Goal: Task Accomplishment & Management: Manage account settings

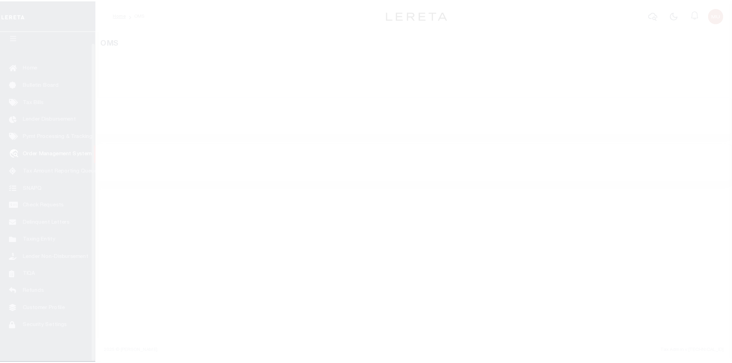
scroll to position [10, 0]
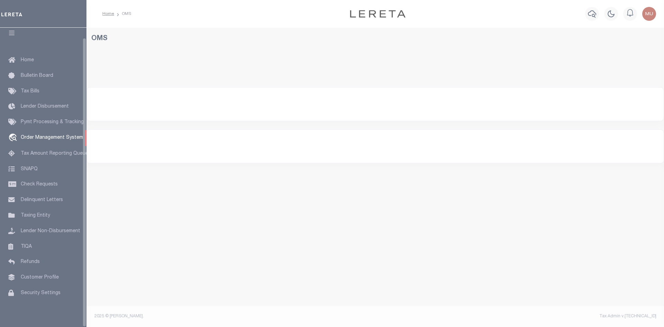
select select "200"
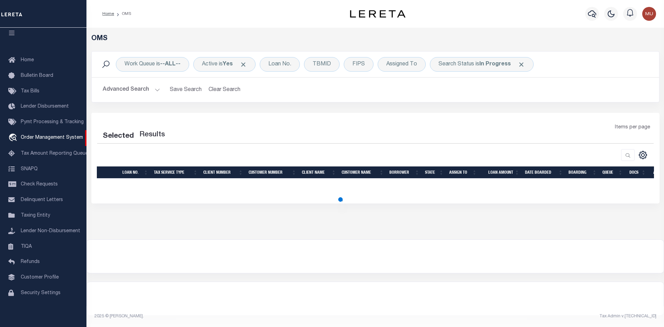
select select "200"
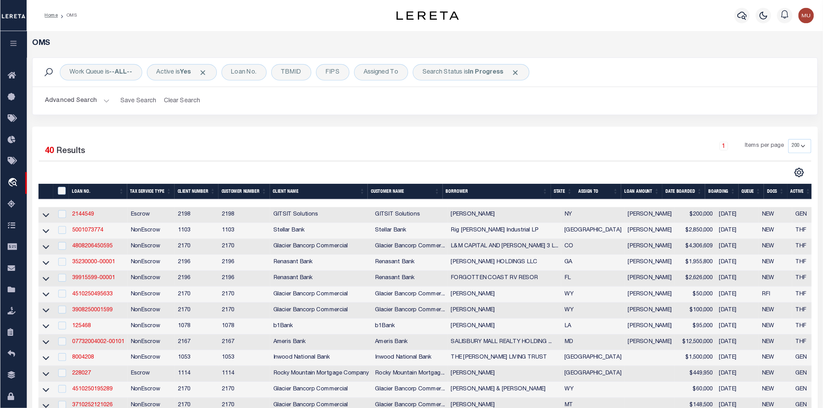
scroll to position [0, 0]
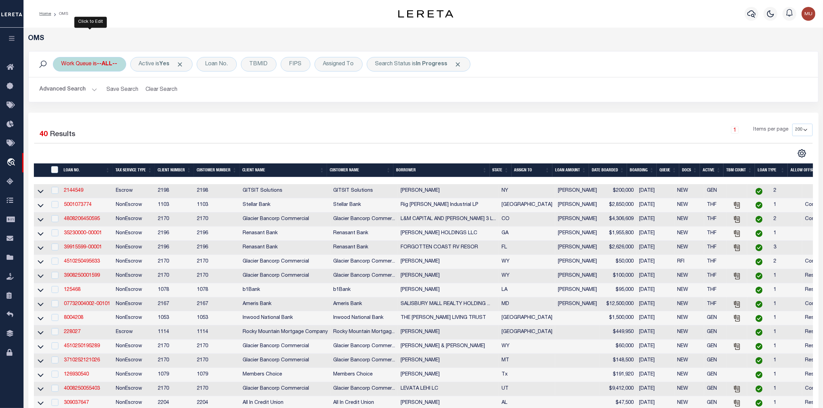
click at [99, 63] on div "Work Queue is --ALL--" at bounding box center [89, 64] width 73 height 15
click at [84, 96] on select "--ALL-- General ThoughtFocus" at bounding box center [113, 98] width 102 height 13
select select "THF"
click at [62, 92] on select "--ALL-- General ThoughtFocus" at bounding box center [113, 98] width 102 height 13
click at [150, 114] on input "Apply" at bounding box center [153, 113] width 20 height 11
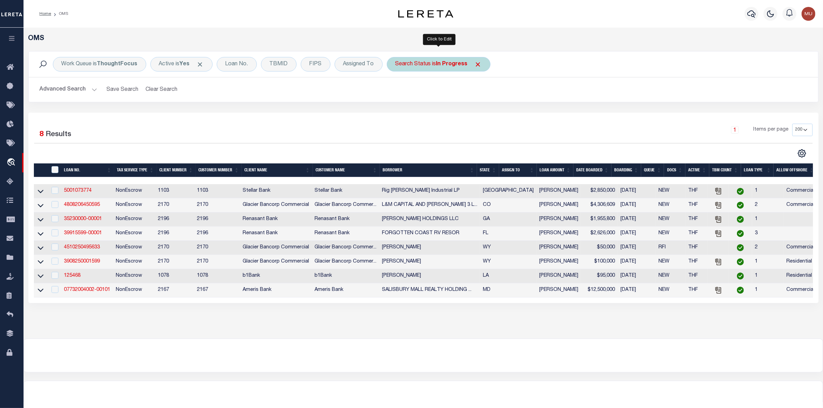
click at [446, 65] on b "In Progress" at bounding box center [451, 65] width 31 height 6
select select "IP"
click at [432, 96] on select "Automated Search Bad Parcel Complete Duplicate Parcel High Dollar Reporting In …" at bounding box center [447, 98] width 102 height 13
click at [396, 92] on select "Automated Search Bad Parcel Complete Duplicate Parcel High Dollar Reporting In …" at bounding box center [447, 98] width 102 height 13
click at [488, 113] on input "Apply" at bounding box center [487, 113] width 20 height 11
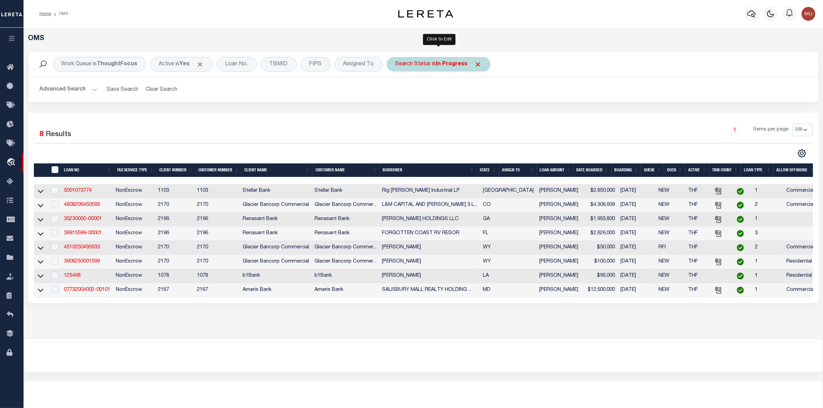
click at [454, 63] on b "In Progress" at bounding box center [451, 65] width 31 height 6
click at [440, 99] on select "Automated Search Bad Parcel Complete Duplicate Parcel High Dollar Reporting In …" at bounding box center [447, 98] width 102 height 13
select select "RD"
click at [396, 92] on select "Automated Search Bad Parcel Complete Duplicate Parcel High Dollar Reporting In …" at bounding box center [447, 98] width 102 height 13
click at [494, 116] on input "Apply" at bounding box center [487, 113] width 20 height 11
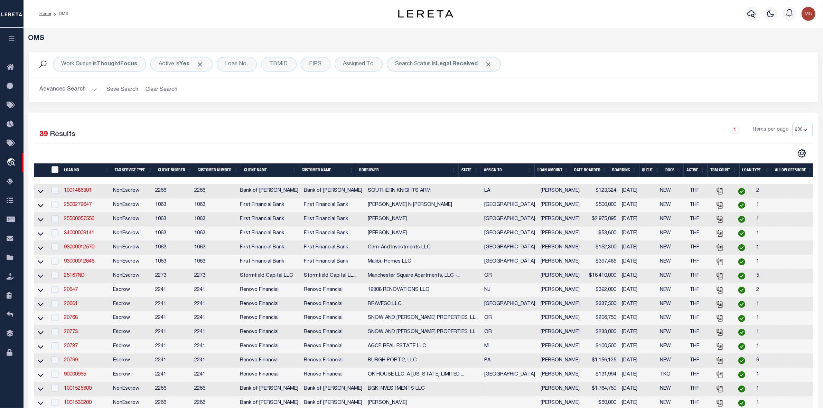
click at [533, 170] on th "ASSIGN TO" at bounding box center [508, 171] width 54 height 14
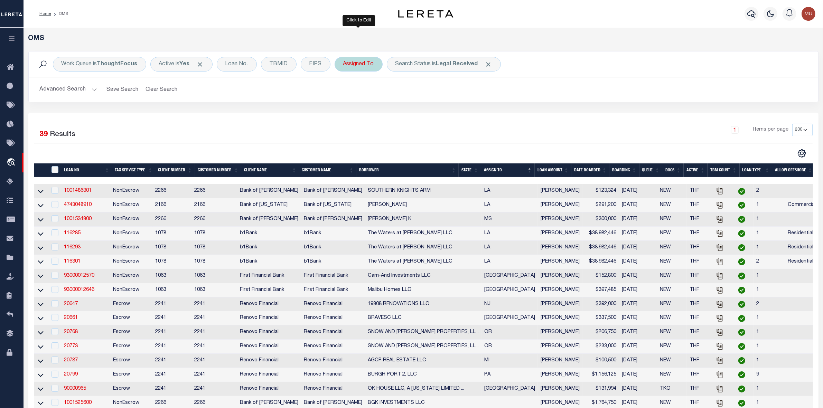
click at [346, 63] on div "Assigned To" at bounding box center [359, 64] width 48 height 15
select select "[PERSON_NAME]"
click at [437, 116] on input "Apply" at bounding box center [435, 113] width 20 height 11
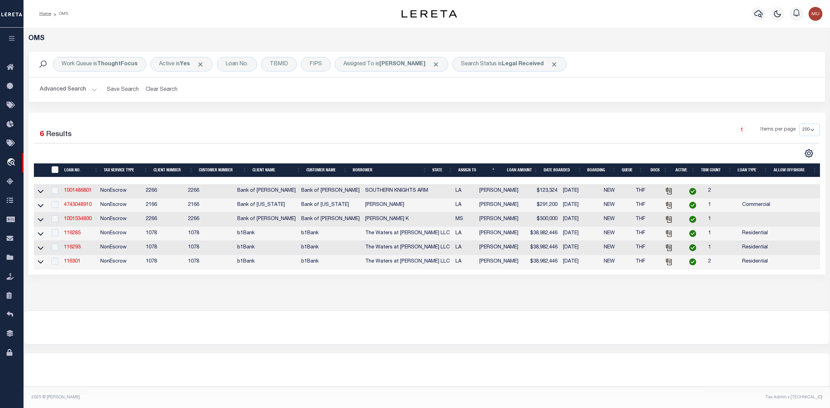
click at [55, 170] on input "" at bounding box center [55, 169] width 7 height 7
checkbox input "true"
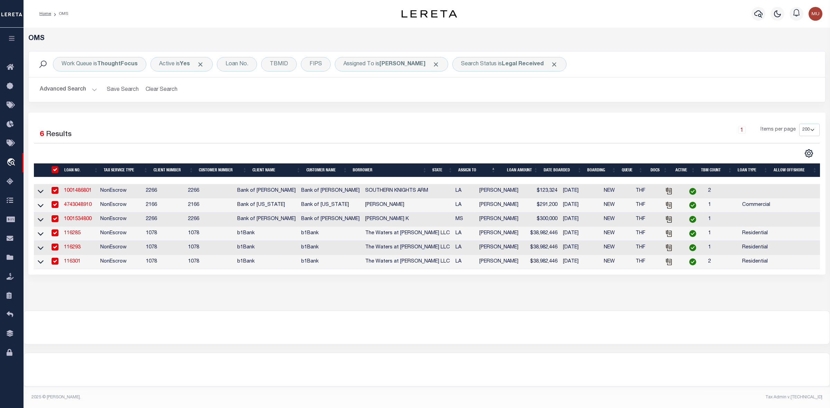
checkbox input "true"
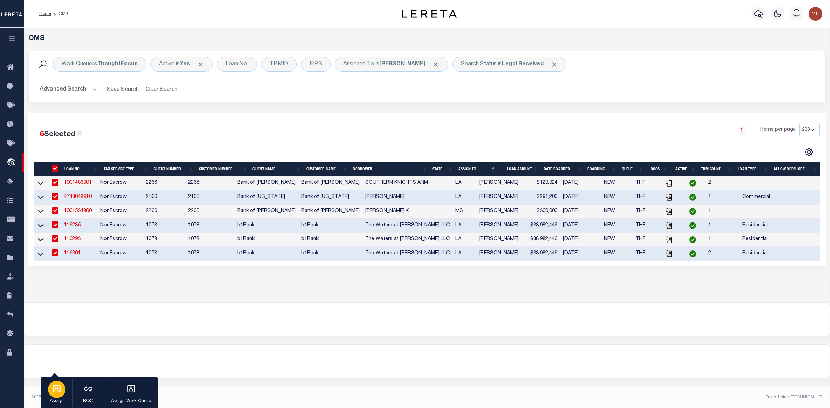
click at [53, 326] on icon "button" at bounding box center [56, 389] width 9 height 9
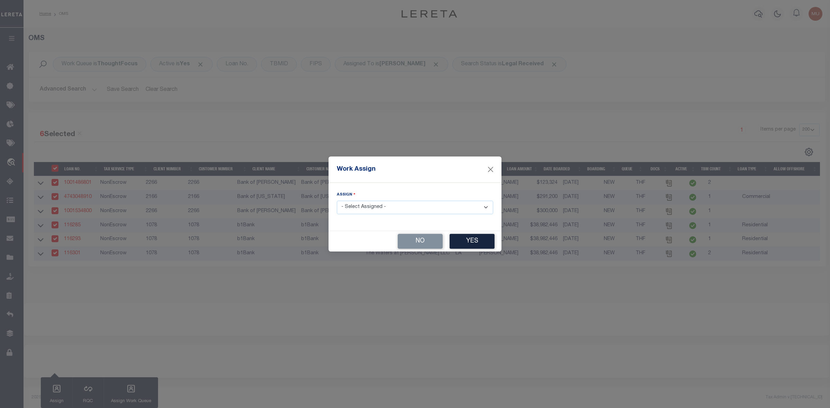
click at [371, 208] on select "- Select Assigned - --Unassigned-- [PERSON_NAME] [PERSON_NAME] [PERSON_NAME] [P…" at bounding box center [415, 207] width 156 height 13
click at [374, 207] on select "- Select Assigned - --Unassigned-- [PERSON_NAME] [PERSON_NAME] [PERSON_NAME] [P…" at bounding box center [415, 207] width 156 height 13
select select "[PERSON_NAME]"
click at [468, 244] on button "Yes" at bounding box center [472, 241] width 45 height 15
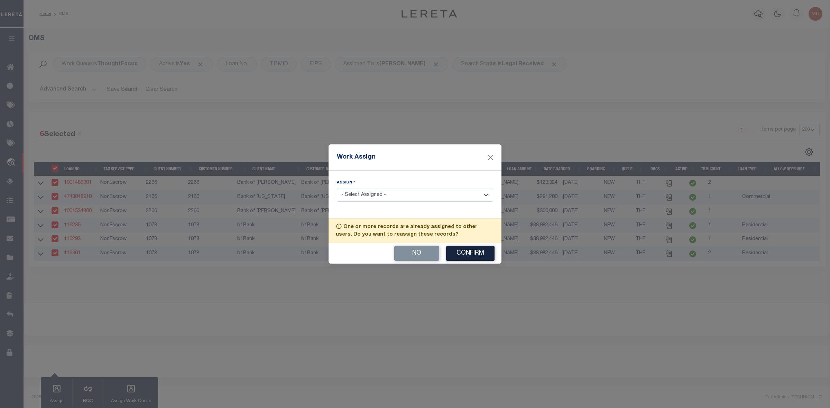
click at [468, 245] on div "No Confirm" at bounding box center [415, 253] width 173 height 20
click at [468, 253] on button "Confirm" at bounding box center [470, 253] width 48 height 15
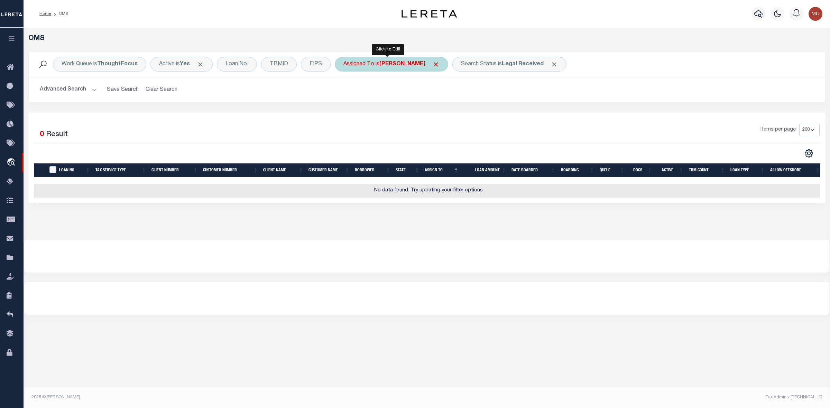
click at [386, 62] on b "[PERSON_NAME]" at bounding box center [402, 65] width 46 height 6
click at [380, 101] on select "--Unassigned-- [PERSON_NAME] [PERSON_NAME] [PERSON_NAME] [PERSON_NAME] [PERSON_…" at bounding box center [395, 98] width 102 height 13
select select "[PERSON_NAME]"
click at [344, 92] on select "--Unassigned-- [PERSON_NAME] [PERSON_NAME] [PERSON_NAME] [PERSON_NAME] [PERSON_…" at bounding box center [395, 98] width 102 height 13
click at [437, 116] on input "Apply" at bounding box center [435, 113] width 20 height 11
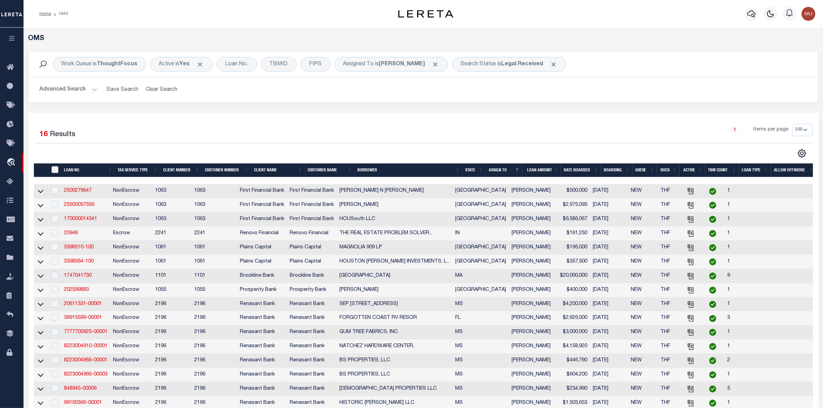
click at [54, 172] on input "" at bounding box center [55, 169] width 7 height 7
checkbox input "true"
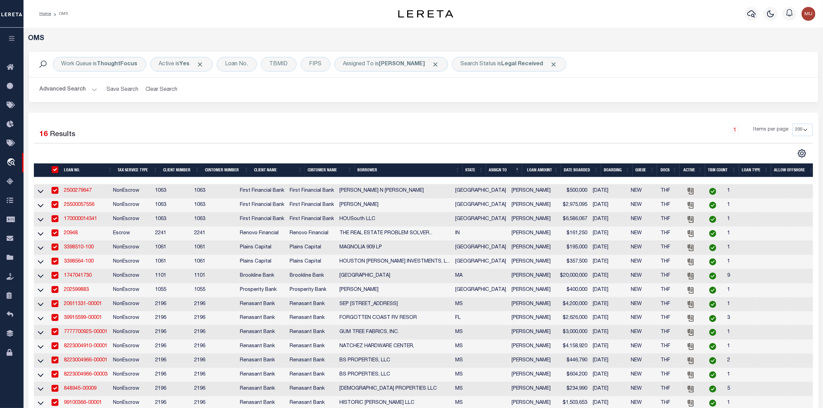
checkbox input "true"
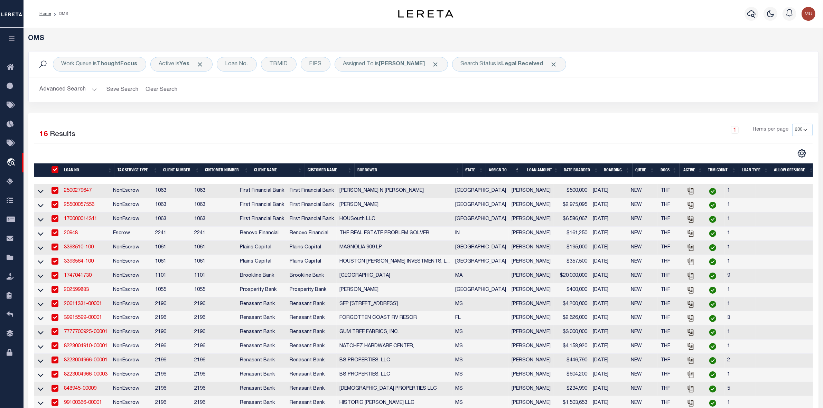
checkbox input "true"
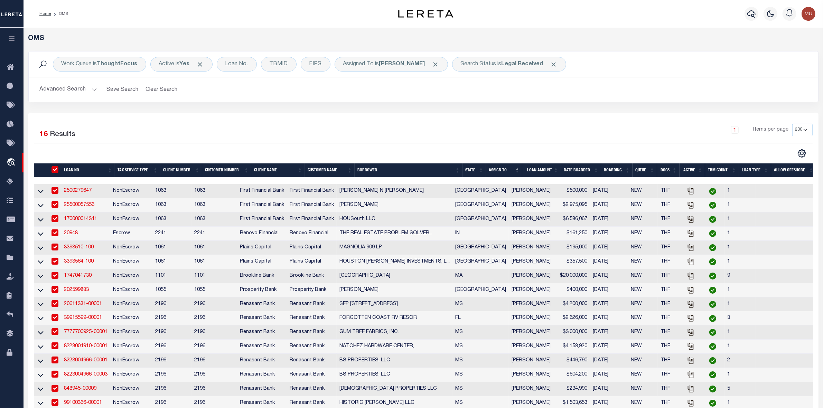
checkbox input "true"
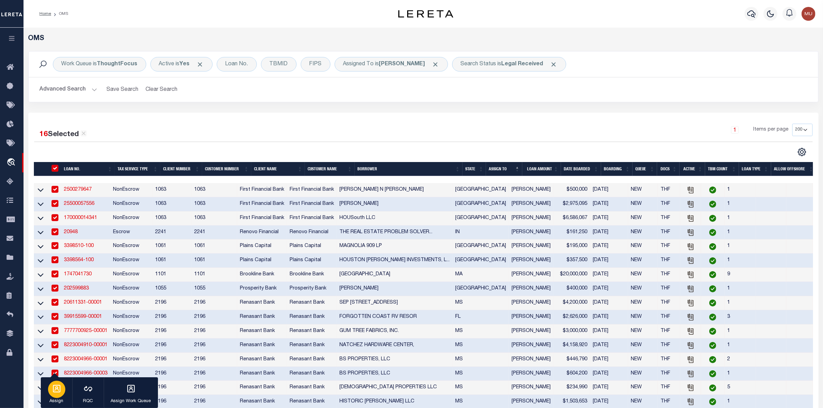
click at [52, 326] on icon "button" at bounding box center [56, 389] width 9 height 9
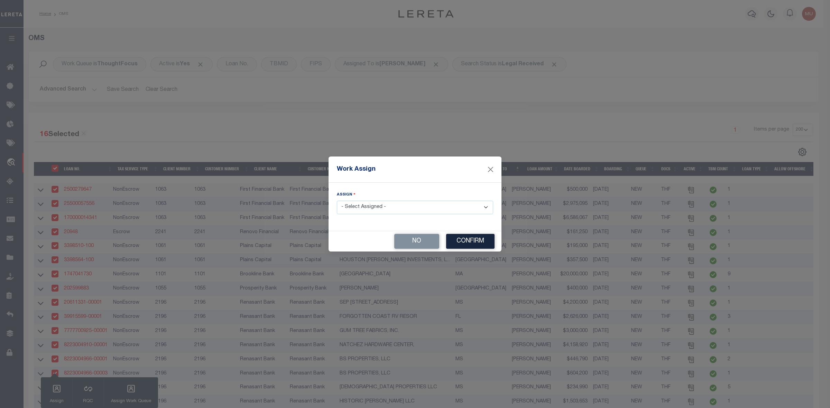
click at [360, 210] on select "- Select Assigned - --Unassigned-- [PERSON_NAME] [PERSON_NAME] [PERSON_NAME] [P…" at bounding box center [415, 207] width 156 height 13
select select "[PERSON_NAME]"
click at [337, 201] on select "- Select Assigned - --Unassigned-- [PERSON_NAME] [PERSON_NAME] [PERSON_NAME] [P…" at bounding box center [415, 207] width 156 height 13
click at [470, 247] on button "Confirm" at bounding box center [470, 241] width 48 height 15
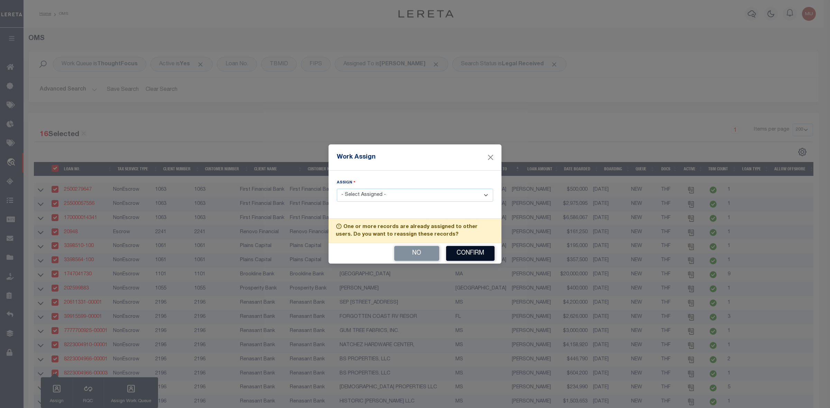
click at [469, 257] on button "Confirm" at bounding box center [470, 253] width 48 height 15
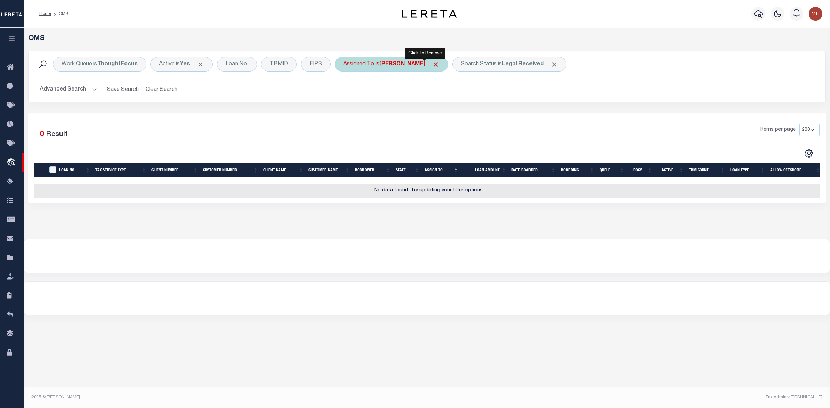
click at [432, 65] on span "Click to Remove" at bounding box center [435, 64] width 7 height 7
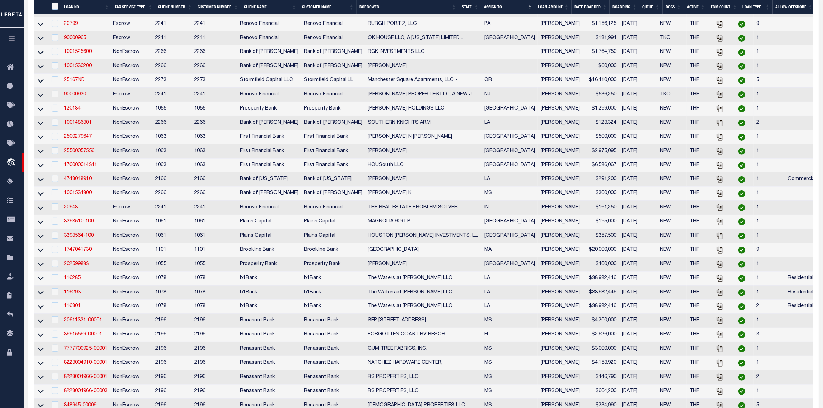
scroll to position [475, 0]
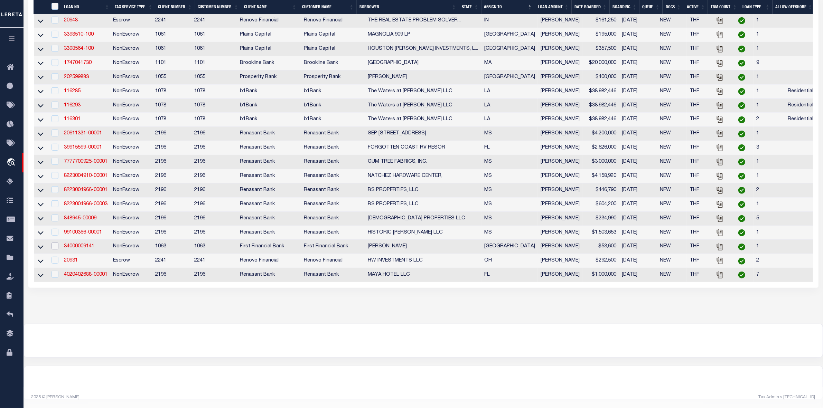
click at [56, 243] on input "checkbox" at bounding box center [55, 246] width 7 height 7
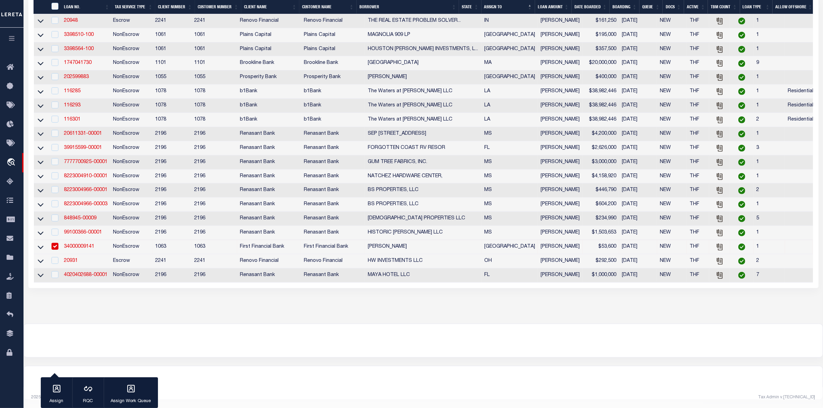
scroll to position [460, 0]
click at [53, 250] on input "checkbox" at bounding box center [55, 246] width 7 height 7
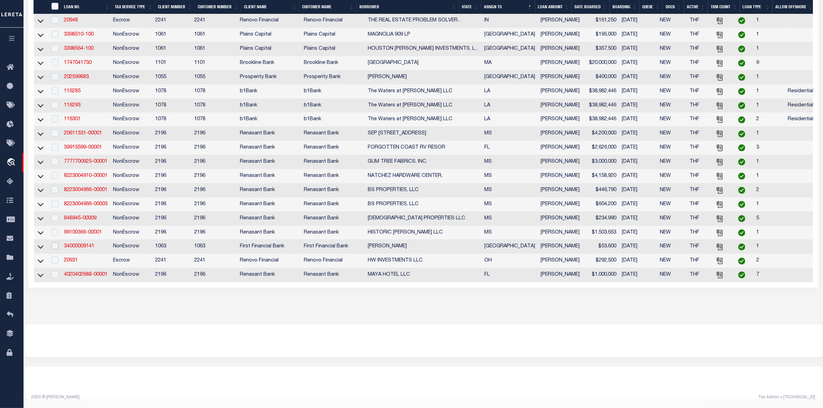
click at [56, 250] on input "checkbox" at bounding box center [55, 246] width 7 height 7
checkbox input "true"
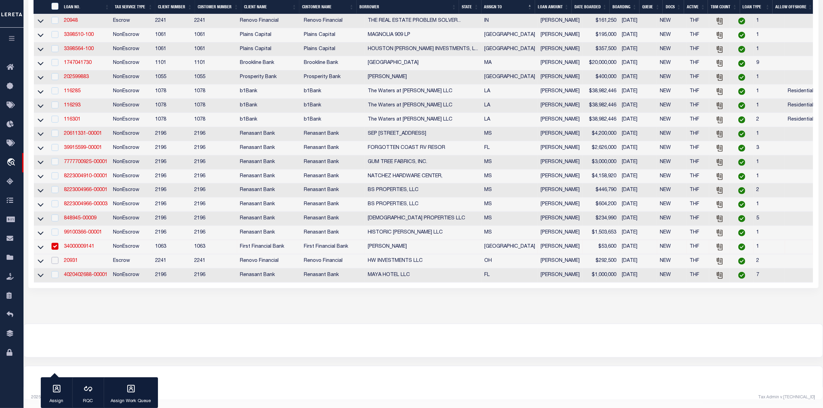
click at [56, 264] on input "checkbox" at bounding box center [55, 260] width 7 height 7
checkbox input "true"
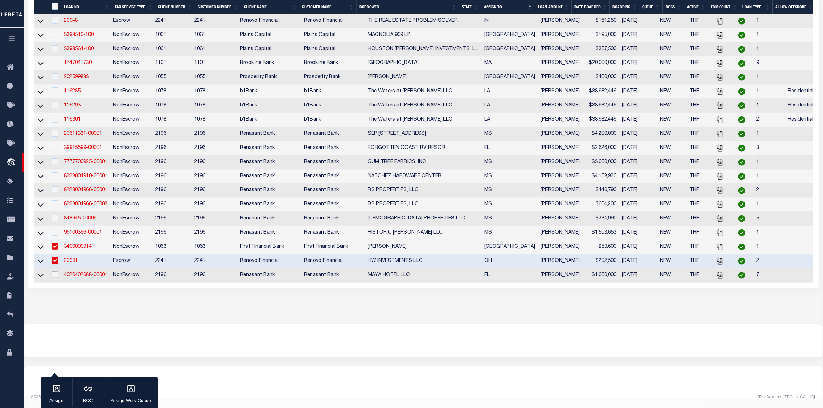
click at [53, 278] on input "checkbox" at bounding box center [55, 274] width 7 height 7
checkbox input "true"
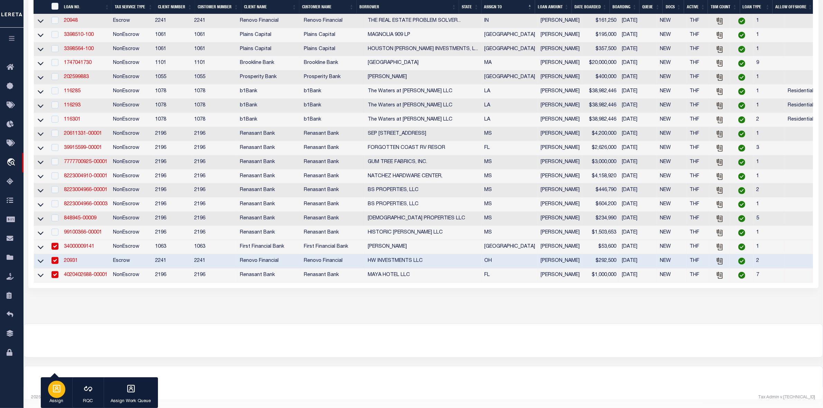
click at [58, 326] on div "button" at bounding box center [56, 389] width 17 height 17
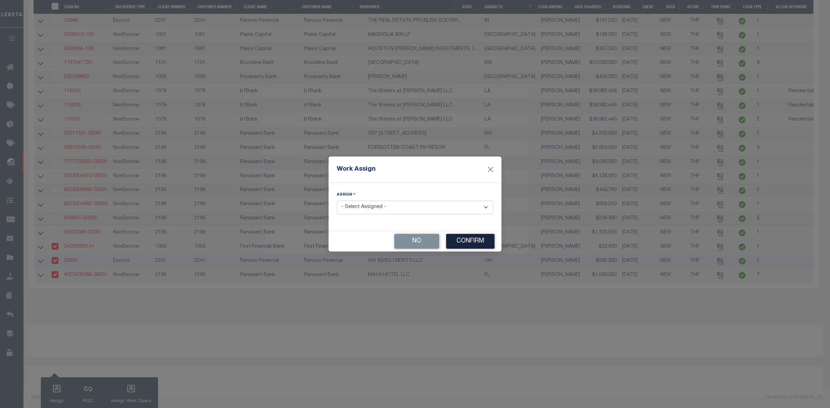
click at [436, 218] on div "Assign - Select Assigned - --Unassigned-- [PERSON_NAME] [PERSON_NAME] [PERSON_N…" at bounding box center [415, 207] width 173 height 48
click at [433, 210] on select "- Select Assigned - --Unassigned-- [PERSON_NAME] [PERSON_NAME] [PERSON_NAME] [P…" at bounding box center [415, 207] width 156 height 13
select select "[PERSON_NAME]"
click at [337, 201] on select "- Select Assigned - --Unassigned-- [PERSON_NAME] [PERSON_NAME] [PERSON_NAME] [P…" at bounding box center [415, 207] width 156 height 13
click at [469, 240] on button "Confirm" at bounding box center [470, 241] width 48 height 15
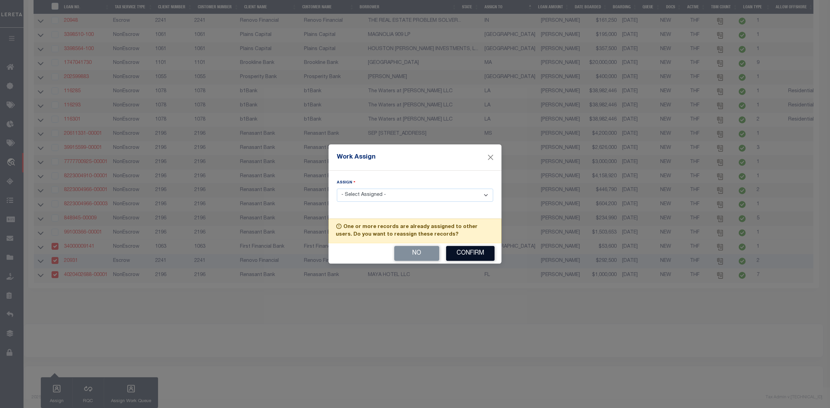
click at [469, 255] on button "Confirm" at bounding box center [470, 253] width 48 height 15
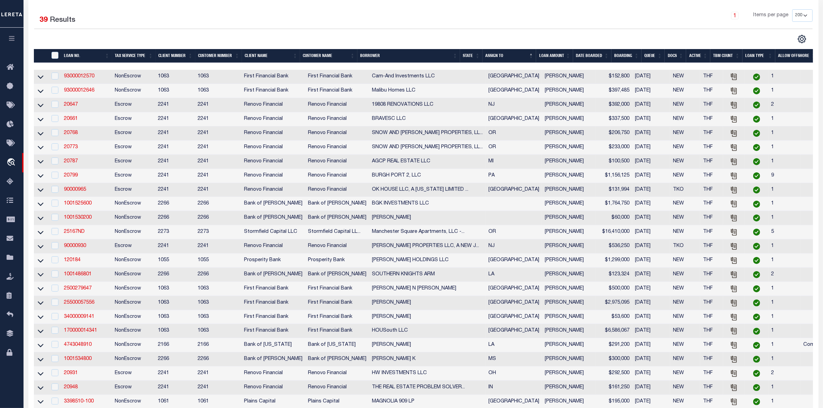
scroll to position [0, 0]
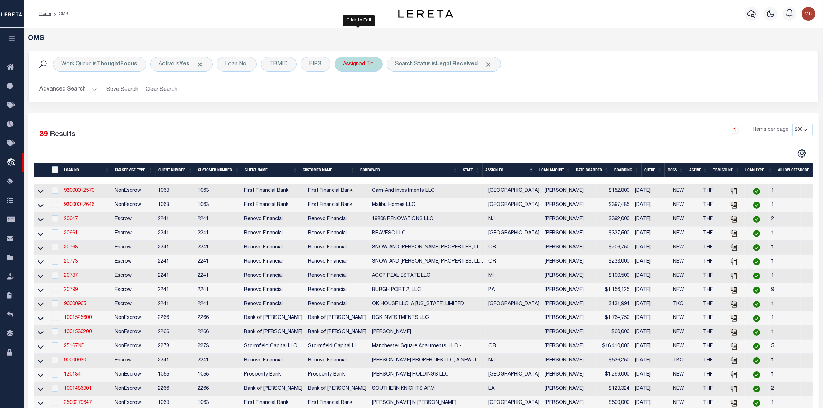
click at [355, 65] on div "Assigned To" at bounding box center [359, 64] width 48 height 15
click at [362, 95] on select "--Unassigned-- [PERSON_NAME] [PERSON_NAME] [PERSON_NAME] [PERSON_NAME] [PERSON_…" at bounding box center [395, 98] width 102 height 13
select select "[PERSON_NAME]"
click at [344, 92] on select "--Unassigned-- [PERSON_NAME] [PERSON_NAME] [PERSON_NAME] [PERSON_NAME] [PERSON_…" at bounding box center [395, 98] width 102 height 13
click at [433, 112] on input "Apply" at bounding box center [435, 113] width 20 height 11
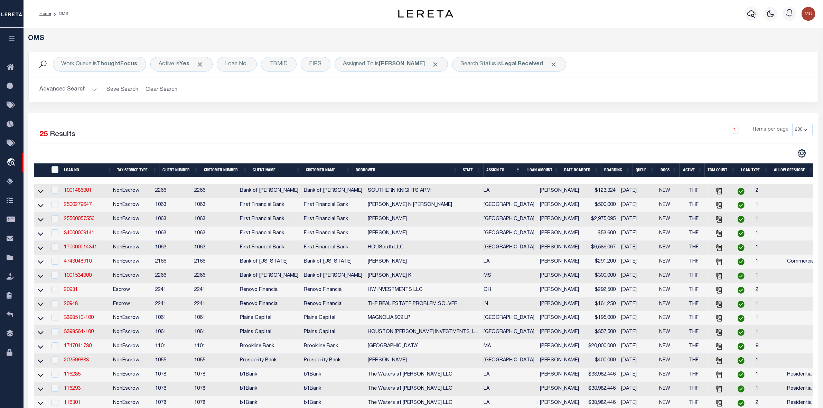
click at [664, 153] on div "CSV Export Selected Print Show Filter Show Search Columns 0: 1: 2: LOAN NO. 3: …" at bounding box center [802, 153] width 21 height 9
click at [557, 170] on th "LOAN AMOUNT" at bounding box center [542, 171] width 38 height 14
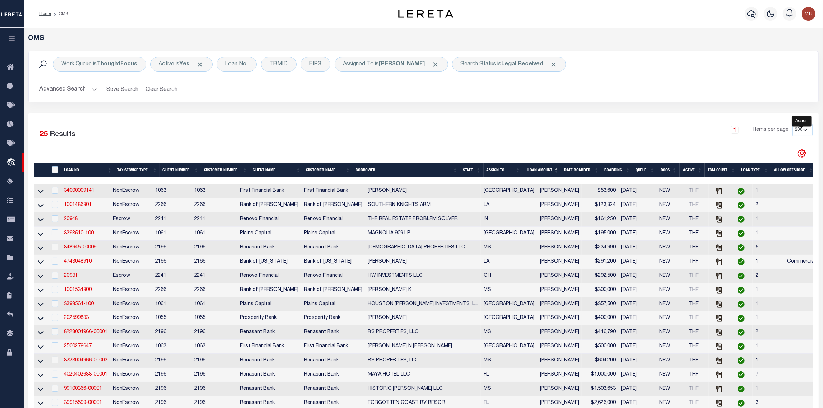
click at [664, 154] on icon "" at bounding box center [802, 153] width 9 height 9
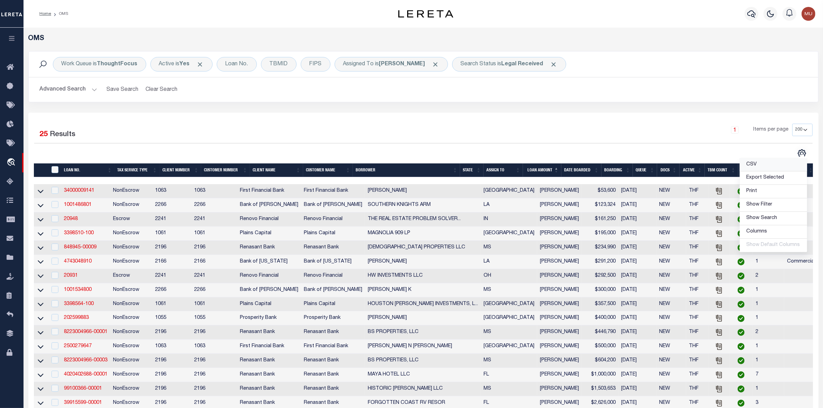
click at [664, 169] on link "CSV" at bounding box center [773, 164] width 67 height 13
click at [664, 163] on span "CSV" at bounding box center [752, 164] width 10 height 5
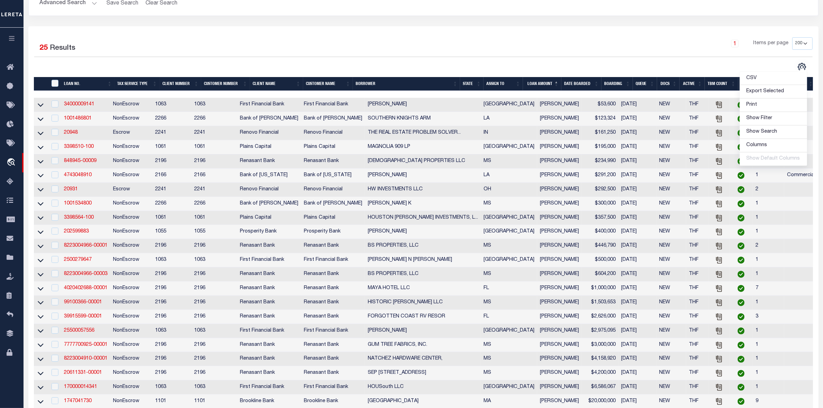
scroll to position [130, 0]
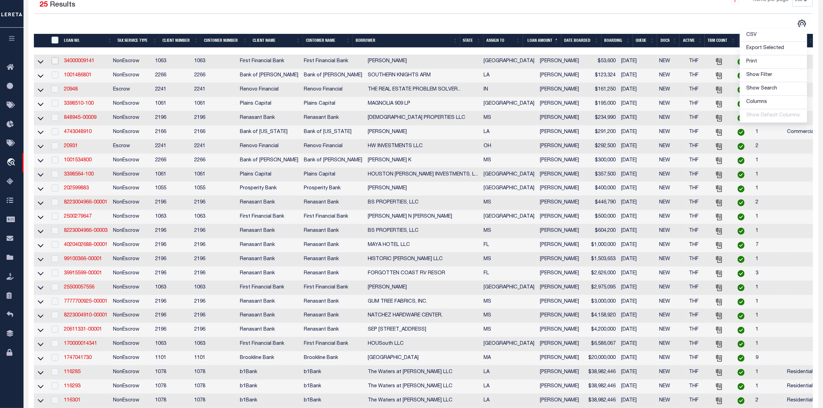
click at [55, 61] on input "checkbox" at bounding box center [55, 60] width 7 height 7
checkbox input "true"
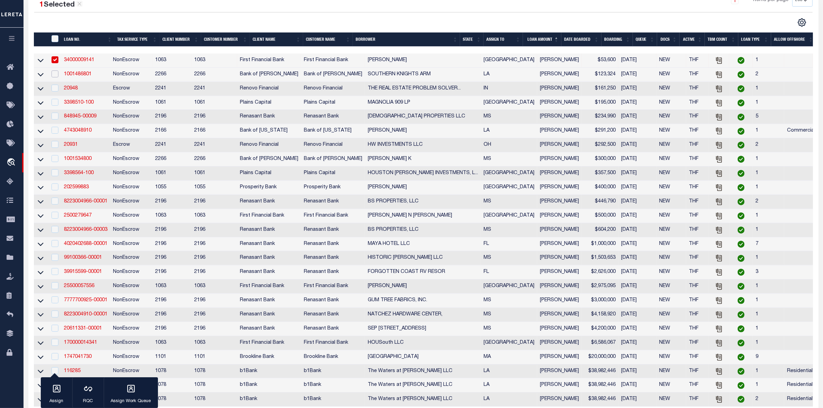
click at [56, 77] on input "checkbox" at bounding box center [55, 74] width 7 height 7
checkbox input "true"
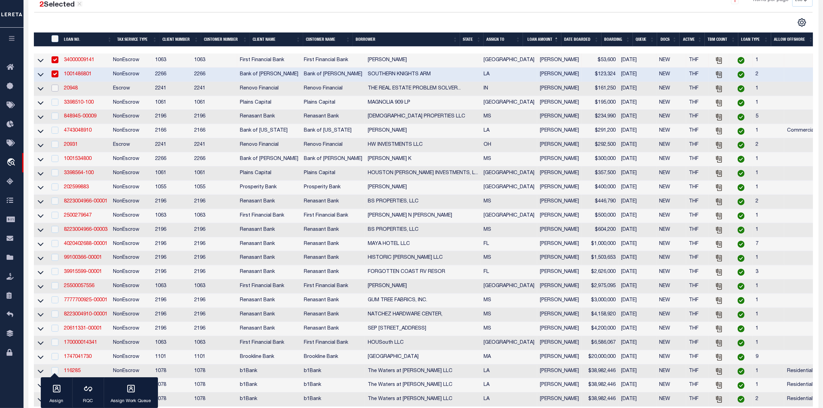
click at [55, 89] on input "checkbox" at bounding box center [55, 88] width 7 height 7
checkbox input "true"
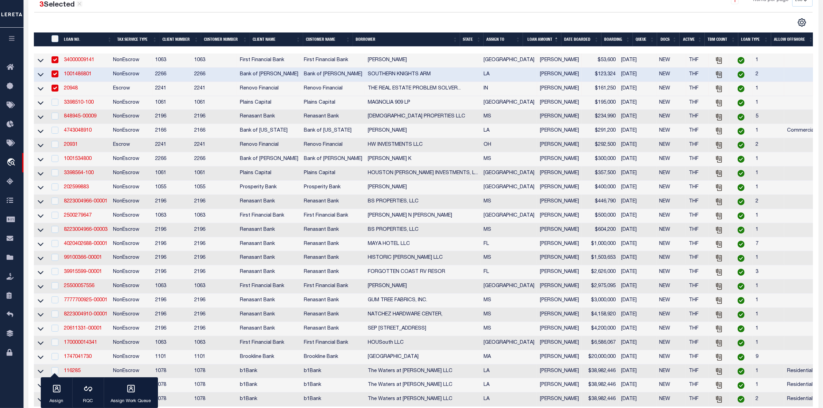
click at [56, 107] on div at bounding box center [54, 103] width 9 height 8
checkbox input "true"
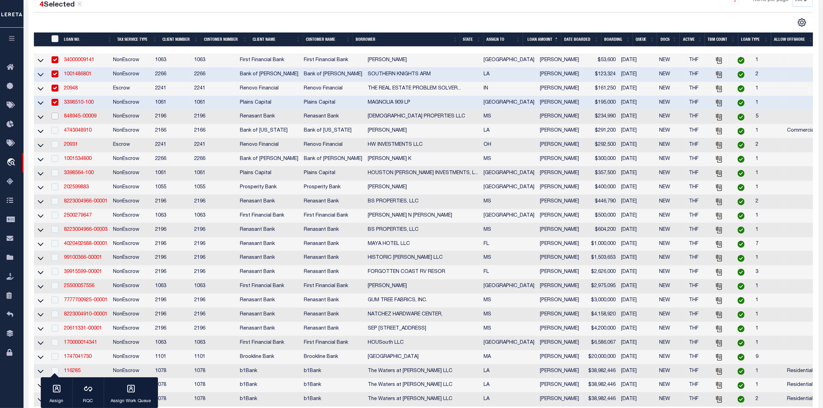
click at [54, 120] on input "checkbox" at bounding box center [55, 116] width 7 height 7
checkbox input "true"
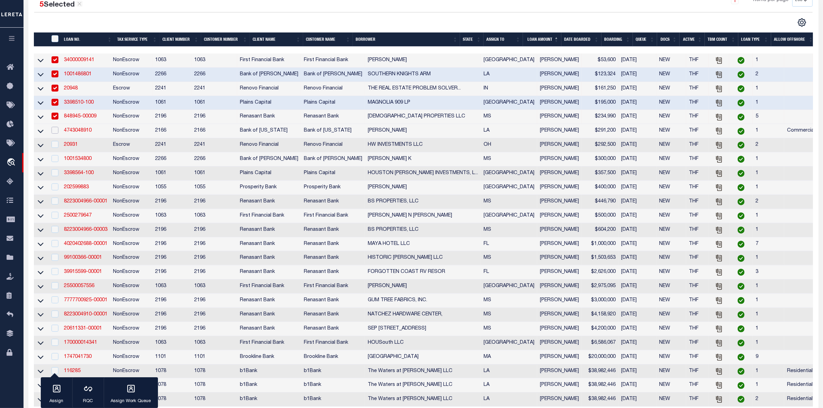
click at [54, 134] on input "checkbox" at bounding box center [55, 130] width 7 height 7
checkbox input "true"
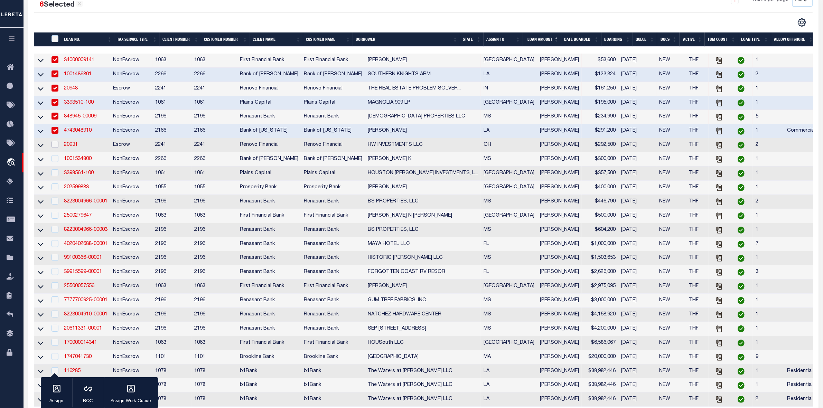
click at [54, 148] on input "checkbox" at bounding box center [55, 144] width 7 height 7
checkbox input "true"
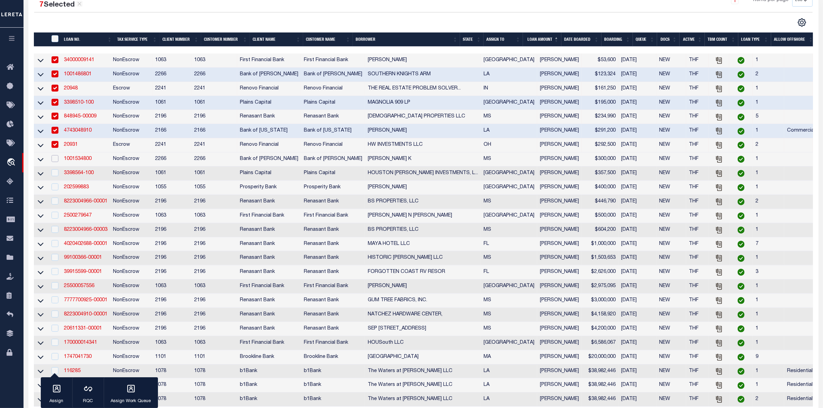
click at [53, 162] on input "checkbox" at bounding box center [55, 158] width 7 height 7
checkbox input "true"
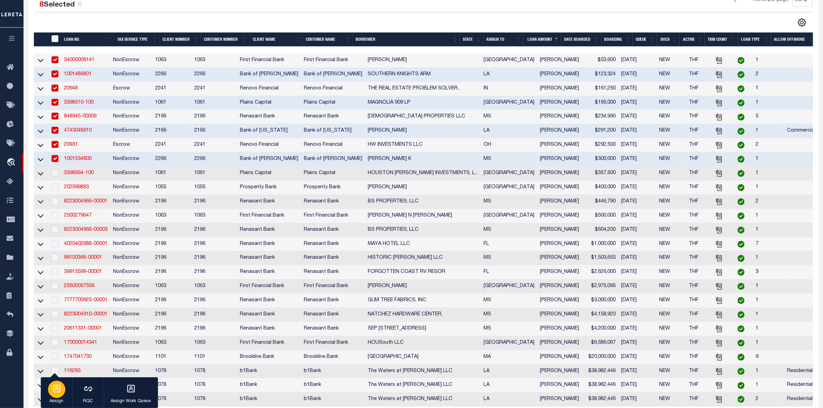
click at [60, 326] on icon "button" at bounding box center [57, 389] width 8 height 8
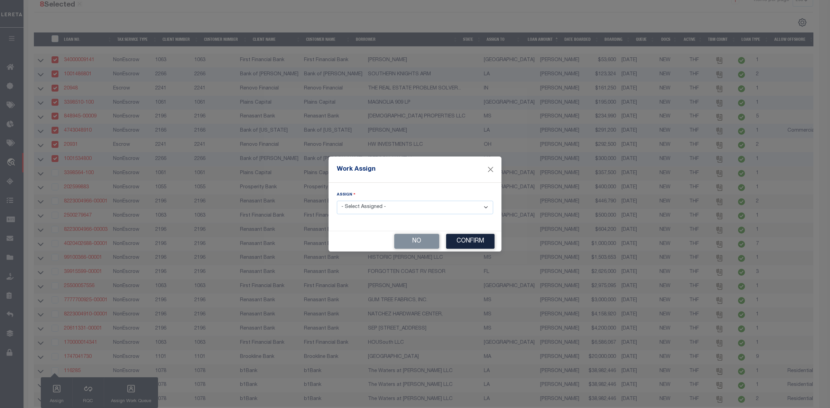
click at [399, 204] on select "- Select Assigned - --Unassigned-- [PERSON_NAME] [PERSON_NAME] [PERSON_NAME] [P…" at bounding box center [415, 207] width 156 height 13
select select "[PERSON_NAME]"
click at [337, 201] on select "- Select Assigned - --Unassigned-- [PERSON_NAME] [PERSON_NAME] [PERSON_NAME] [P…" at bounding box center [415, 207] width 156 height 13
click at [453, 239] on button "Confirm" at bounding box center [470, 241] width 48 height 15
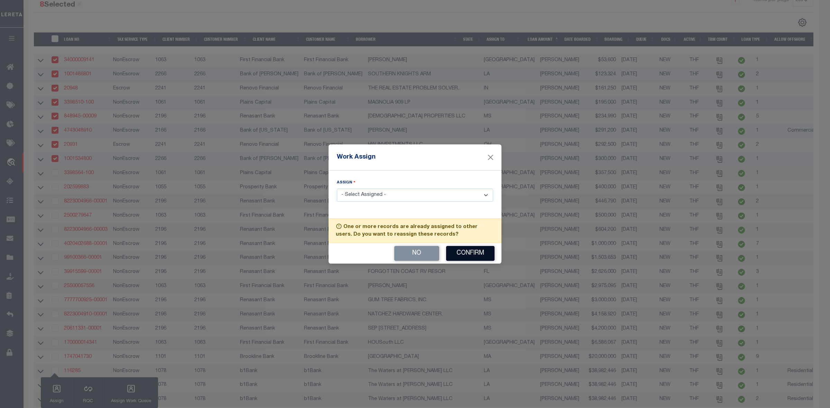
click at [461, 253] on button "Confirm" at bounding box center [470, 253] width 48 height 15
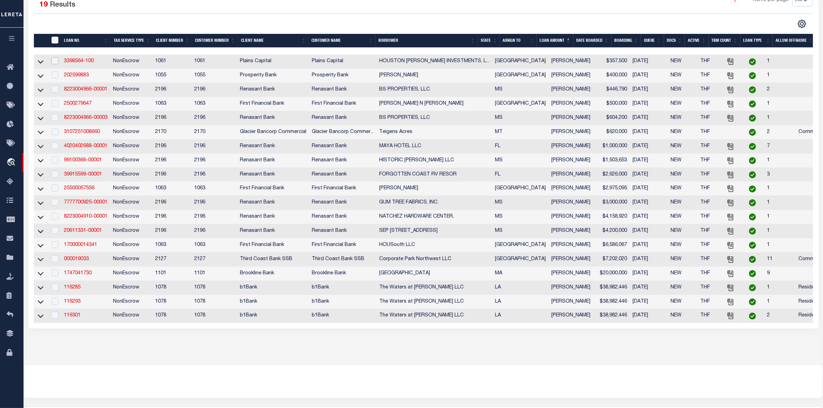
click at [57, 62] on input "checkbox" at bounding box center [55, 60] width 7 height 7
checkbox input "true"
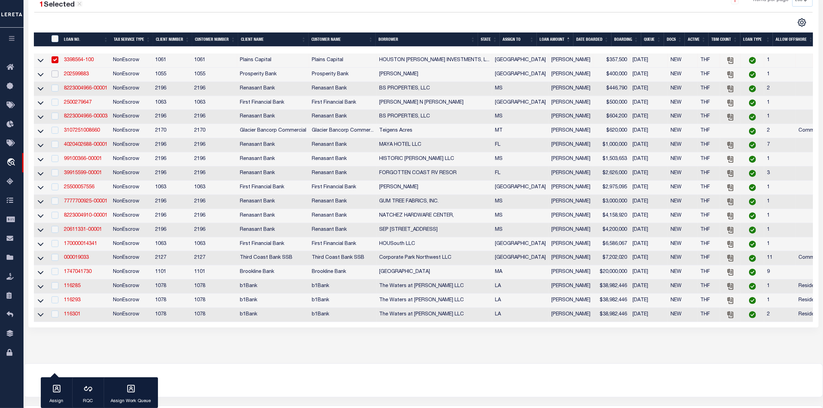
click at [54, 77] on input "checkbox" at bounding box center [55, 74] width 7 height 7
checkbox input "true"
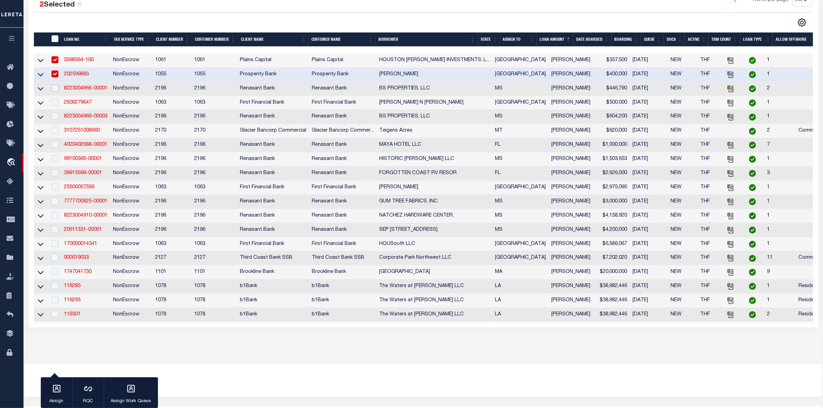
click at [52, 87] on input "checkbox" at bounding box center [55, 88] width 7 height 7
checkbox input "true"
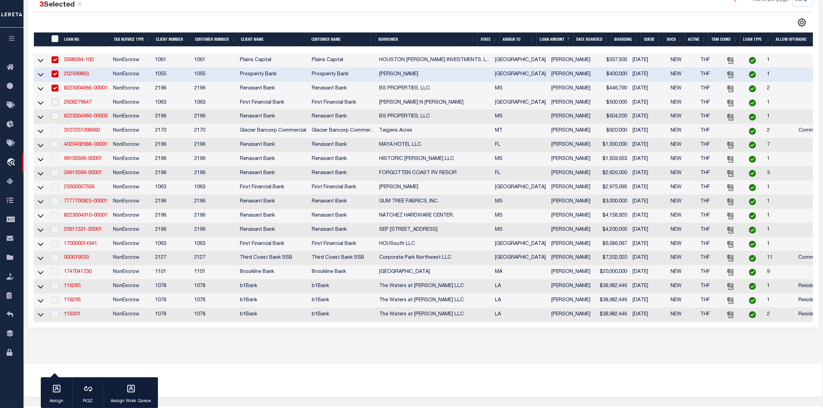
click at [53, 105] on input "checkbox" at bounding box center [55, 102] width 7 height 7
checkbox input "true"
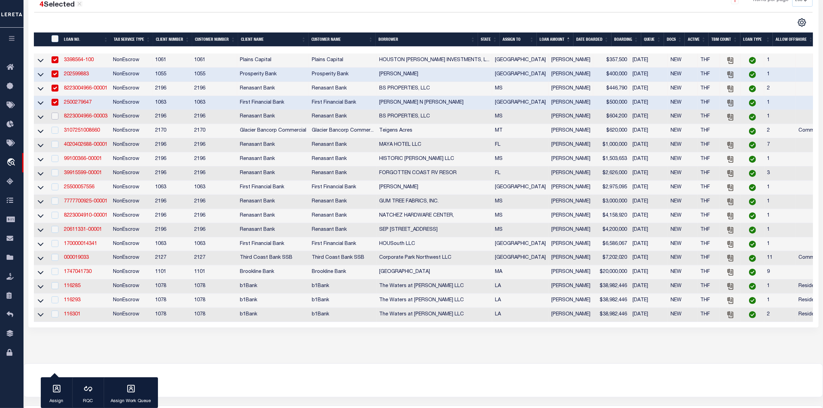
click at [55, 119] on input "checkbox" at bounding box center [55, 116] width 7 height 7
checkbox input "true"
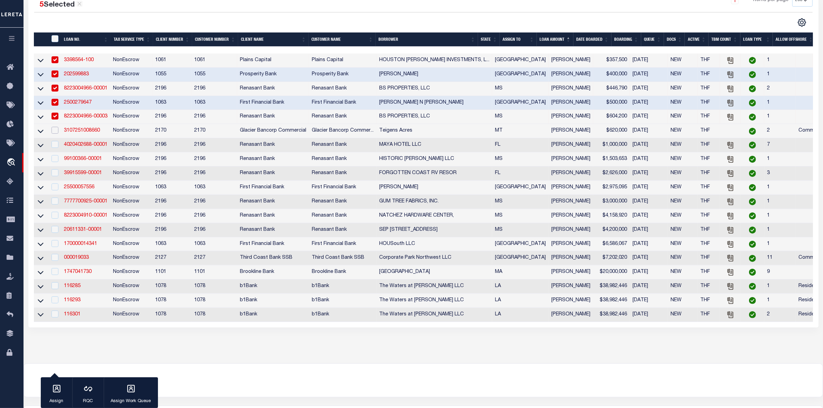
click at [56, 134] on input "checkbox" at bounding box center [55, 130] width 7 height 7
checkbox input "true"
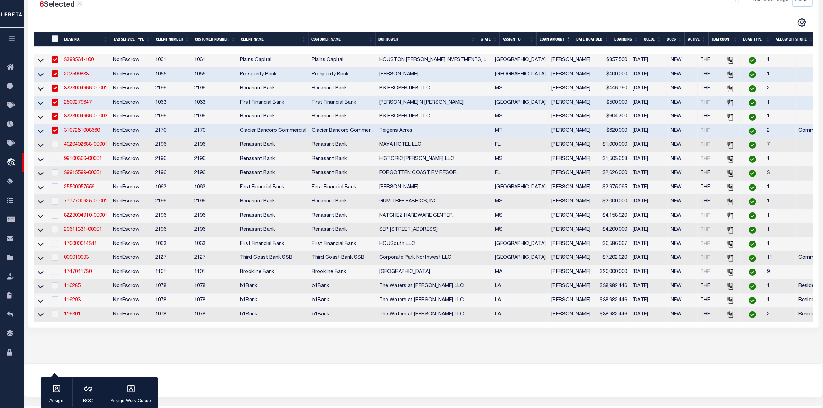
click at [57, 148] on input "checkbox" at bounding box center [55, 144] width 7 height 7
checkbox input "true"
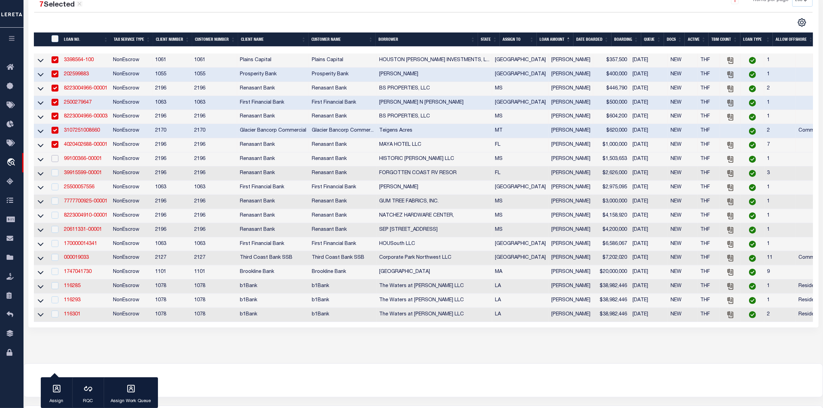
click at [56, 162] on input "checkbox" at bounding box center [55, 158] width 7 height 7
checkbox input "true"
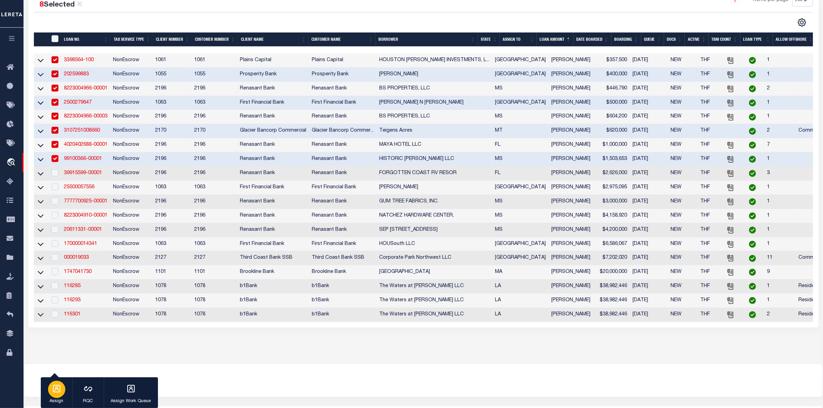
click at [55, 326] on icon "button" at bounding box center [56, 389] width 9 height 9
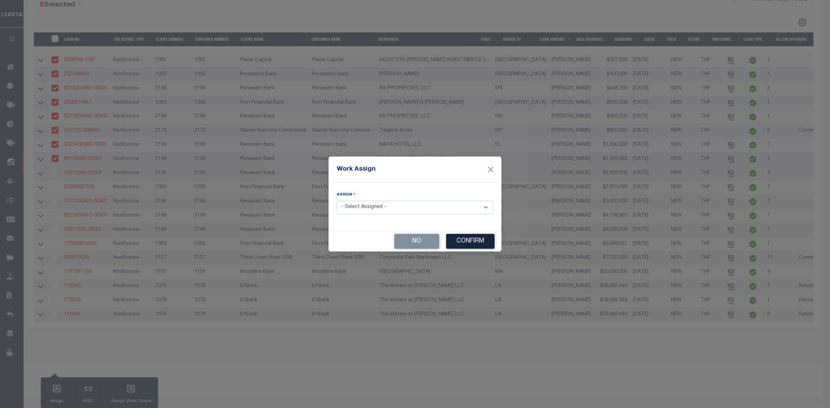
click at [410, 207] on select "- Select Assigned - --Unassigned-- [PERSON_NAME] [PERSON_NAME] [PERSON_NAME] [P…" at bounding box center [415, 207] width 156 height 13
select select "[PERSON_NAME]"
click at [337, 201] on select "- Select Assigned - --Unassigned-- [PERSON_NAME] [PERSON_NAME] [PERSON_NAME] [P…" at bounding box center [415, 207] width 156 height 13
click at [459, 241] on button "Confirm" at bounding box center [470, 241] width 48 height 15
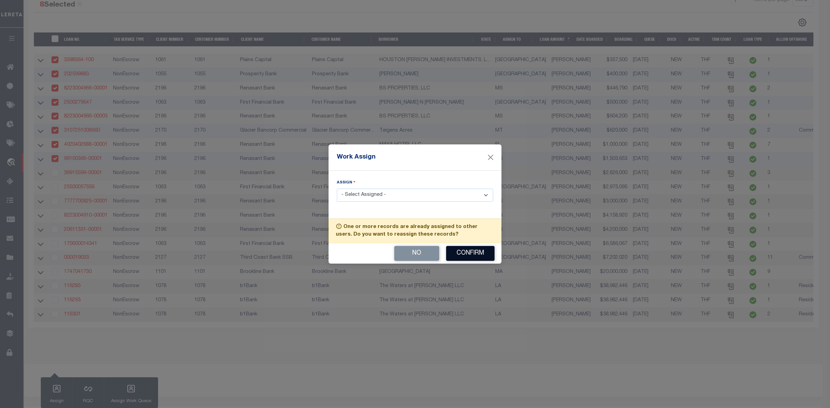
click at [460, 252] on button "Confirm" at bounding box center [470, 253] width 48 height 15
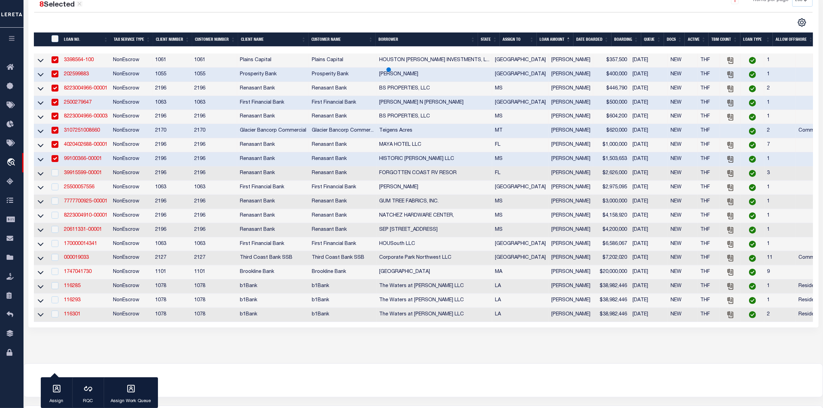
scroll to position [70, 0]
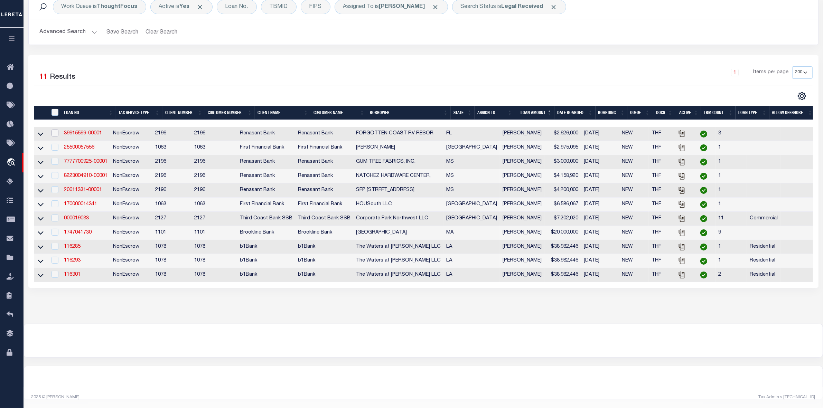
click at [52, 130] on input "checkbox" at bounding box center [55, 133] width 7 height 7
checkbox input "true"
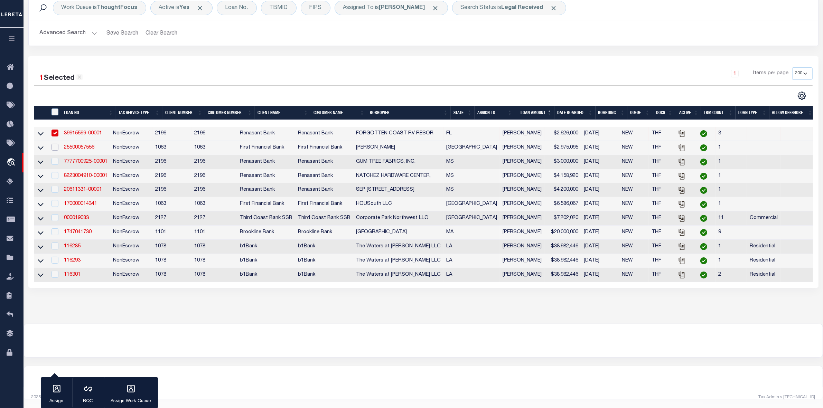
click at [55, 144] on input "checkbox" at bounding box center [55, 147] width 7 height 7
checkbox input "true"
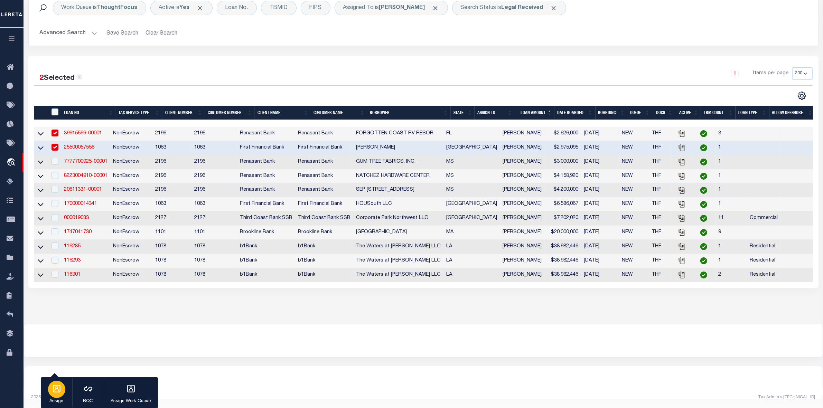
click at [56, 326] on icon "button" at bounding box center [57, 389] width 8 height 8
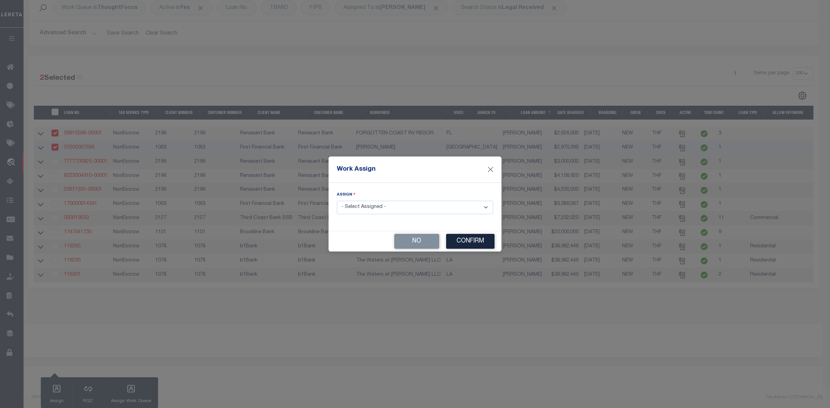
click at [362, 212] on select "- Select Assigned - --Unassigned-- [PERSON_NAME] [PERSON_NAME] [PERSON_NAME] [P…" at bounding box center [415, 207] width 156 height 13
select select "[PERSON_NAME]"
click at [337, 201] on select "- Select Assigned - --Unassigned-- [PERSON_NAME] [PERSON_NAME] [PERSON_NAME] [P…" at bounding box center [415, 207] width 156 height 13
click at [483, 243] on button "Confirm" at bounding box center [470, 241] width 48 height 15
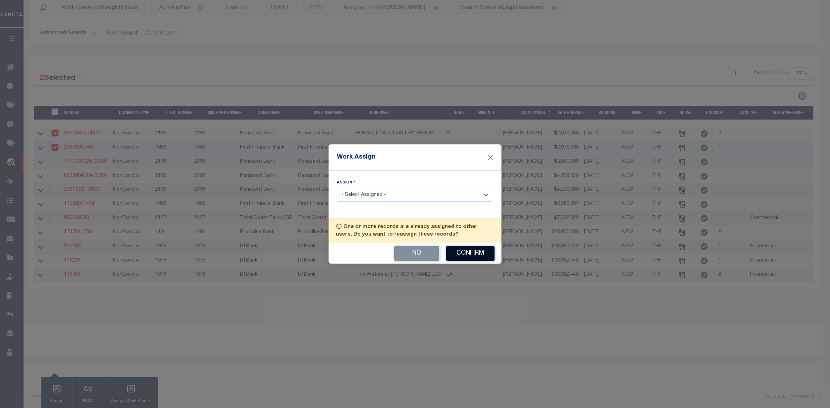
click at [481, 255] on button "Confirm" at bounding box center [470, 253] width 48 height 15
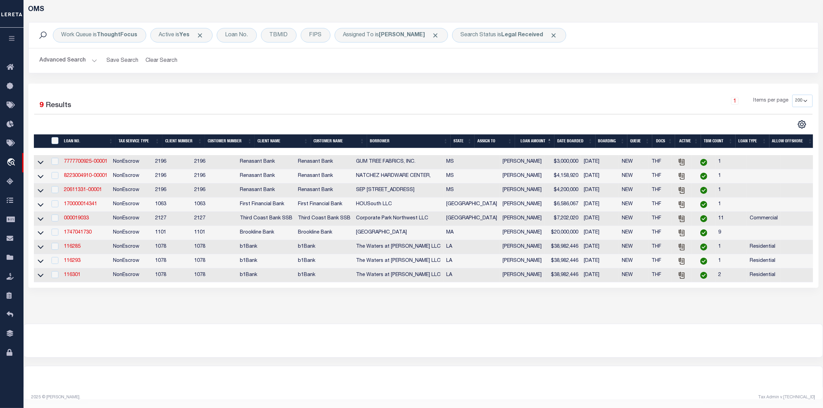
scroll to position [40, 0]
click at [54, 137] on input "" at bounding box center [55, 140] width 7 height 7
checkbox input "true"
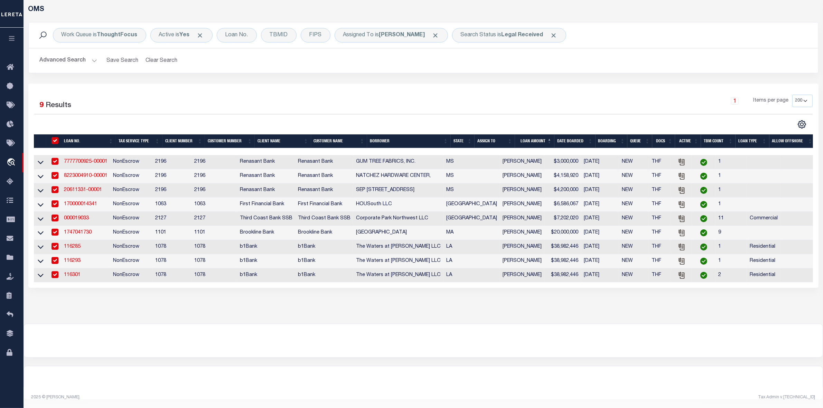
checkbox input "true"
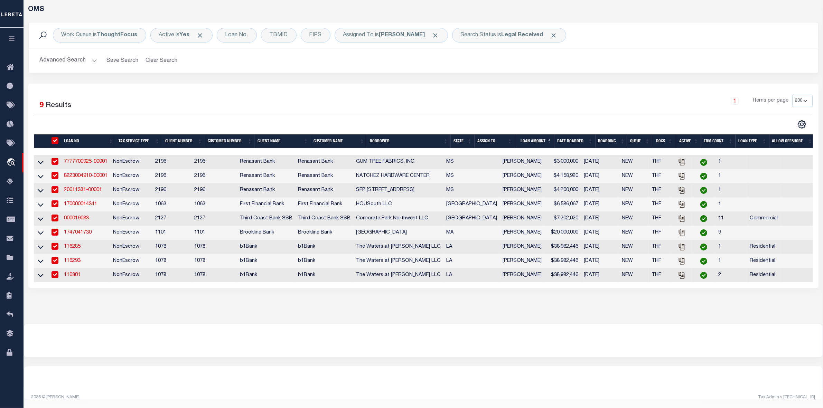
checkbox input "true"
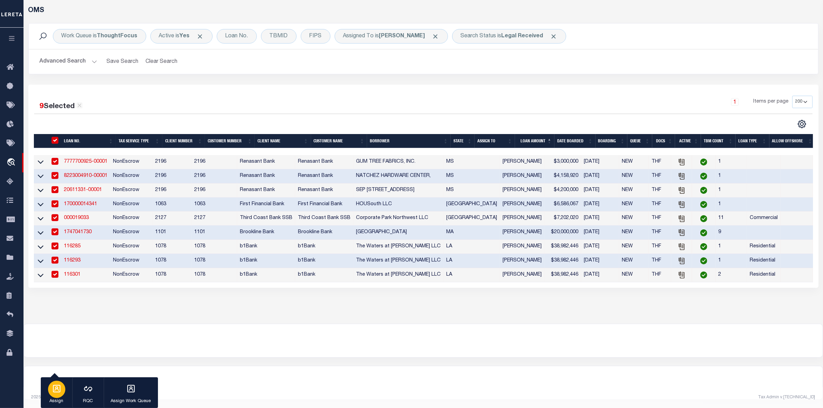
click at [55, 326] on icon "button" at bounding box center [56, 389] width 9 height 9
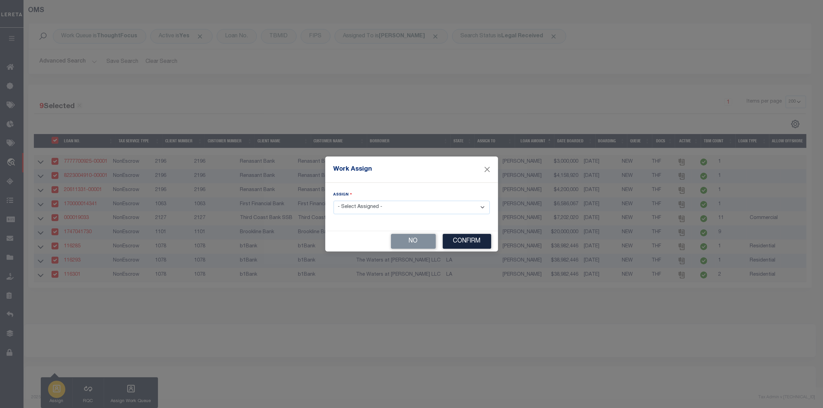
scroll to position [35, 0]
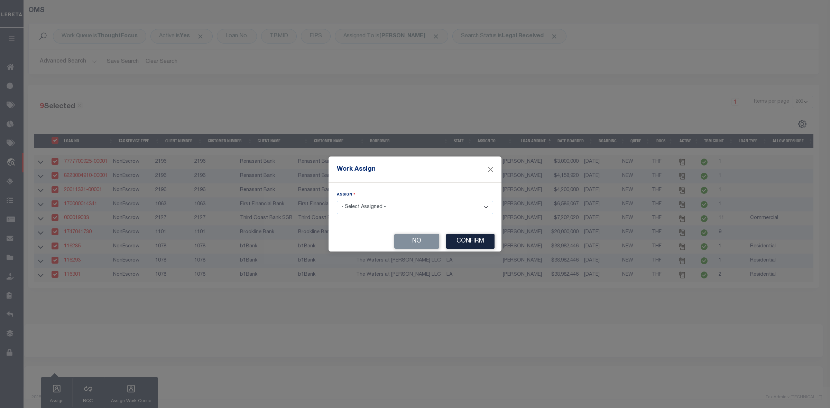
click at [416, 210] on select "- Select Assigned - --Unassigned-- [PERSON_NAME] [PERSON_NAME] [PERSON_NAME] [P…" at bounding box center [415, 207] width 156 height 13
select select "[PERSON_NAME]"
click at [337, 201] on select "- Select Assigned - --Unassigned-- [PERSON_NAME] [PERSON_NAME] [PERSON_NAME] [P…" at bounding box center [415, 207] width 156 height 13
click at [478, 244] on button "Confirm" at bounding box center [470, 241] width 48 height 15
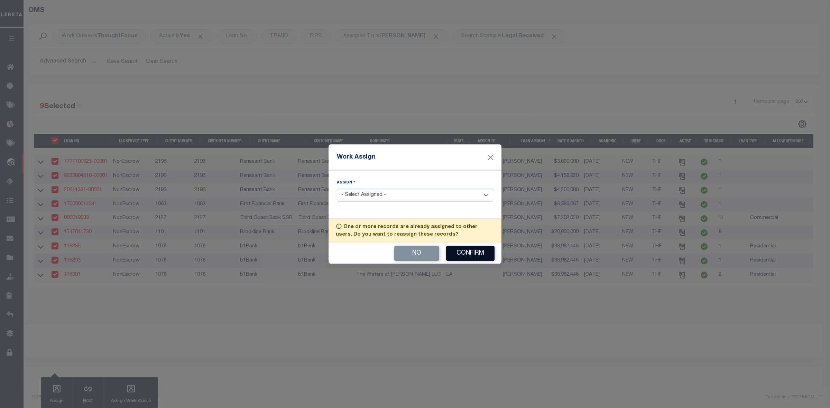
click at [473, 256] on button "Confirm" at bounding box center [470, 253] width 48 height 15
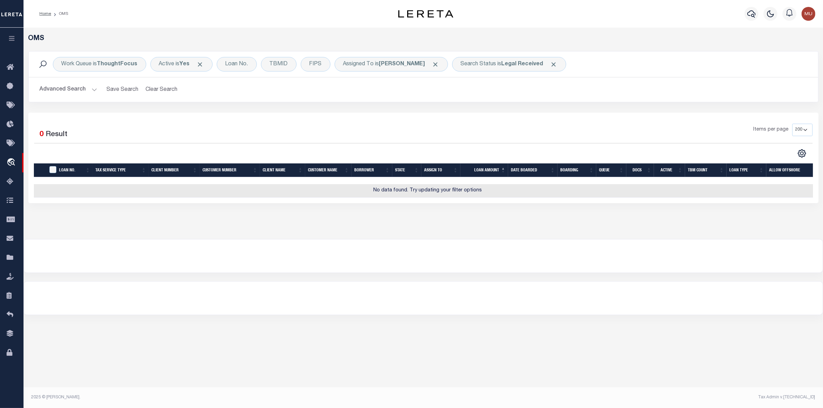
scroll to position [0, 0]
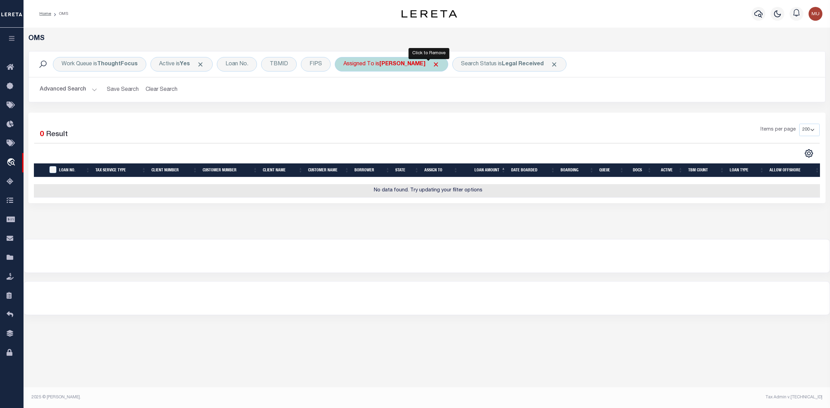
click at [432, 64] on span "Click to Remove" at bounding box center [435, 64] width 7 height 7
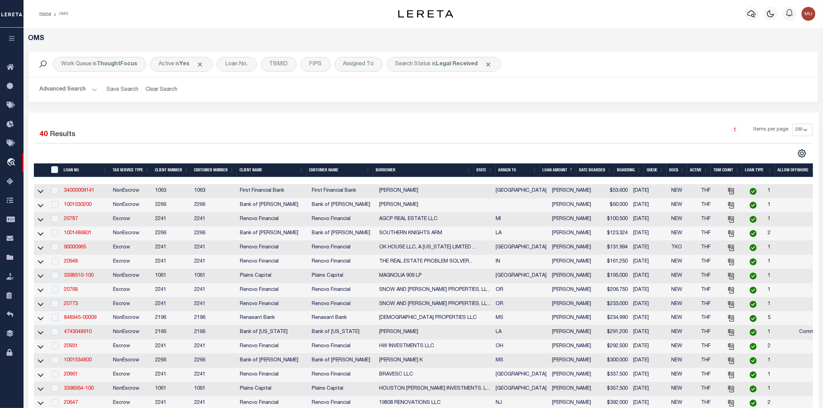
click at [538, 170] on th "ASSIGN TO" at bounding box center [518, 171] width 44 height 14
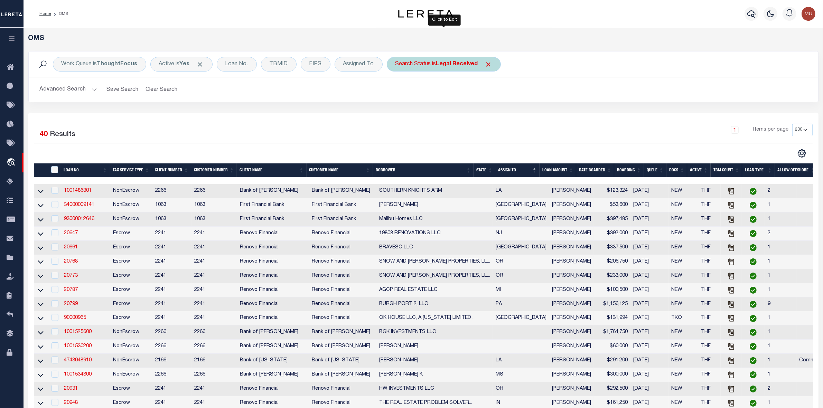
click at [417, 61] on div "Search Status is Legal Received" at bounding box center [444, 64] width 114 height 15
click at [414, 93] on select "Automated Search Bad Parcel Complete Duplicate Parcel High Dollar Reporting In …" at bounding box center [447, 98] width 102 height 13
select select "IP"
click at [396, 92] on select "Automated Search Bad Parcel Complete Duplicate Parcel High Dollar Reporting In …" at bounding box center [447, 98] width 102 height 13
click at [481, 114] on input "Apply" at bounding box center [487, 113] width 20 height 11
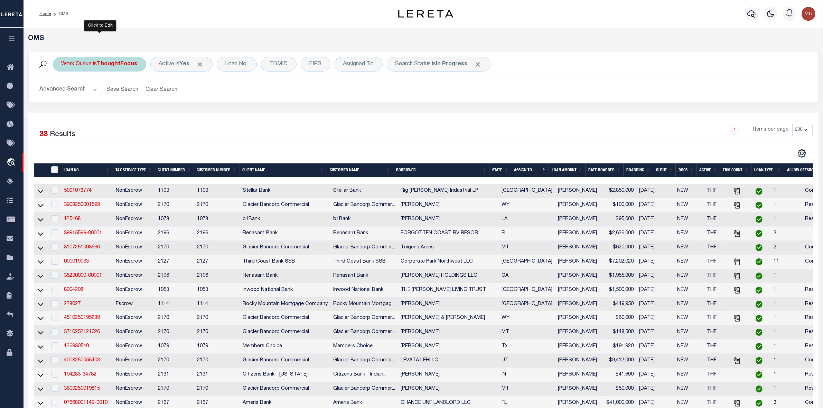
click at [110, 65] on b "ThoughtFocus" at bounding box center [117, 65] width 40 height 6
click at [93, 94] on select "--ALL-- General ThoughtFocus" at bounding box center [113, 98] width 102 height 13
select select "GEN"
click at [62, 92] on select "--ALL-- General ThoughtFocus" at bounding box center [113, 98] width 102 height 13
click at [146, 113] on input "Apply" at bounding box center [153, 113] width 20 height 11
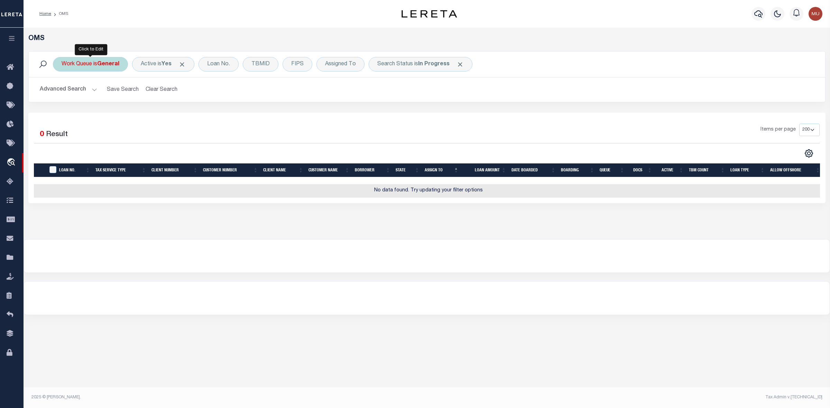
click at [101, 61] on div "Work Queue is General" at bounding box center [90, 64] width 75 height 15
click at [94, 92] on select "--ALL-- General ThoughtFocus" at bounding box center [113, 98] width 102 height 13
select select "THF"
click at [62, 92] on select "--ALL-- General ThoughtFocus" at bounding box center [113, 98] width 102 height 13
click at [158, 118] on input "Apply" at bounding box center [153, 113] width 20 height 11
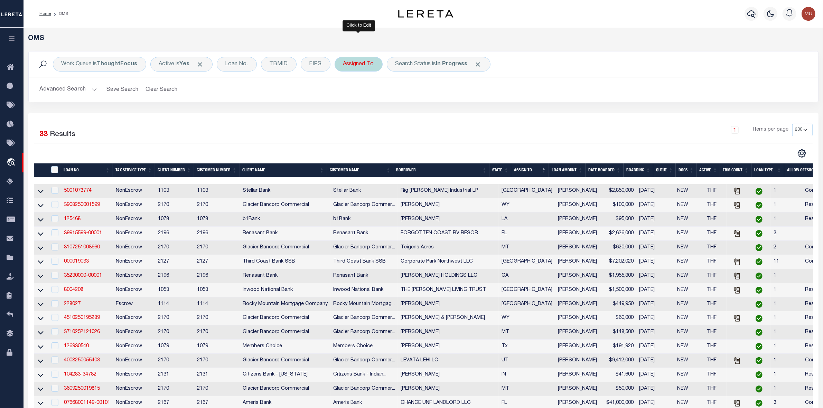
click at [355, 67] on div "Assigned To" at bounding box center [359, 64] width 48 height 15
select select "[PERSON_NAME]"
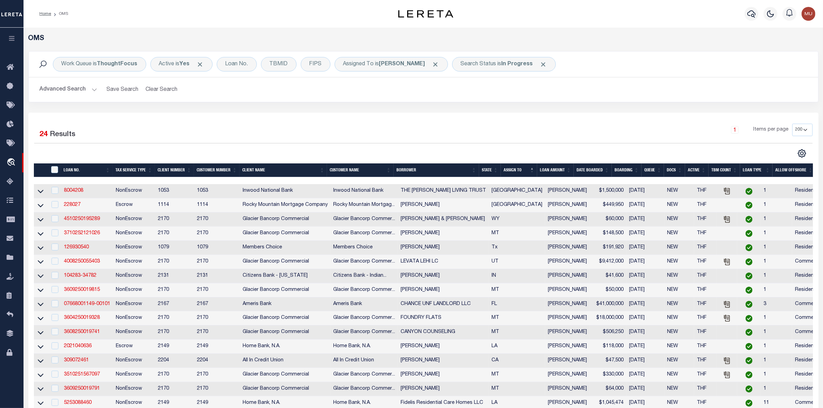
click at [49, 194] on td at bounding box center [54, 191] width 14 height 14
checkbox input "true"
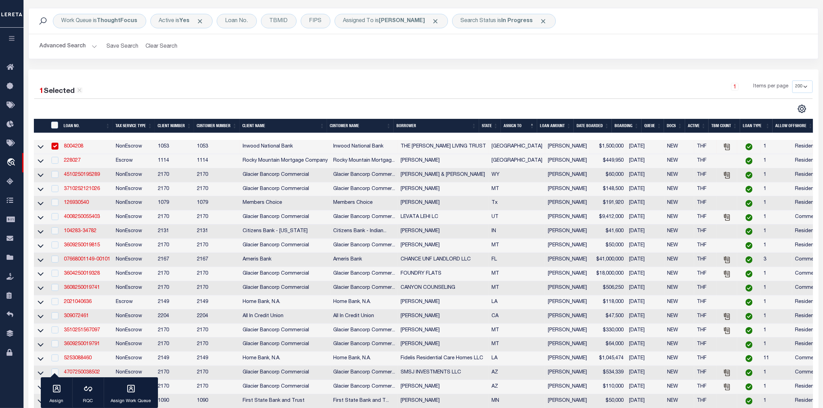
scroll to position [86, 0]
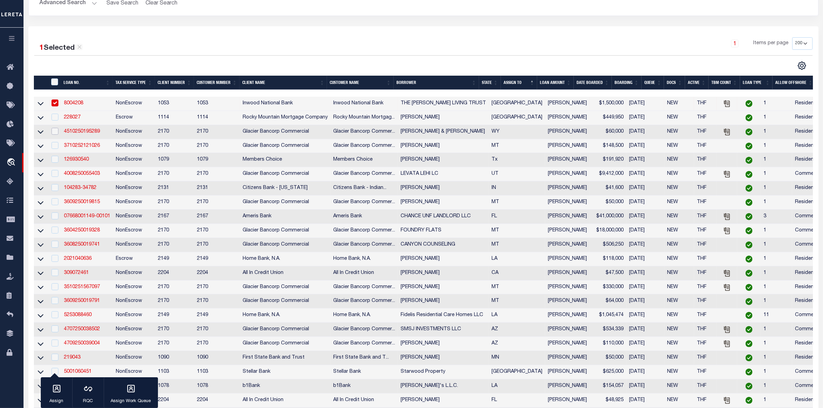
click at [57, 133] on input "checkbox" at bounding box center [55, 131] width 7 height 7
checkbox input "true"
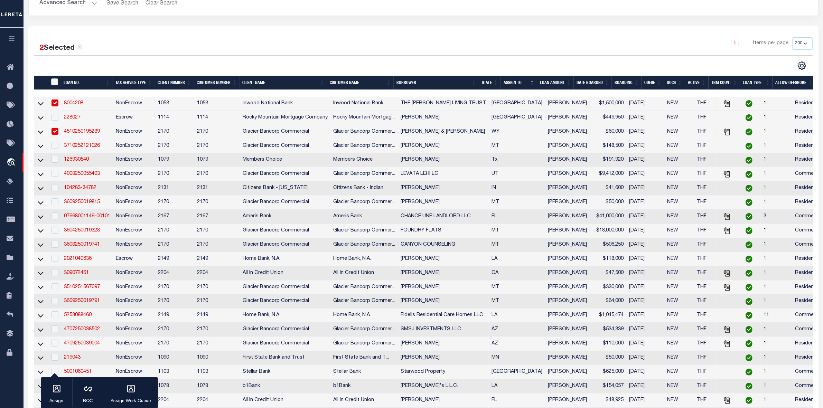
scroll to position [130, 0]
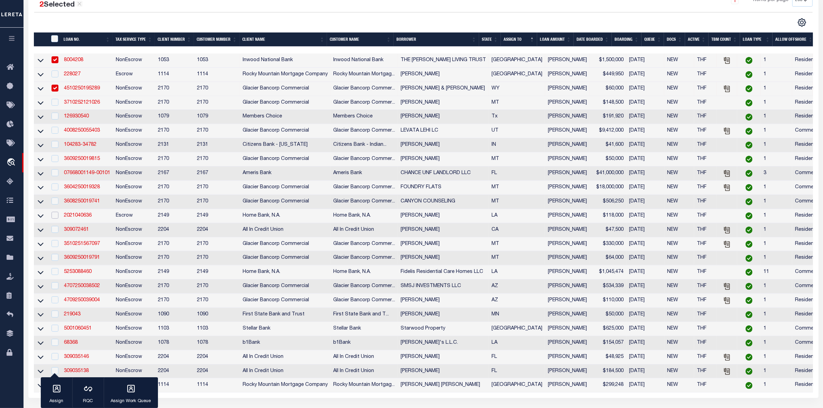
click at [55, 219] on input "checkbox" at bounding box center [55, 215] width 7 height 7
checkbox input "true"
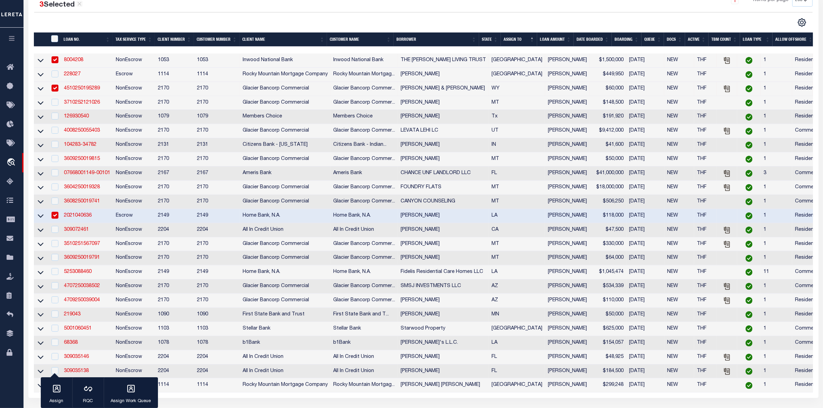
scroll to position [216, 0]
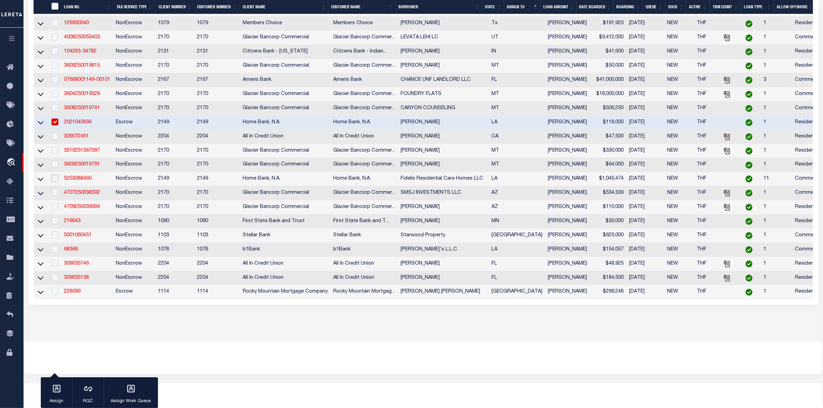
click at [58, 182] on input "checkbox" at bounding box center [55, 178] width 7 height 7
checkbox input "true"
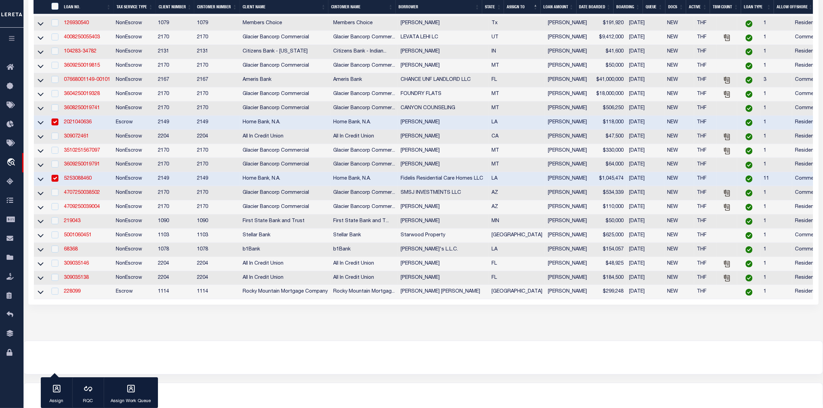
scroll to position [237, 0]
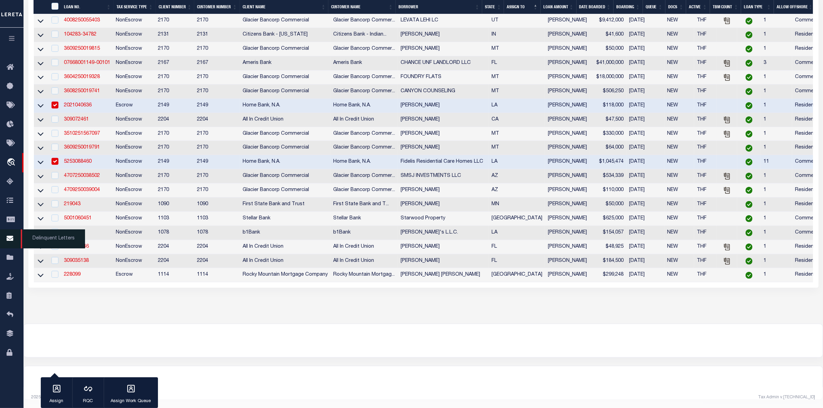
click at [54, 239] on span "Delinquent Letters" at bounding box center [53, 239] width 64 height 19
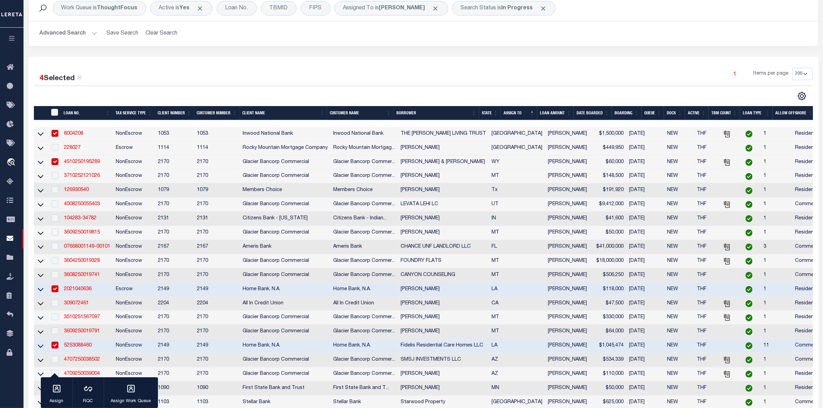
scroll to position [259, 0]
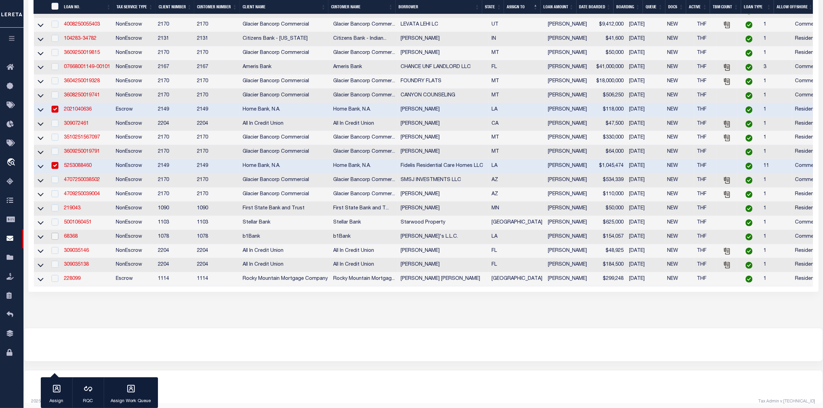
click at [53, 240] on input "checkbox" at bounding box center [55, 236] width 7 height 7
checkbox input "true"
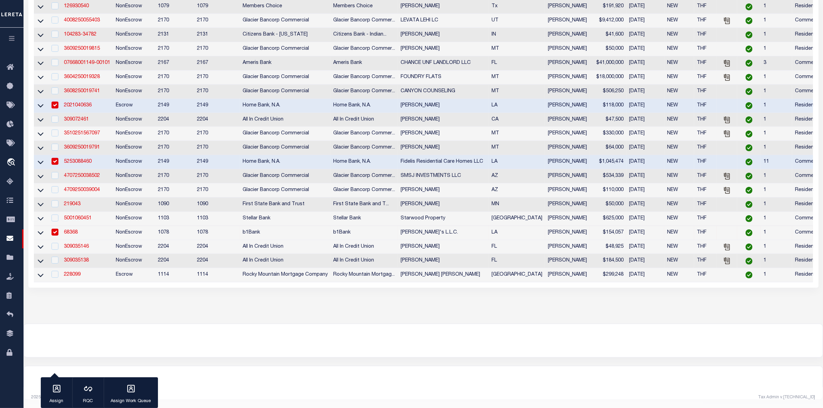
scroll to position [66, 0]
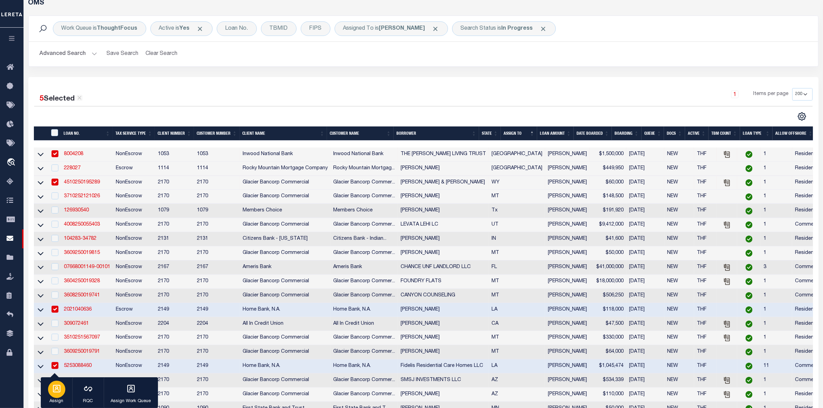
click at [55, 326] on icon "button" at bounding box center [56, 389] width 9 height 9
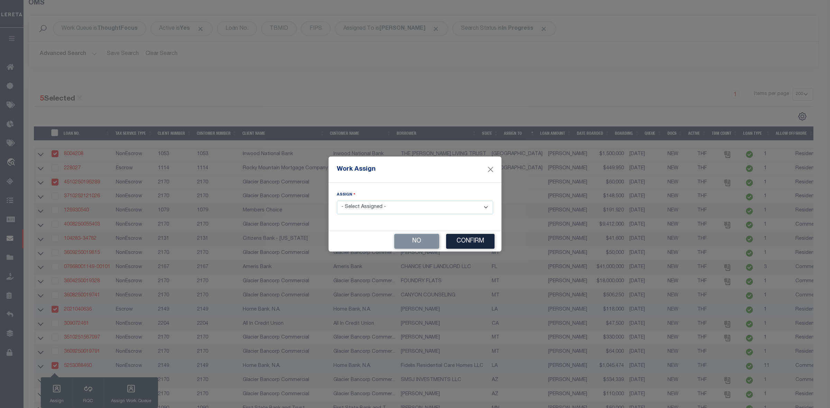
click at [360, 207] on select "- Select Assigned - --Unassigned-- [PERSON_NAME] [PERSON_NAME] [PERSON_NAME] [P…" at bounding box center [415, 207] width 156 height 13
select select "[PERSON_NAME]"
click at [337, 201] on select "- Select Assigned - --Unassigned-- [PERSON_NAME] [PERSON_NAME] [PERSON_NAME] [P…" at bounding box center [415, 207] width 156 height 13
click at [469, 246] on button "Confirm" at bounding box center [470, 241] width 48 height 15
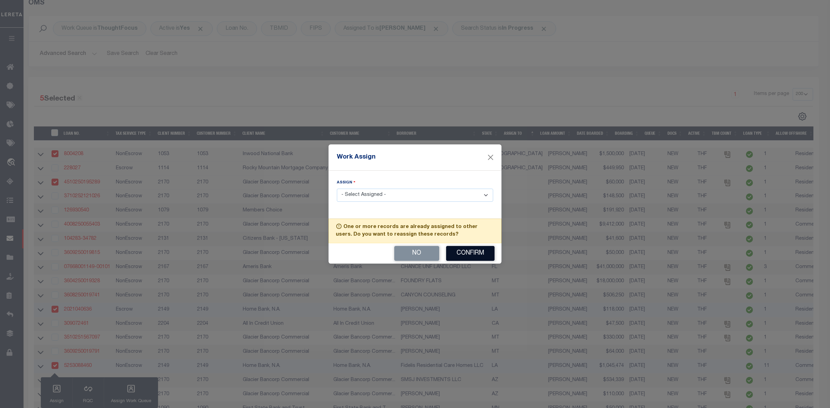
click at [467, 257] on button "Confirm" at bounding box center [470, 253] width 48 height 15
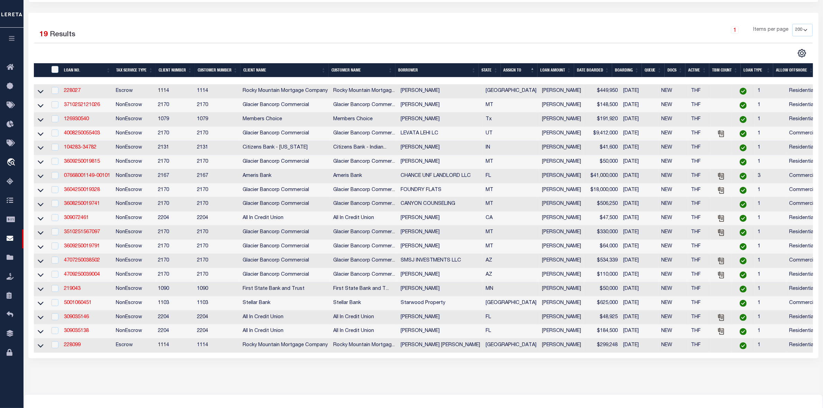
scroll to position [1, 0]
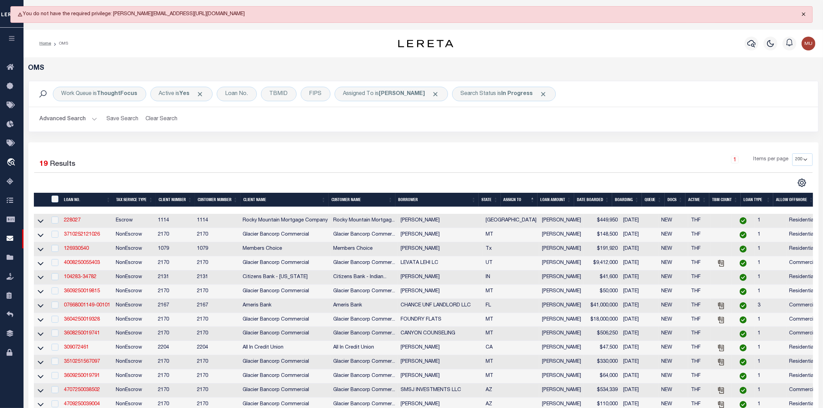
click at [664, 12] on button "Close" at bounding box center [803, 14] width 17 height 15
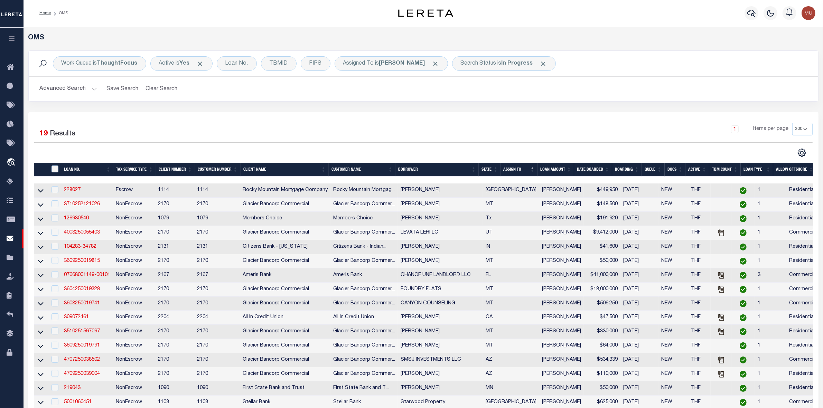
scroll to position [0, 0]
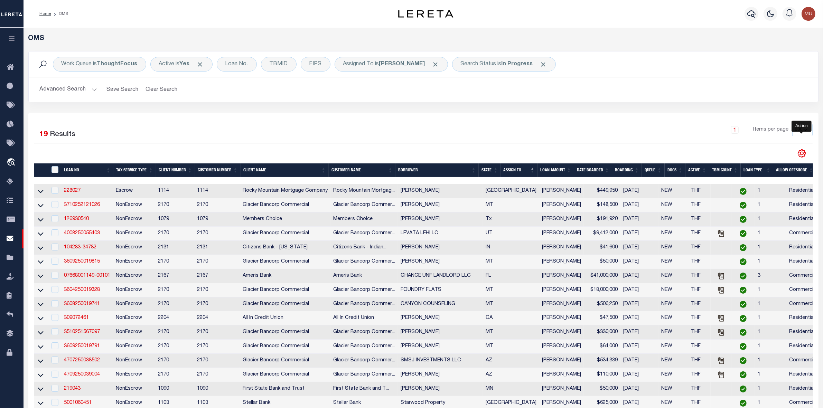
click at [664, 153] on icon "" at bounding box center [802, 153] width 9 height 9
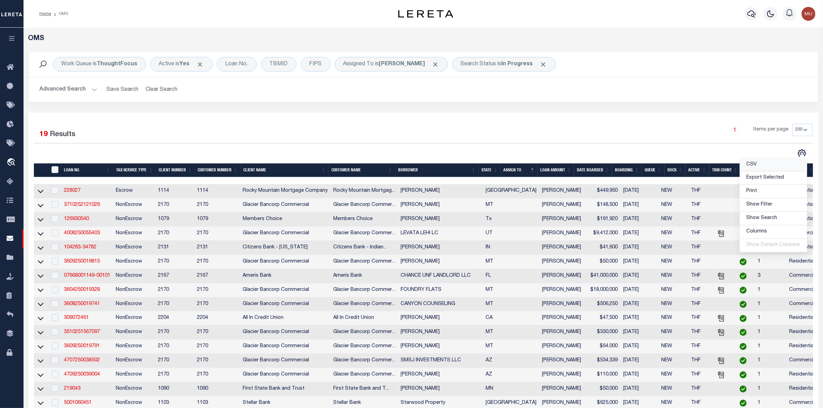
click at [664, 167] on link "CSV" at bounding box center [773, 164] width 67 height 13
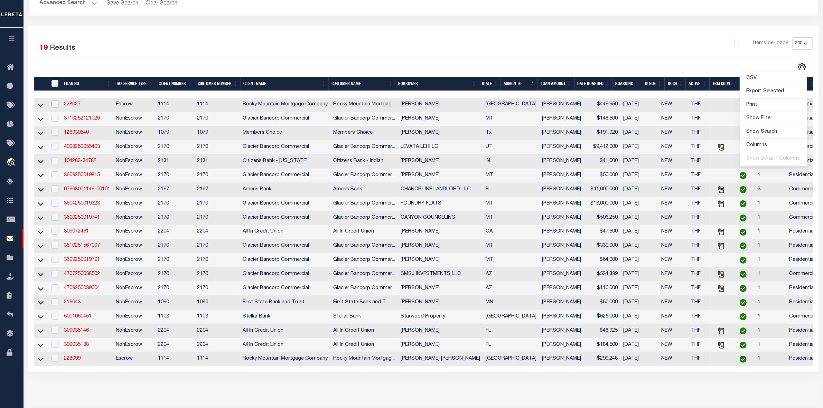
click at [55, 107] on input "checkbox" at bounding box center [55, 104] width 7 height 7
checkbox input "true"
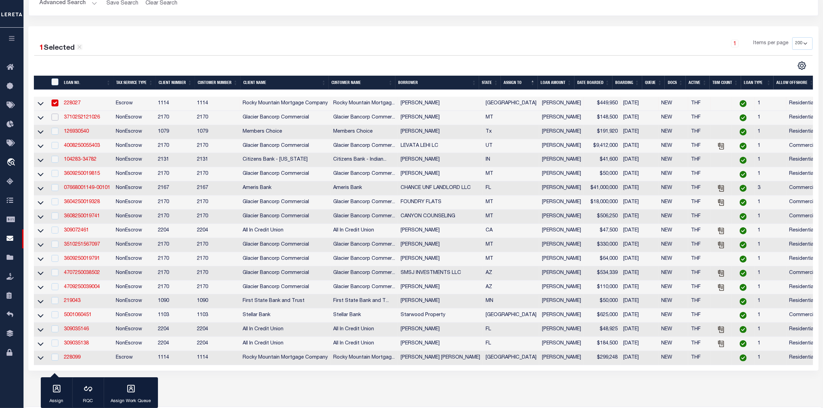
click at [54, 118] on input "checkbox" at bounding box center [55, 117] width 7 height 7
checkbox input "true"
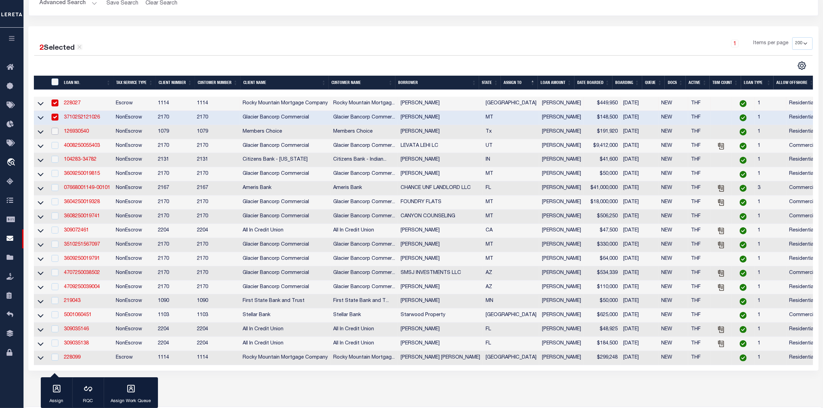
click at [57, 134] on input "checkbox" at bounding box center [55, 131] width 7 height 7
checkbox input "true"
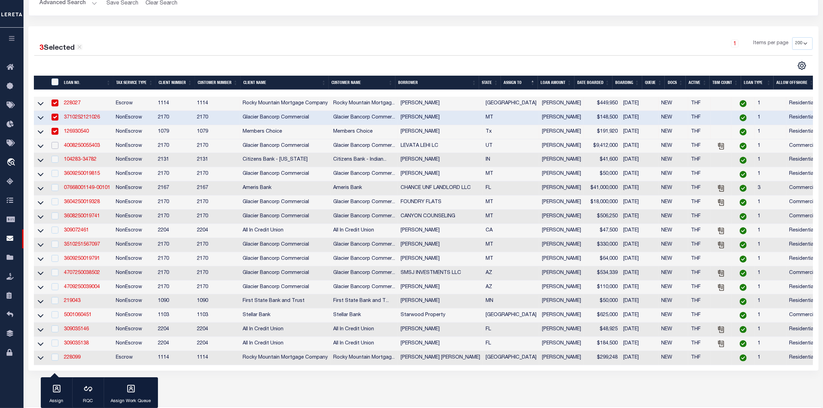
click at [56, 149] on input "checkbox" at bounding box center [55, 145] width 7 height 7
checkbox input "true"
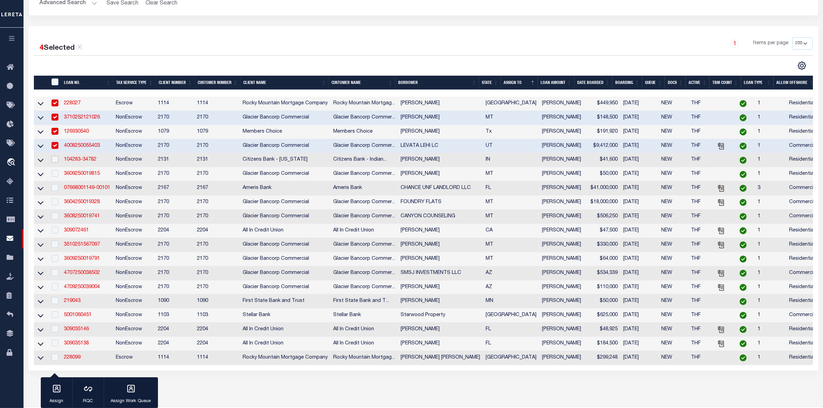
click at [53, 163] on input "checkbox" at bounding box center [55, 159] width 7 height 7
checkbox input "true"
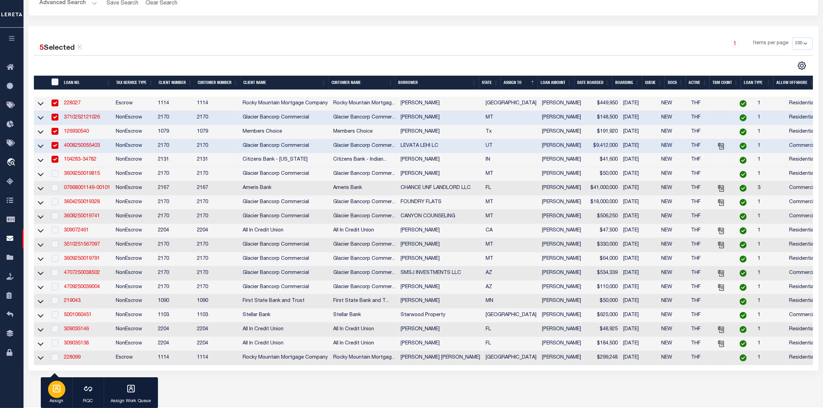
click at [61, 326] on div "button" at bounding box center [56, 389] width 17 height 17
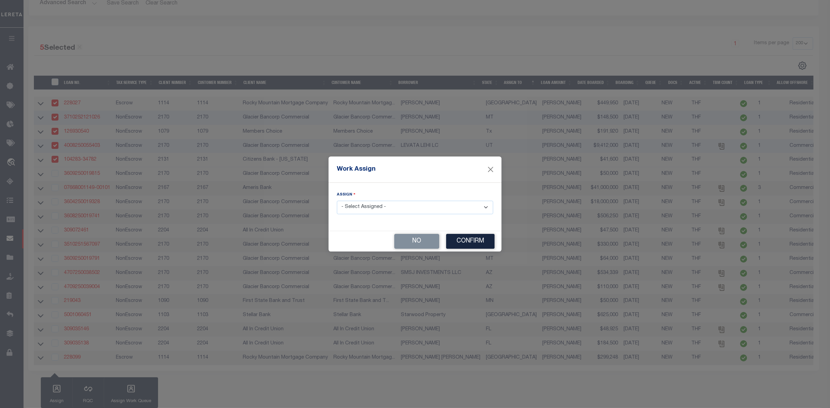
click at [366, 209] on select "- Select Assigned - --Unassigned-- [PERSON_NAME] [PERSON_NAME] [PERSON_NAME] [P…" at bounding box center [415, 207] width 156 height 13
select select "[PERSON_NAME]"
click at [337, 201] on select "- Select Assigned - --Unassigned-- [PERSON_NAME] [PERSON_NAME] [PERSON_NAME] [P…" at bounding box center [415, 207] width 156 height 13
click at [483, 241] on button "Confirm" at bounding box center [470, 241] width 48 height 15
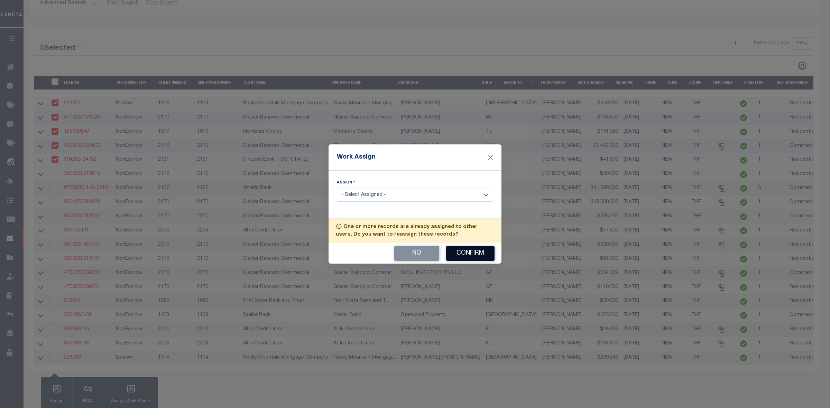
click at [477, 258] on button "Confirm" at bounding box center [470, 253] width 48 height 15
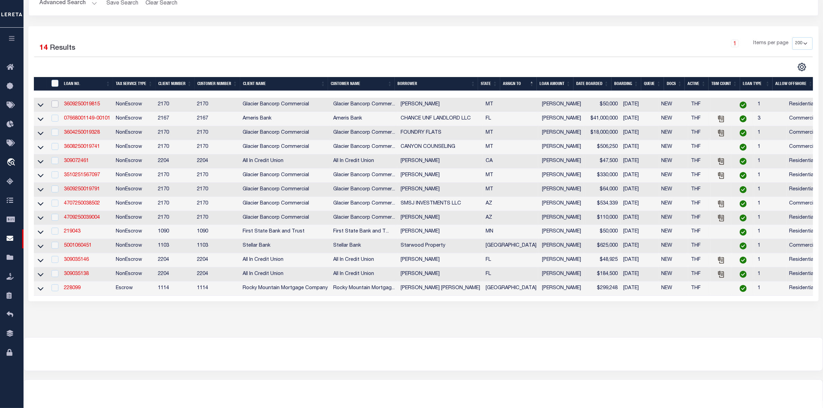
click at [56, 104] on input "checkbox" at bounding box center [55, 104] width 7 height 7
checkbox input "true"
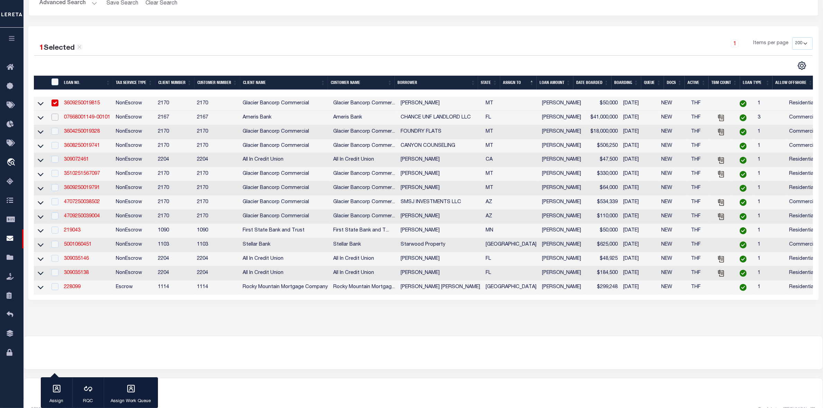
click at [54, 119] on input "checkbox" at bounding box center [55, 117] width 7 height 7
checkbox input "true"
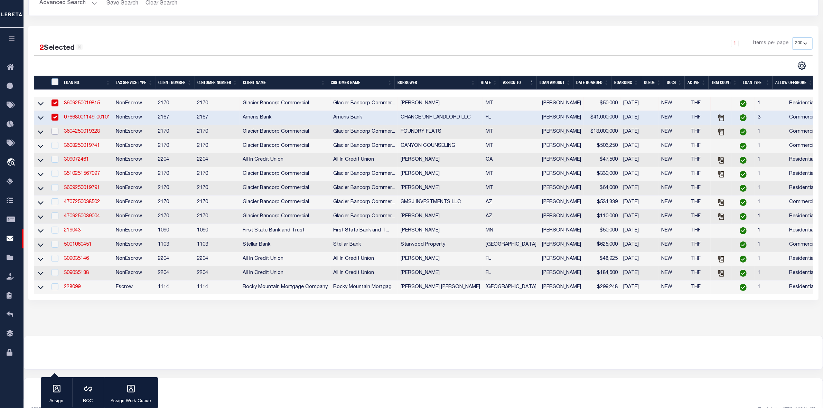
click at [54, 133] on input "checkbox" at bounding box center [55, 131] width 7 height 7
checkbox input "true"
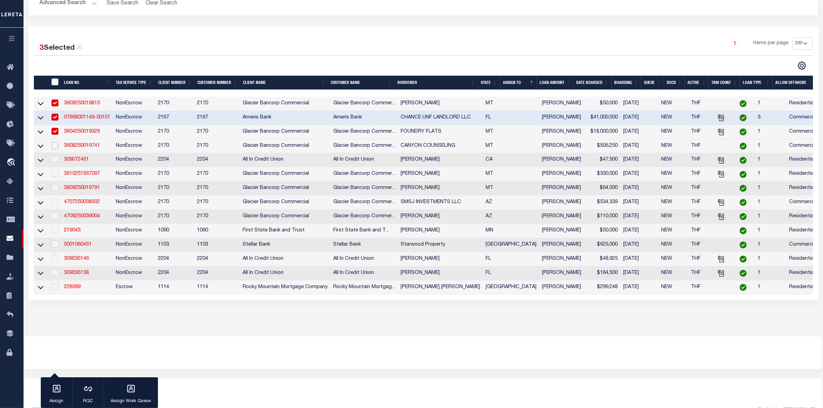
click at [54, 149] on input "checkbox" at bounding box center [55, 145] width 7 height 7
checkbox input "true"
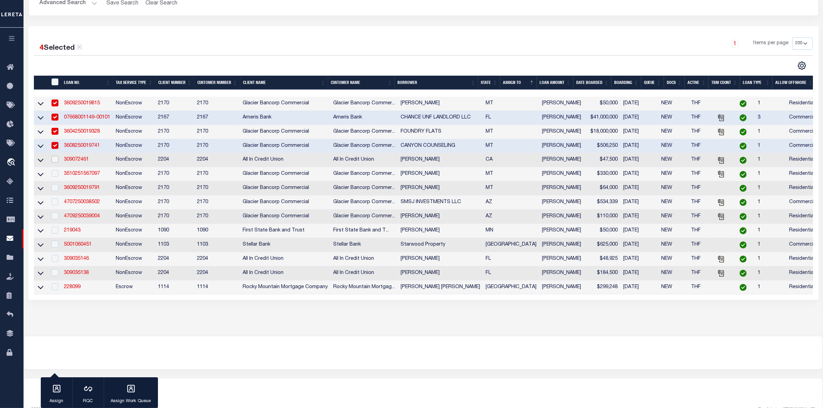
click at [54, 163] on input "checkbox" at bounding box center [55, 159] width 7 height 7
checkbox input "true"
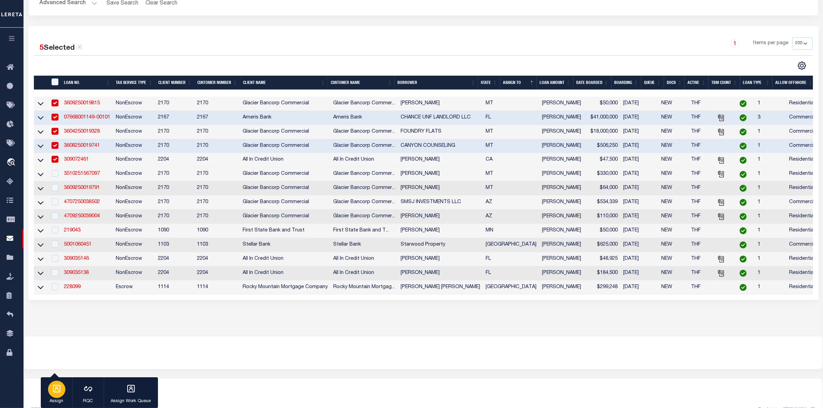
click at [60, 326] on icon "button" at bounding box center [57, 389] width 8 height 8
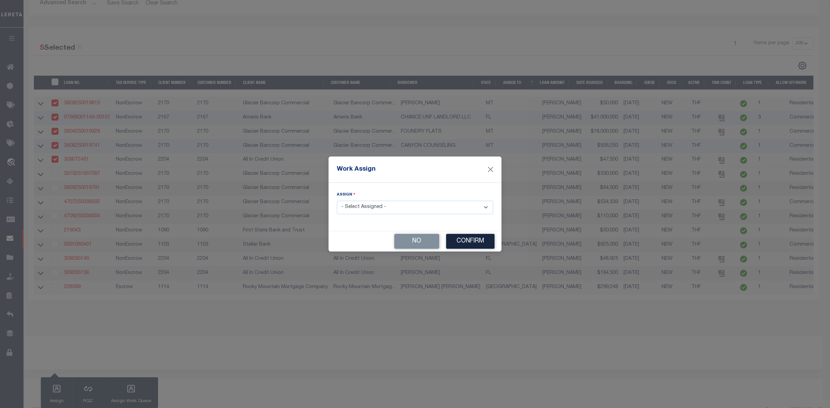
click at [388, 206] on select "- Select Assigned - --Unassigned-- [PERSON_NAME] [PERSON_NAME] [PERSON_NAME] [P…" at bounding box center [415, 207] width 156 height 13
select select "[PERSON_NAME]"
click at [337, 201] on select "- Select Assigned - --Unassigned-- [PERSON_NAME] [PERSON_NAME] [PERSON_NAME] [P…" at bounding box center [415, 207] width 156 height 13
click at [478, 242] on button "Confirm" at bounding box center [470, 241] width 48 height 15
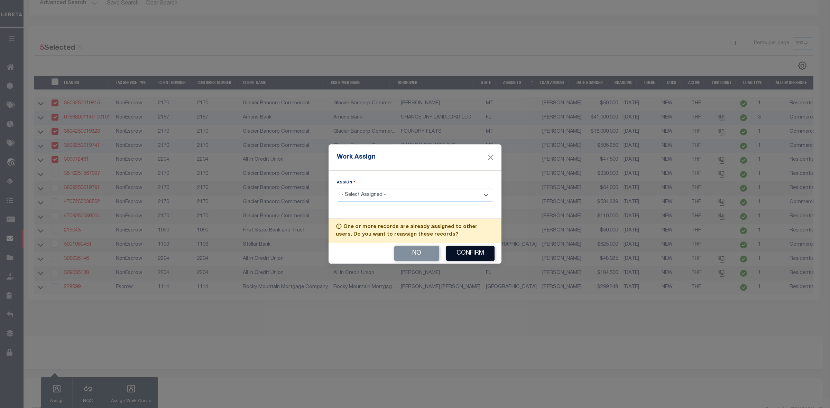
click at [474, 252] on button "Confirm" at bounding box center [470, 253] width 48 height 15
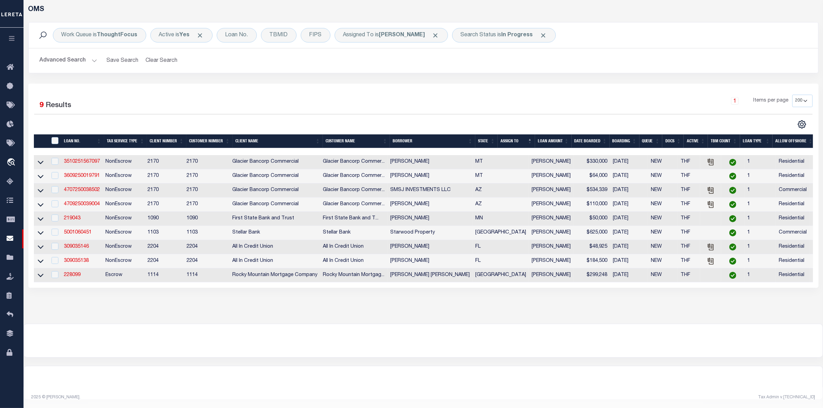
scroll to position [40, 0]
click at [53, 158] on input "checkbox" at bounding box center [55, 161] width 7 height 7
checkbox input "true"
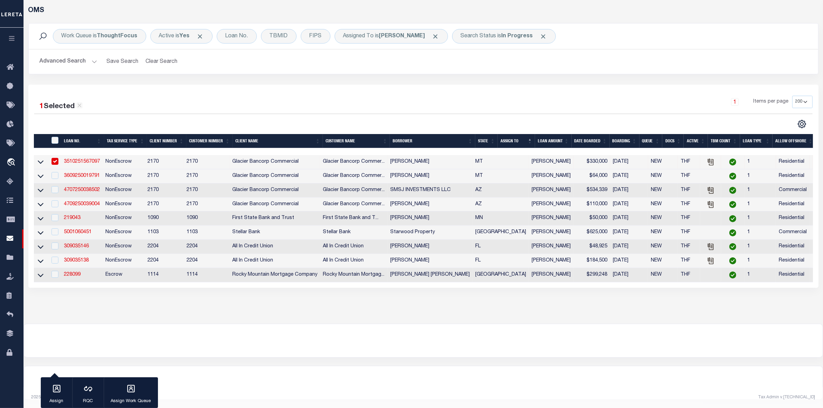
scroll to position [38, 0]
click at [56, 172] on input "checkbox" at bounding box center [55, 175] width 7 height 7
checkbox input "true"
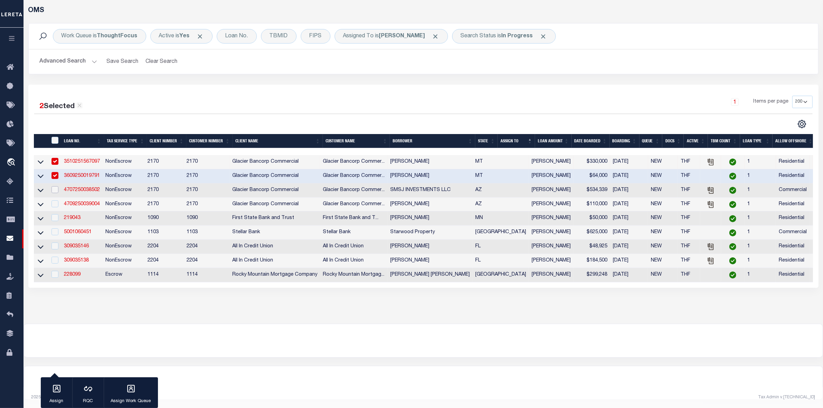
click at [54, 186] on input "checkbox" at bounding box center [55, 189] width 7 height 7
checkbox input "true"
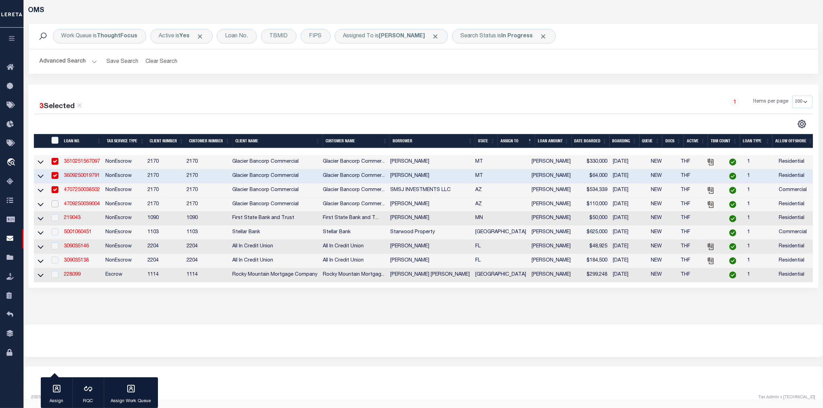
click at [54, 201] on input "checkbox" at bounding box center [55, 204] width 7 height 7
checkbox input "true"
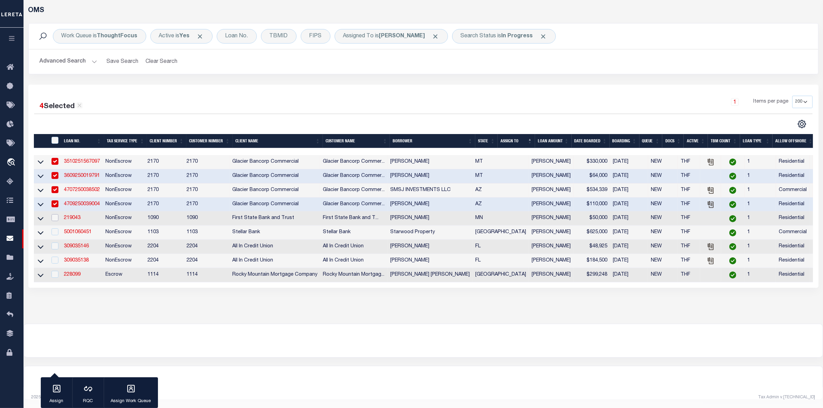
click at [54, 214] on input "checkbox" at bounding box center [55, 217] width 7 height 7
checkbox input "true"
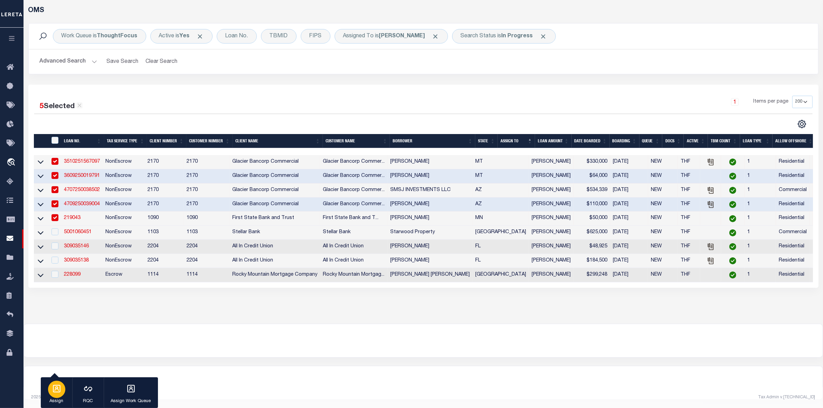
click at [55, 326] on icon "button" at bounding box center [57, 389] width 8 height 8
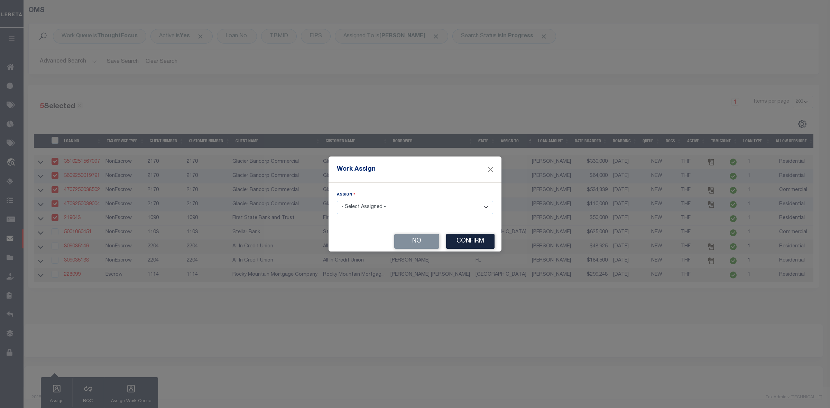
click at [386, 211] on select "- Select Assigned - --Unassigned-- [PERSON_NAME] [PERSON_NAME] [PERSON_NAME] [P…" at bounding box center [415, 207] width 156 height 13
select select "[PERSON_NAME]"
click at [337, 201] on select "- Select Assigned - --Unassigned-- [PERSON_NAME] [PERSON_NAME] [PERSON_NAME] [P…" at bounding box center [415, 207] width 156 height 13
click at [461, 239] on button "Confirm" at bounding box center [470, 241] width 48 height 15
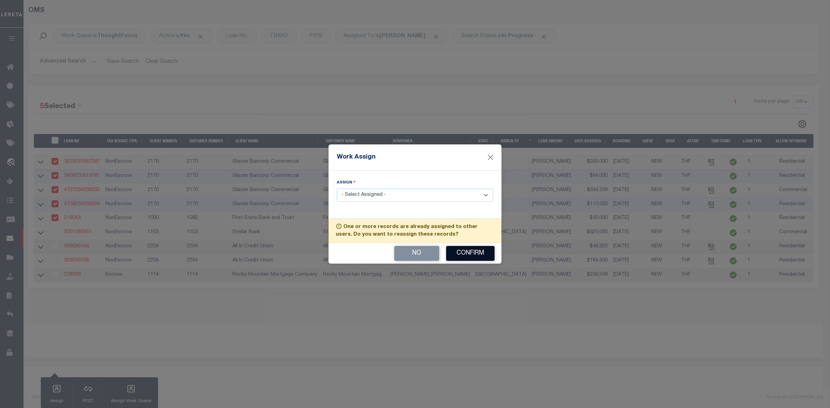
click at [462, 253] on button "Confirm" at bounding box center [470, 253] width 48 height 15
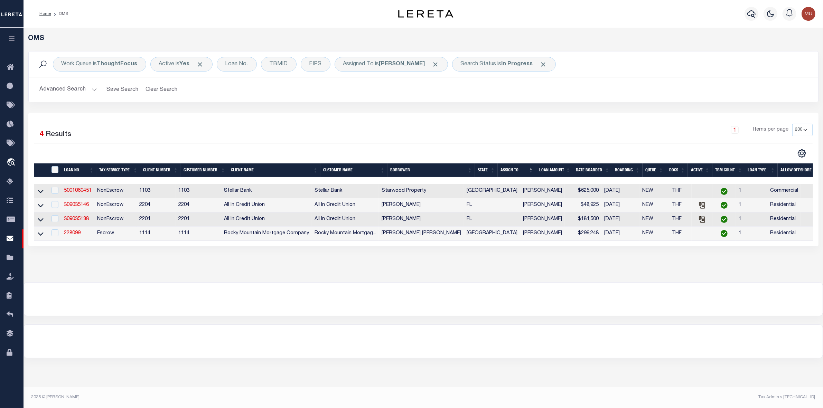
scroll to position [0, 0]
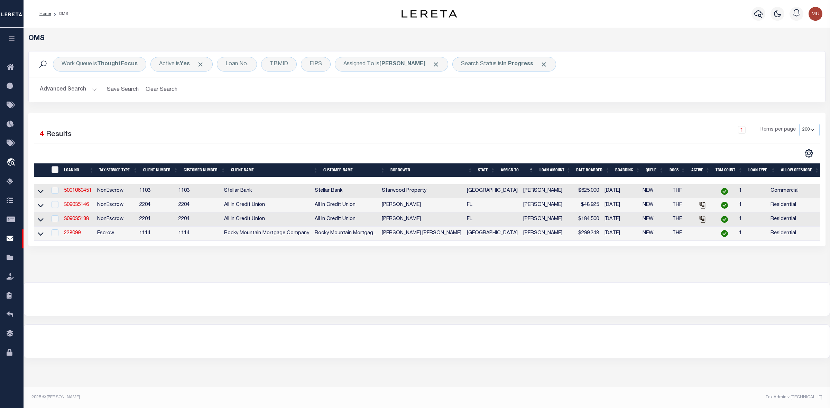
click at [52, 171] on input "" at bounding box center [55, 169] width 7 height 7
checkbox input "true"
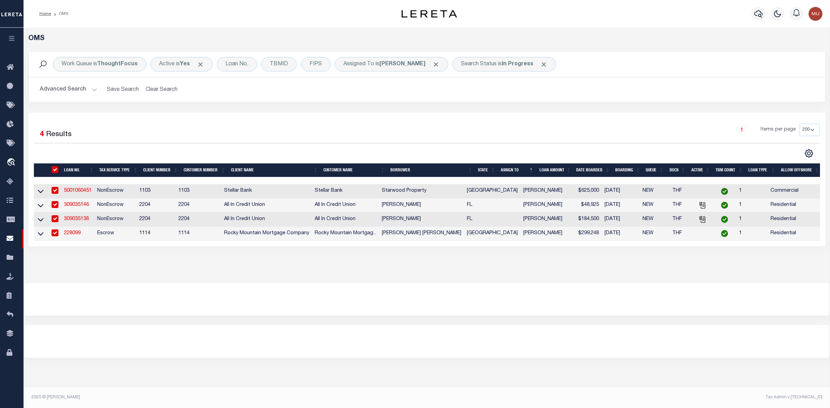
checkbox input "true"
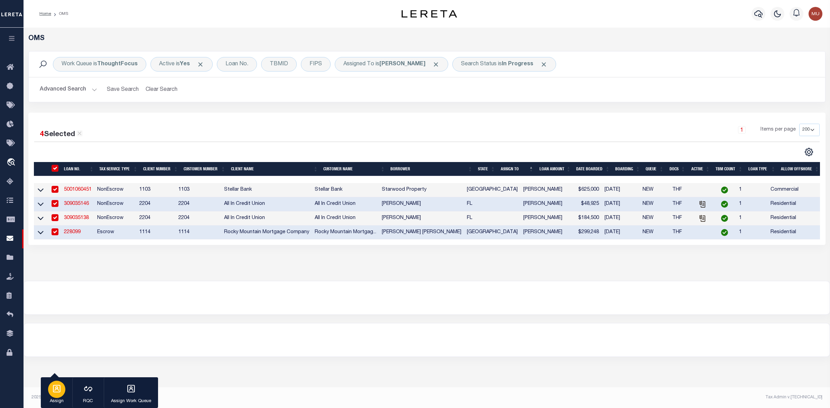
click at [52, 326] on div "button" at bounding box center [56, 389] width 17 height 17
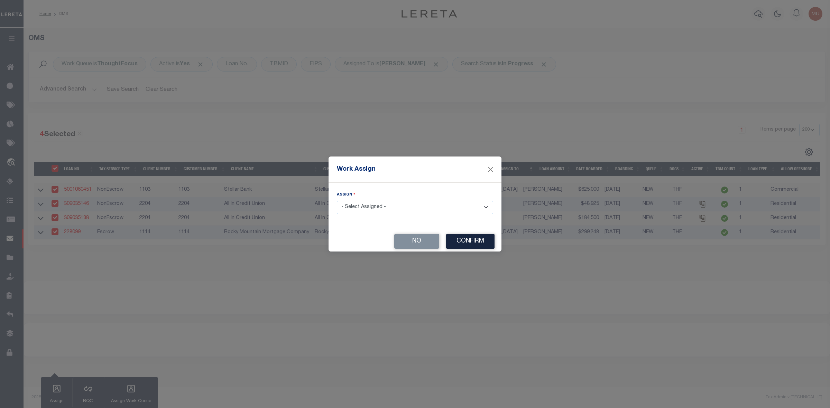
click at [372, 208] on select "- Select Assigned - --Unassigned-- [PERSON_NAME] [PERSON_NAME] [PERSON_NAME] [P…" at bounding box center [415, 207] width 156 height 13
select select "[PERSON_NAME]"
click at [337, 201] on select "- Select Assigned - --Unassigned-- [PERSON_NAME] [PERSON_NAME] [PERSON_NAME] [P…" at bounding box center [415, 207] width 156 height 13
click at [478, 244] on button "Confirm" at bounding box center [470, 241] width 48 height 15
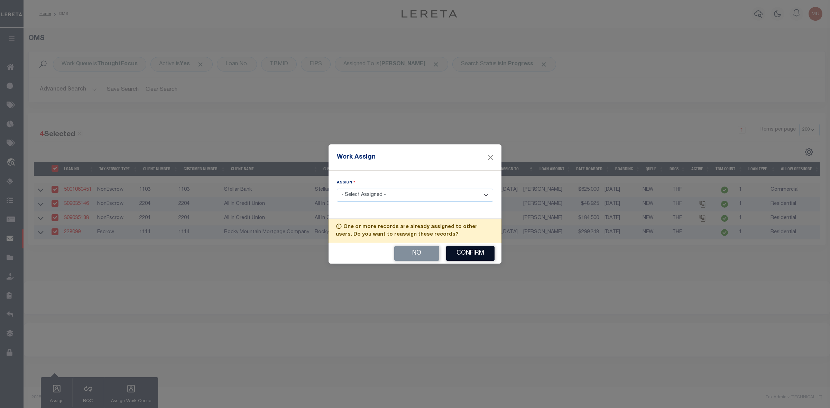
click at [469, 256] on button "Confirm" at bounding box center [470, 253] width 48 height 15
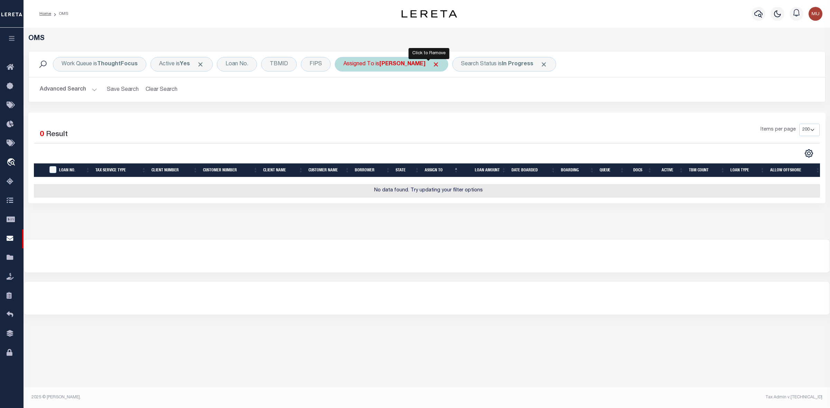
click at [432, 66] on span "Click to Remove" at bounding box center [435, 64] width 7 height 7
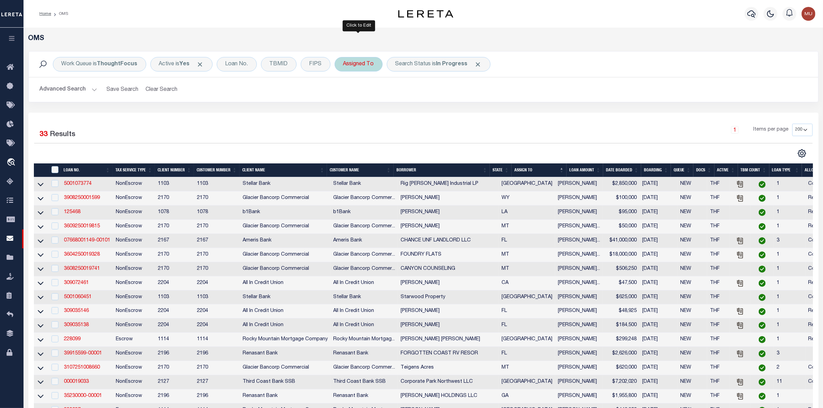
click at [368, 68] on div "Assigned To" at bounding box center [359, 64] width 48 height 15
click at [359, 96] on select "--Unassigned-- [PERSON_NAME] [PERSON_NAME] [PERSON_NAME] [PERSON_NAME] [PERSON_…" at bounding box center [395, 98] width 102 height 13
select select "[PERSON_NAME]"
click at [344, 92] on select "--Unassigned-- [PERSON_NAME] [PERSON_NAME] [PERSON_NAME] [PERSON_NAME] [PERSON_…" at bounding box center [395, 98] width 102 height 13
click at [440, 114] on input "Apply" at bounding box center [435, 113] width 20 height 11
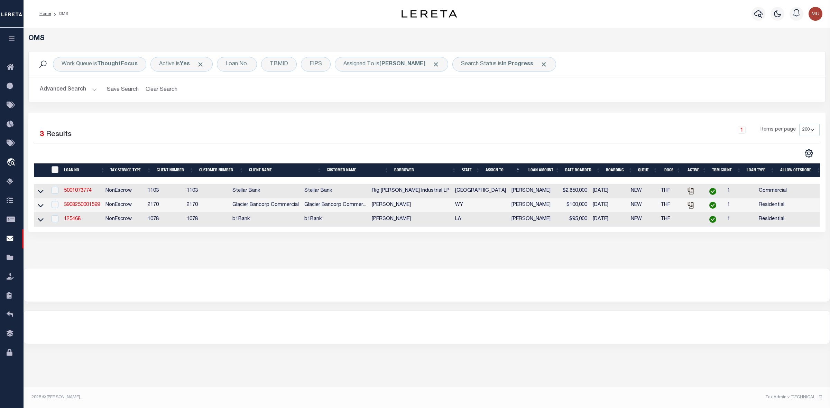
click at [54, 170] on input "" at bounding box center [55, 169] width 7 height 7
checkbox input "true"
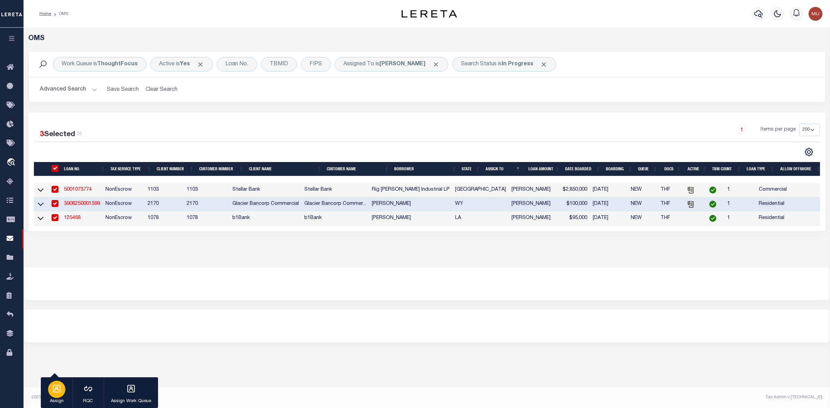
click at [59, 326] on icon "button" at bounding box center [56, 389] width 9 height 9
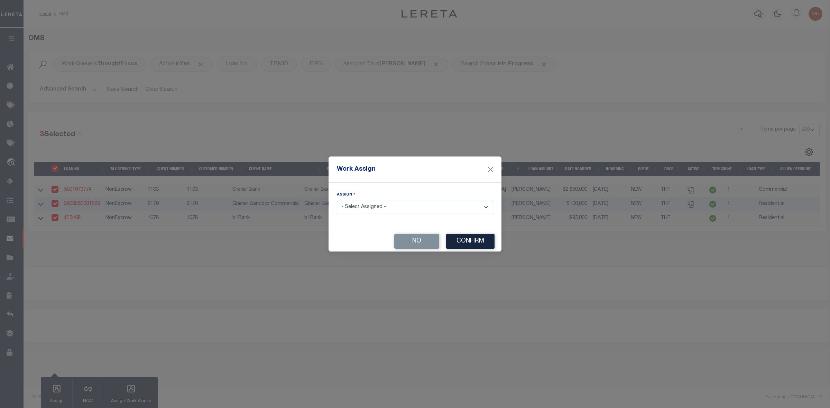
click at [361, 210] on select "- Select Assigned - --Unassigned-- [PERSON_NAME] [PERSON_NAME] [PERSON_NAME] [P…" at bounding box center [415, 207] width 156 height 13
select select "[PERSON_NAME]"
click at [337, 201] on select "- Select Assigned - --Unassigned-- [PERSON_NAME] [PERSON_NAME] [PERSON_NAME] [P…" at bounding box center [415, 207] width 156 height 13
click at [454, 239] on button "Confirm" at bounding box center [470, 241] width 48 height 15
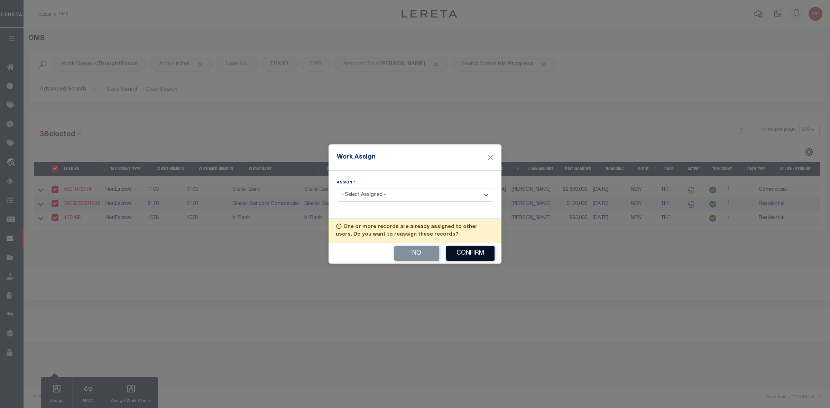
click at [457, 253] on button "Confirm" at bounding box center [470, 253] width 48 height 15
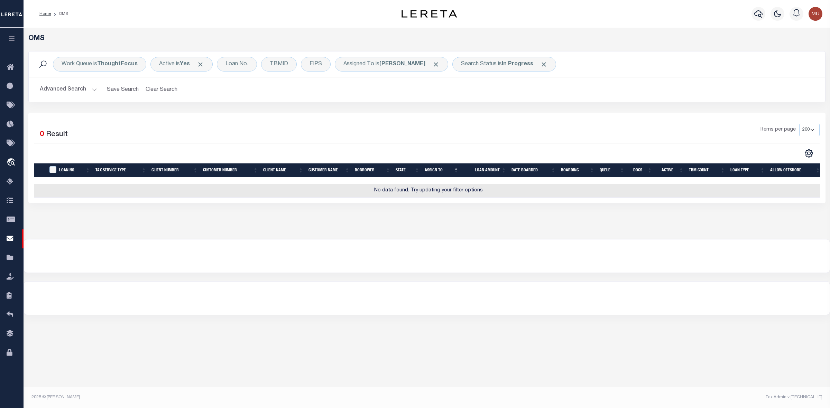
click at [409, 73] on div "Work Queue is ThoughtFocus Active is Yes Loan No. TBMID FIPS Assigned To is [PE…" at bounding box center [427, 65] width 796 height 26
click at [408, 67] on b "[PERSON_NAME]" at bounding box center [402, 65] width 46 height 6
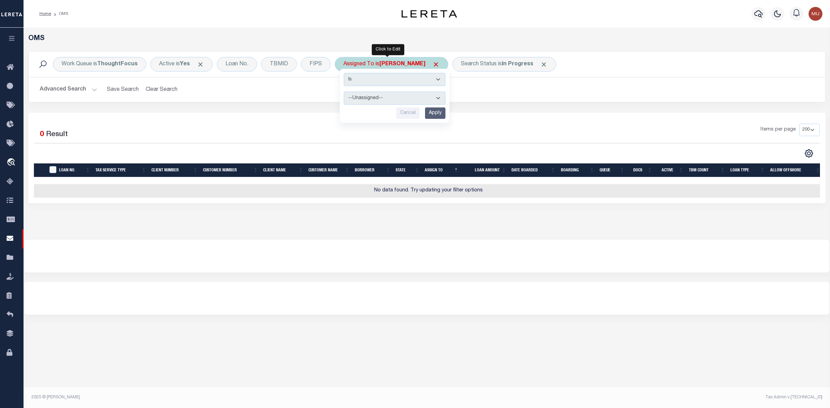
click at [393, 99] on select "--Unassigned-- [PERSON_NAME] [PERSON_NAME] [PERSON_NAME] [PERSON_NAME] [PERSON_…" at bounding box center [395, 98] width 102 height 13
select select "[PERSON_NAME]"
click at [344, 92] on select "--Unassigned-- [PERSON_NAME] [PERSON_NAME] [PERSON_NAME] [PERSON_NAME] [PERSON_…" at bounding box center [395, 98] width 102 height 13
click at [435, 114] on input "Apply" at bounding box center [435, 113] width 20 height 11
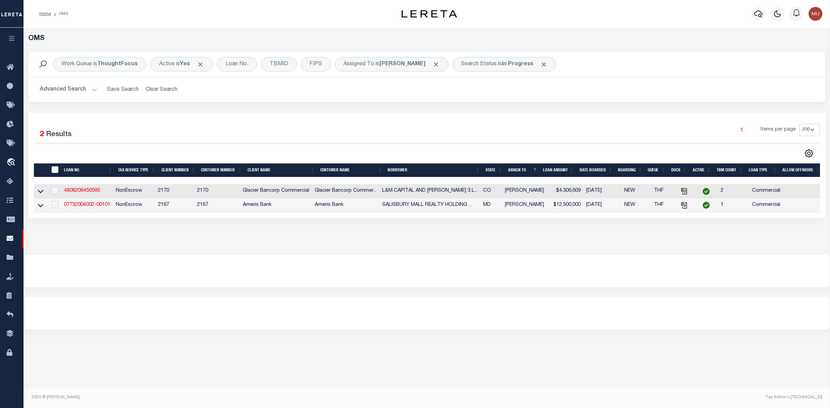
click at [54, 170] on input "" at bounding box center [55, 169] width 7 height 7
checkbox input "true"
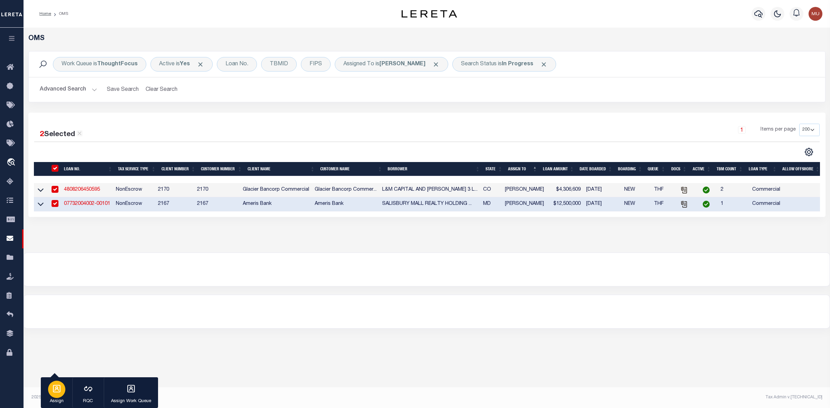
click at [54, 326] on icon "button" at bounding box center [56, 389] width 9 height 9
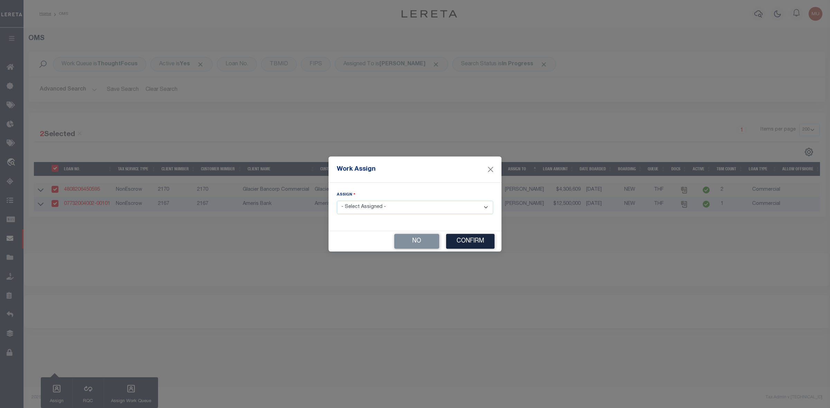
click at [366, 211] on select "- Select Assigned - --Unassigned-- [PERSON_NAME] [PERSON_NAME] [PERSON_NAME] [P…" at bounding box center [415, 207] width 156 height 13
select select "[PERSON_NAME]"
click at [337, 201] on select "- Select Assigned - --Unassigned-- [PERSON_NAME] [PERSON_NAME] [PERSON_NAME] [P…" at bounding box center [415, 207] width 156 height 13
click at [469, 246] on button "Confirm" at bounding box center [470, 241] width 48 height 15
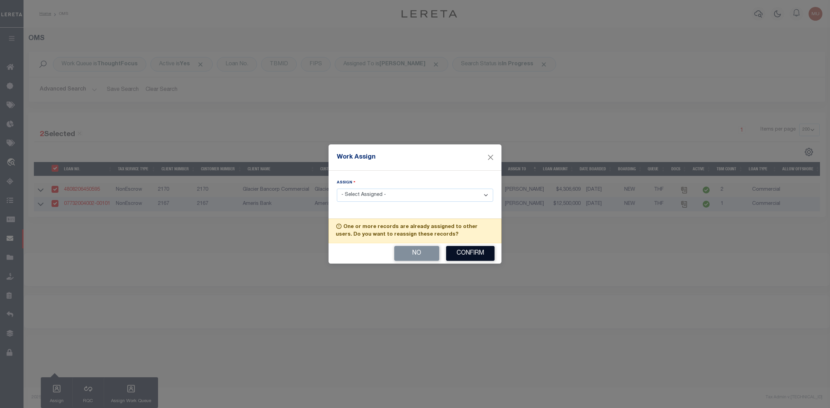
click at [469, 251] on button "Confirm" at bounding box center [470, 253] width 48 height 15
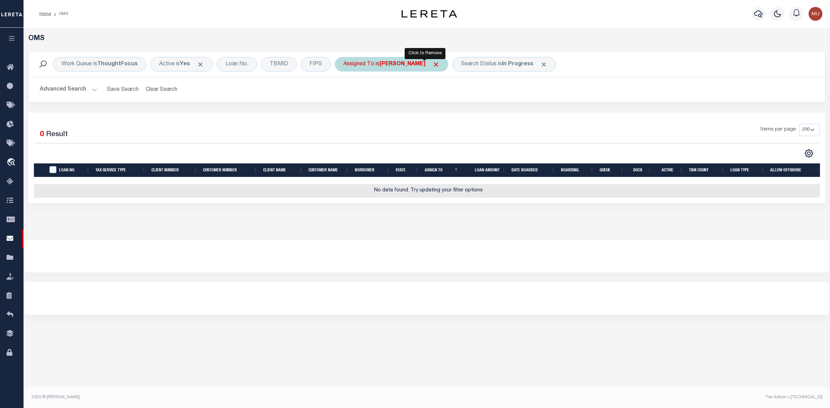
click at [432, 67] on span "Click to Remove" at bounding box center [435, 64] width 7 height 7
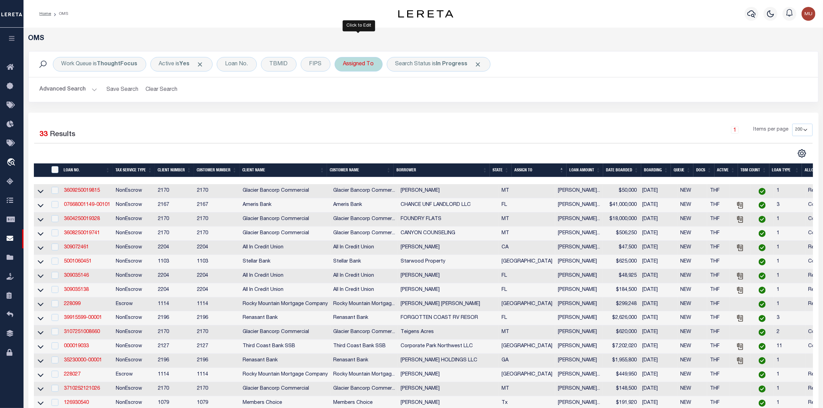
click at [370, 65] on div "Assigned To" at bounding box center [359, 64] width 48 height 15
click at [369, 98] on select "--Unassigned-- [PERSON_NAME] [PERSON_NAME] [PERSON_NAME] [PERSON_NAME] [PERSON_…" at bounding box center [395, 98] width 102 height 13
select select "[PERSON_NAME]"
click at [344, 92] on select "--Unassigned-- [PERSON_NAME] [PERSON_NAME] [PERSON_NAME] [PERSON_NAME] [PERSON_…" at bounding box center [395, 98] width 102 height 13
click at [441, 116] on input "Apply" at bounding box center [435, 113] width 20 height 11
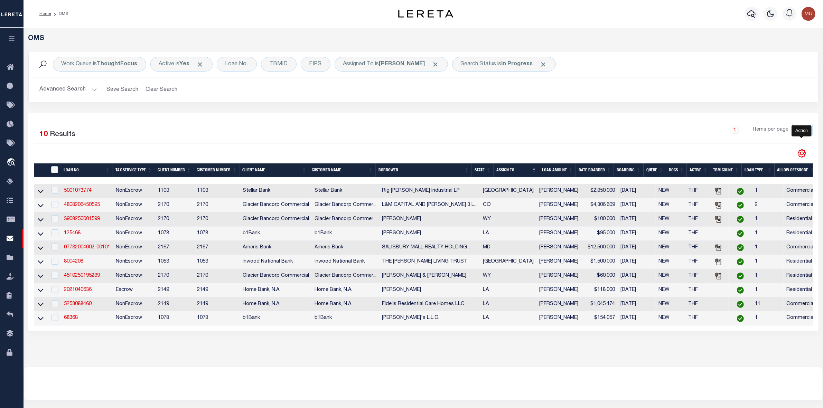
click at [664, 154] on icon "" at bounding box center [802, 153] width 9 height 9
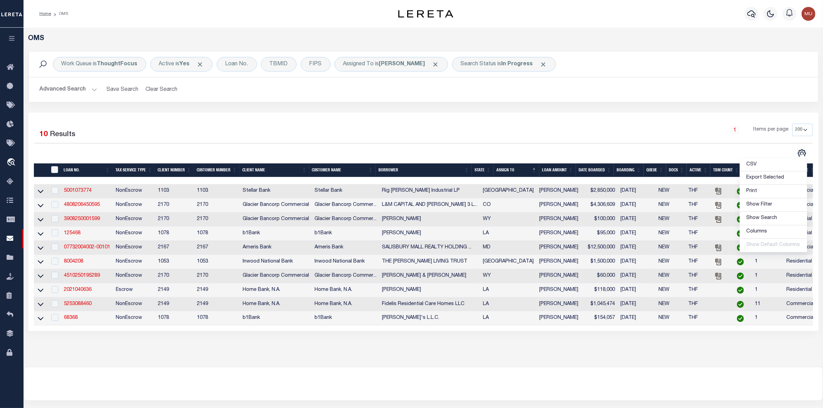
click at [664, 97] on div "Advanced Search Save Search Clear Search tblSearchTopScreen_dynamictable_____De…" at bounding box center [424, 89] width 790 height 25
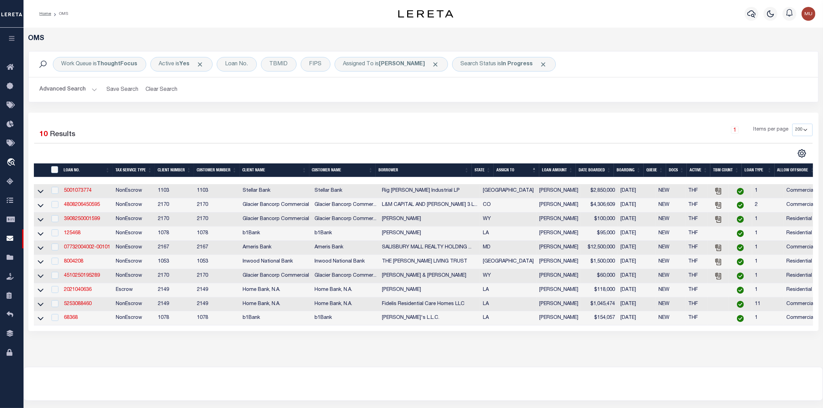
click at [576, 168] on th "LOAN AMOUNT" at bounding box center [557, 171] width 37 height 14
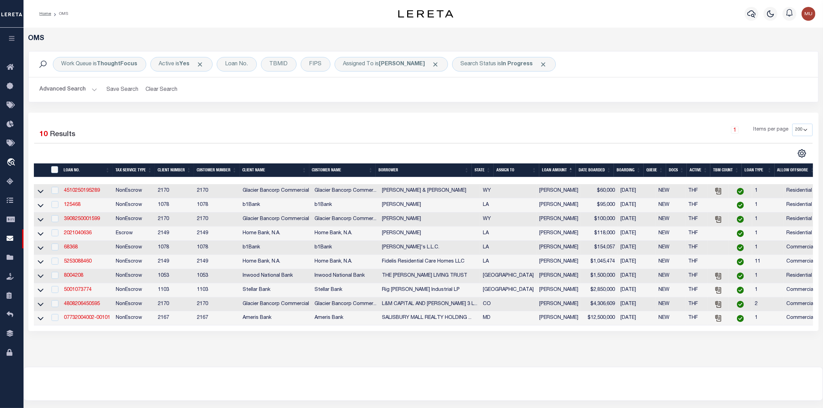
click at [234, 169] on th "Customer Number" at bounding box center [217, 171] width 46 height 14
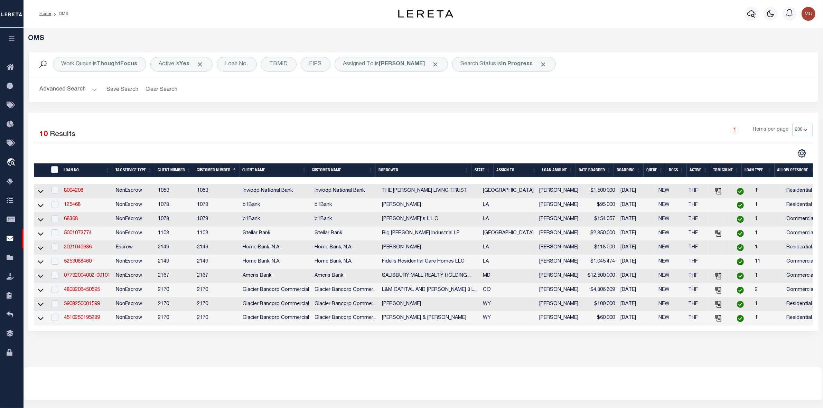
click at [371, 169] on th "Customer Name" at bounding box center [342, 171] width 66 height 14
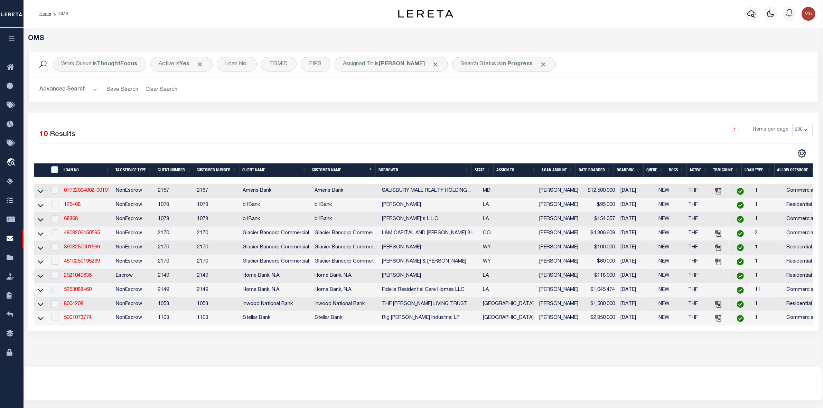
click at [470, 168] on th "BORROWER" at bounding box center [424, 171] width 96 height 14
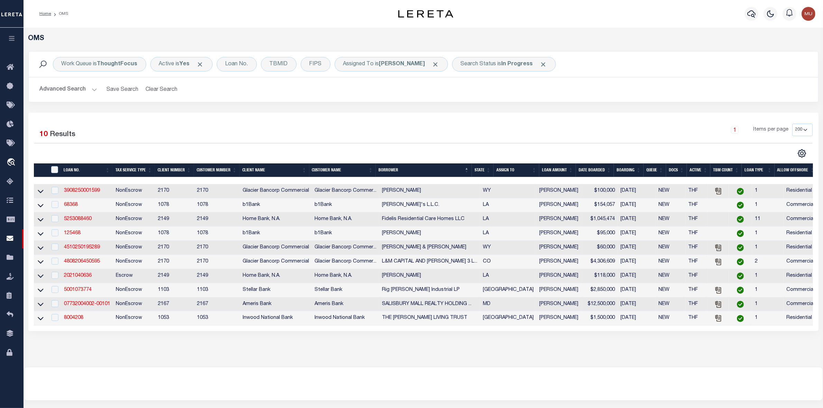
click at [491, 168] on th "State" at bounding box center [483, 171] width 22 height 14
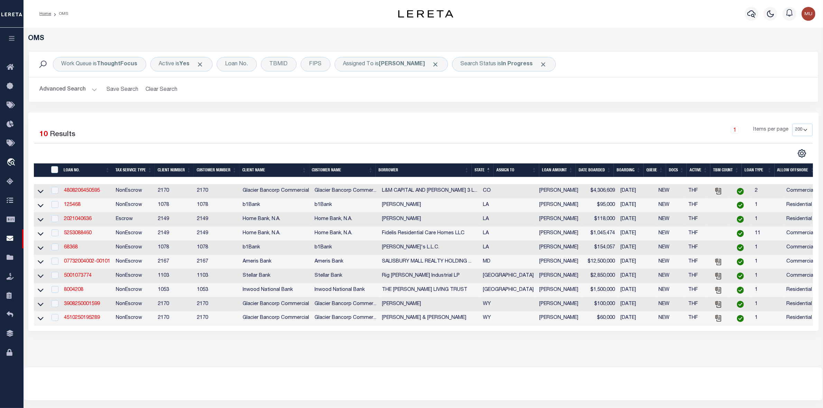
click at [573, 170] on th "LOAN AMOUNT" at bounding box center [557, 171] width 37 height 14
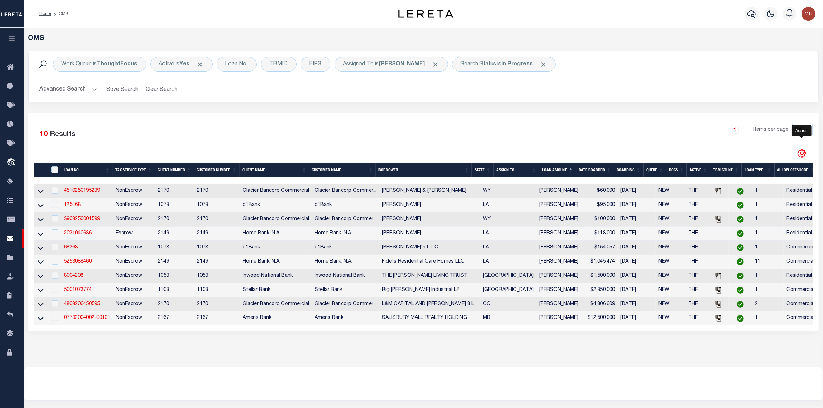
click at [664, 155] on icon "" at bounding box center [802, 154] width 8 height 8
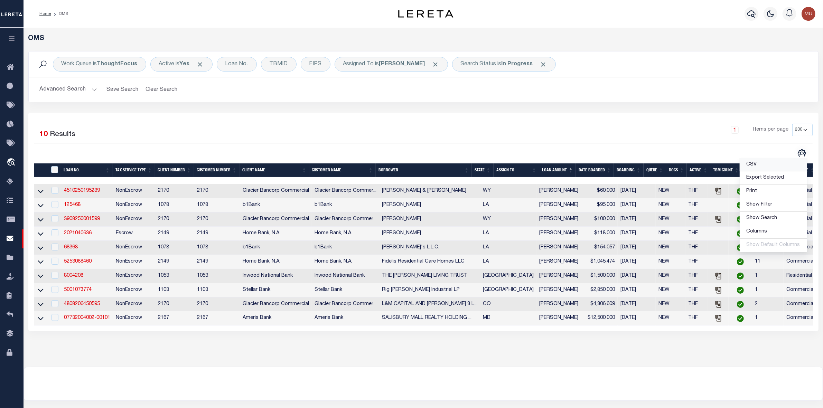
click at [664, 165] on span "CSV" at bounding box center [752, 164] width 10 height 5
click at [56, 293] on input "checkbox" at bounding box center [55, 289] width 7 height 7
checkbox input "true"
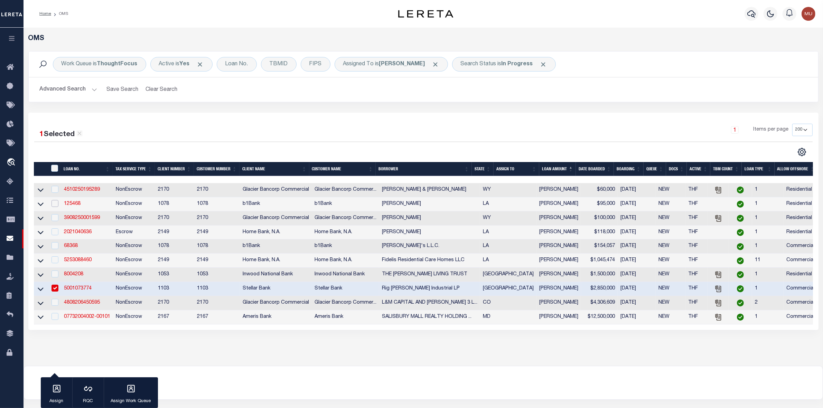
click at [55, 206] on input "checkbox" at bounding box center [55, 203] width 7 height 7
checkbox input "true"
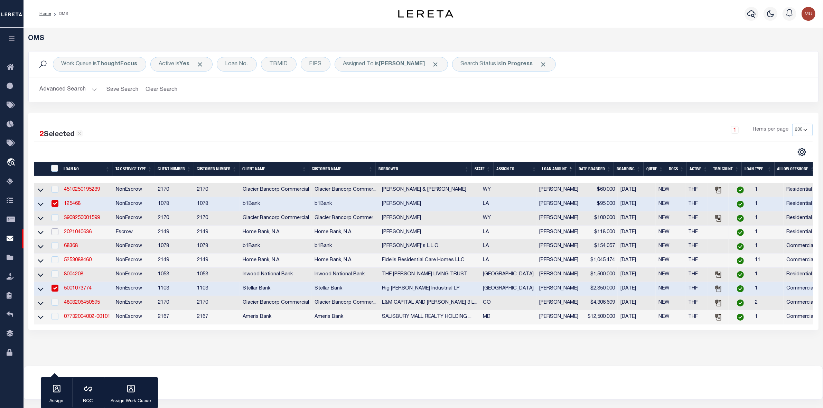
click at [55, 235] on input "checkbox" at bounding box center [55, 232] width 7 height 7
checkbox input "true"
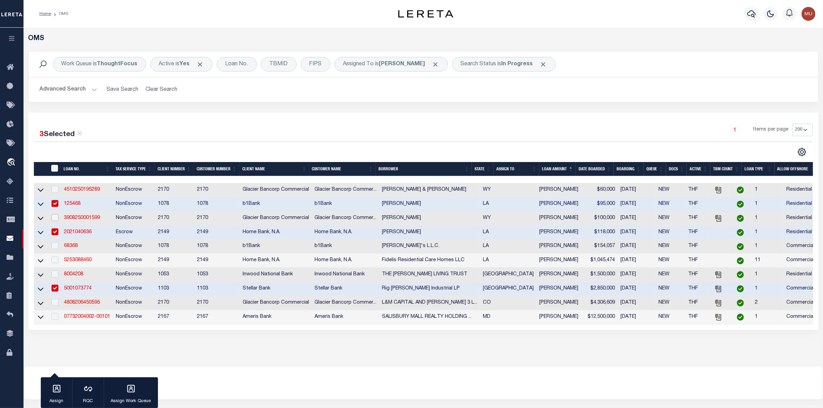
click at [56, 221] on input "checkbox" at bounding box center [55, 217] width 7 height 7
checkbox input "true"
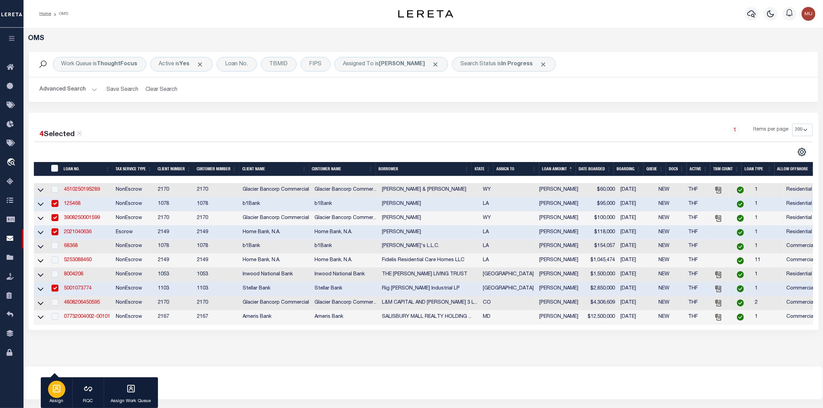
click at [59, 326] on div "button" at bounding box center [56, 389] width 17 height 17
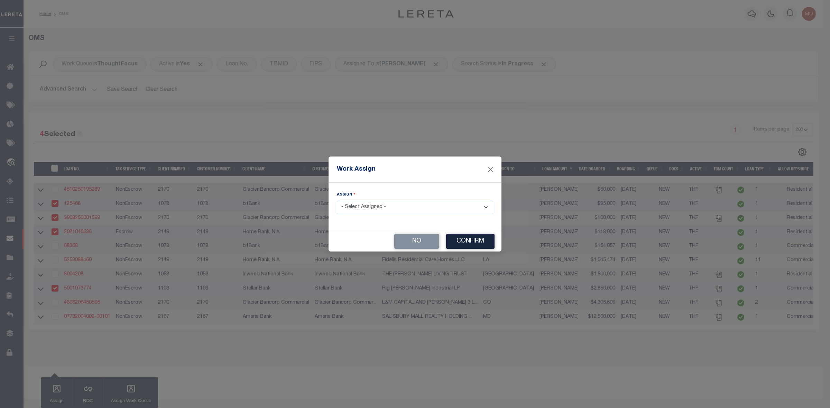
click at [369, 212] on select "- Select Assigned - --Unassigned-- [PERSON_NAME] [PERSON_NAME] [PERSON_NAME] [P…" at bounding box center [415, 207] width 156 height 13
select select "[PERSON_NAME]"
click at [337, 201] on select "- Select Assigned - --Unassigned-- [PERSON_NAME] [PERSON_NAME] [PERSON_NAME] [P…" at bounding box center [415, 207] width 156 height 13
click at [482, 242] on button "Confirm" at bounding box center [470, 241] width 48 height 15
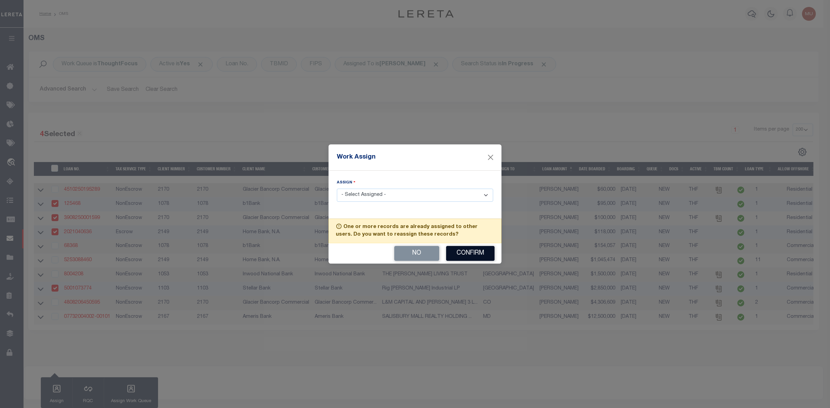
click at [478, 255] on button "Confirm" at bounding box center [470, 253] width 48 height 15
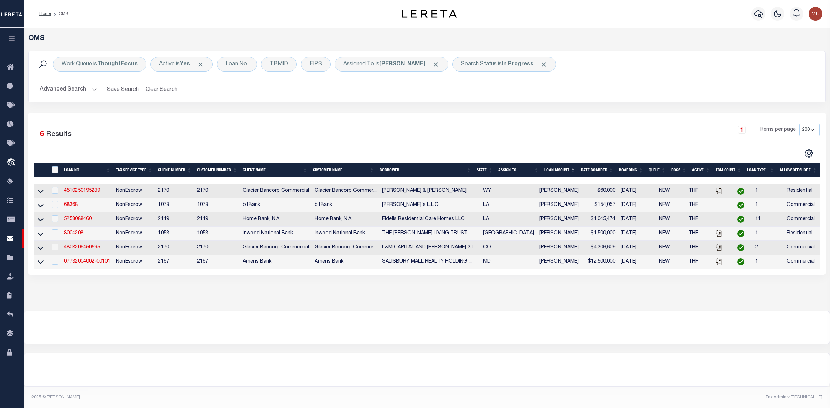
click at [53, 251] on input "checkbox" at bounding box center [55, 247] width 7 height 7
checkbox input "true"
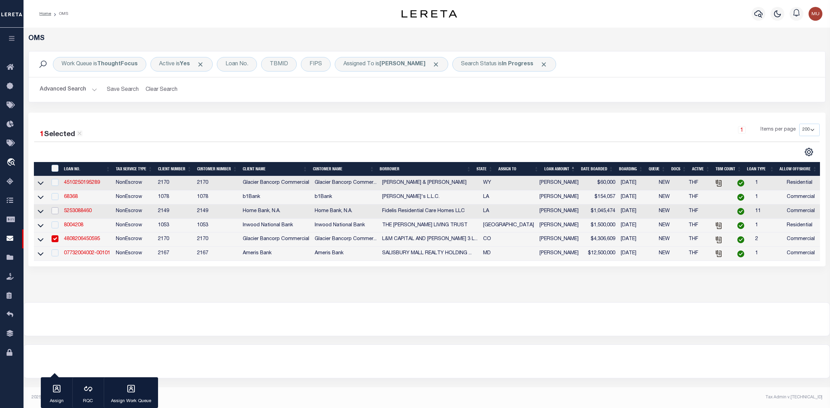
click at [56, 212] on input "checkbox" at bounding box center [55, 210] width 7 height 7
checkbox input "true"
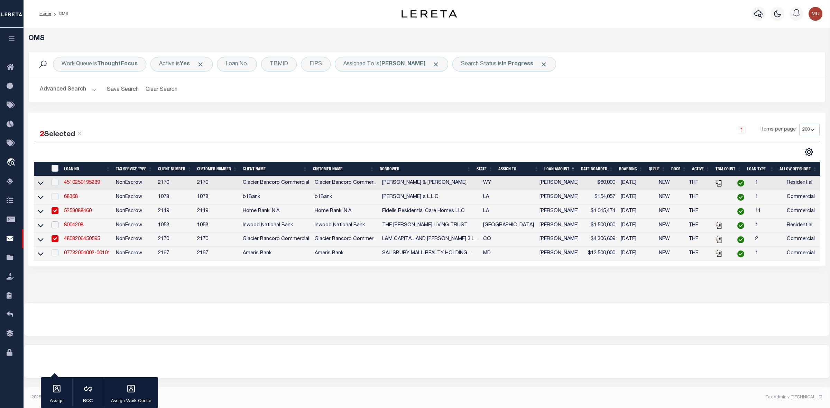
click at [57, 228] on input "checkbox" at bounding box center [55, 225] width 7 height 7
checkbox input "true"
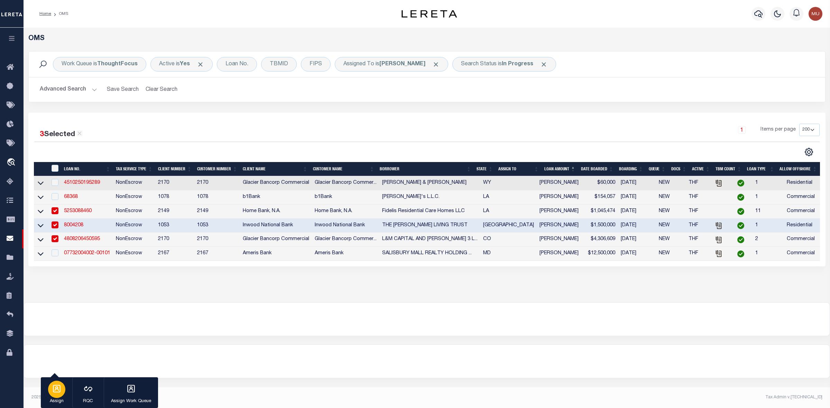
click at [55, 326] on icon "button" at bounding box center [57, 389] width 8 height 8
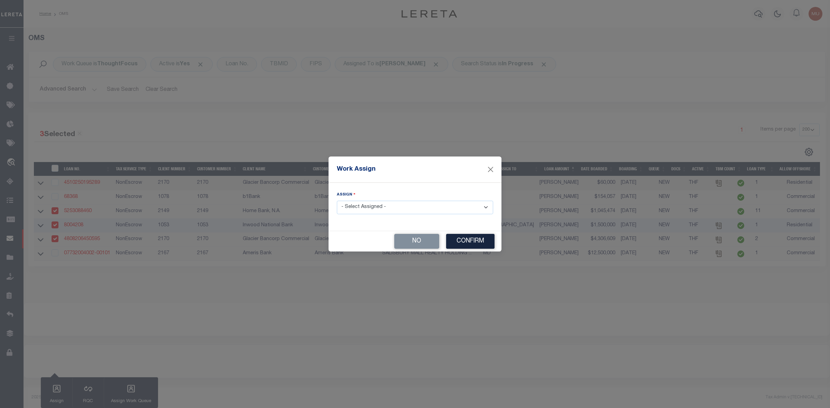
click at [400, 210] on select "- Select Assigned - --Unassigned-- [PERSON_NAME] [PERSON_NAME] [PERSON_NAME] [P…" at bounding box center [415, 207] width 156 height 13
select select "[PERSON_NAME]"
click at [337, 201] on select "- Select Assigned - --Unassigned-- [PERSON_NAME] [PERSON_NAME] [PERSON_NAME] [P…" at bounding box center [415, 207] width 156 height 13
click at [473, 238] on button "Confirm" at bounding box center [470, 241] width 48 height 15
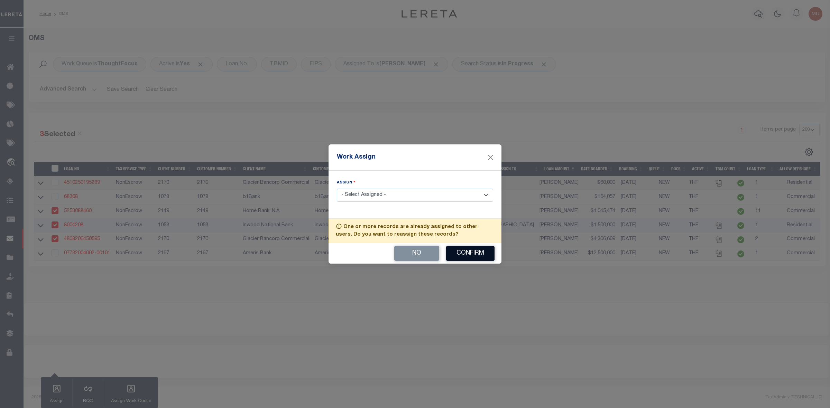
click at [469, 249] on button "Confirm" at bounding box center [470, 253] width 48 height 15
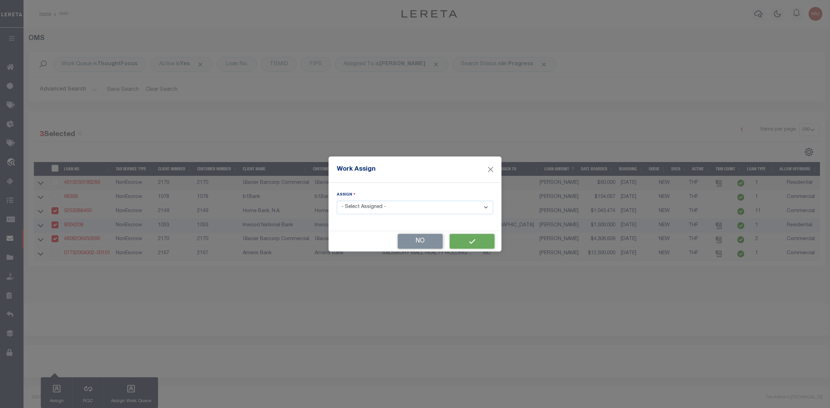
select select
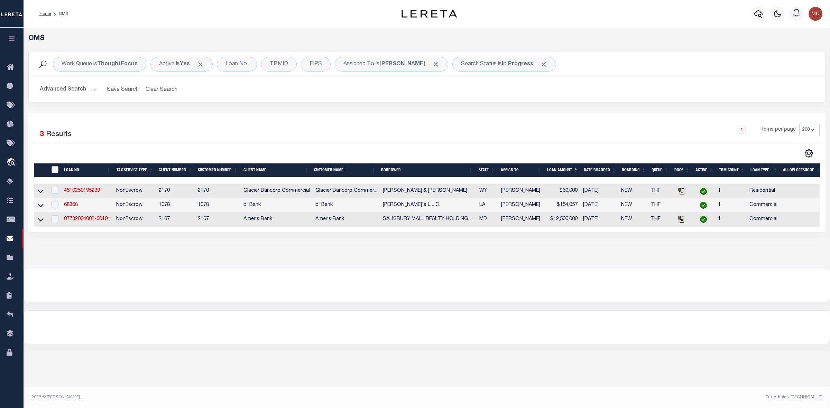
click at [56, 170] on input "" at bounding box center [55, 169] width 7 height 7
checkbox input "true"
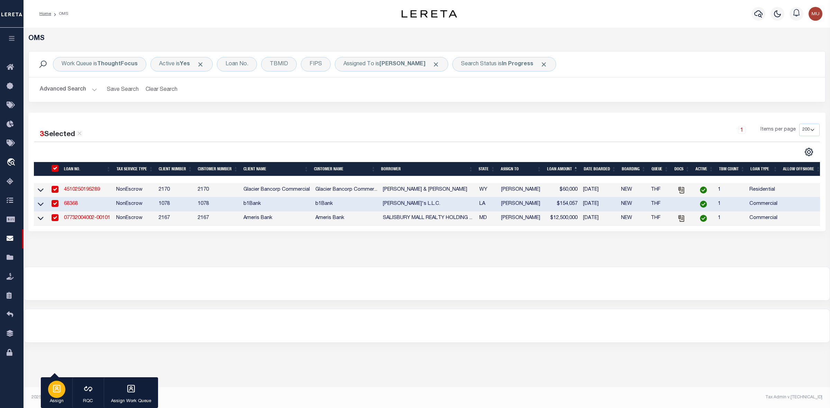
click at [53, 326] on icon "button" at bounding box center [57, 389] width 8 height 8
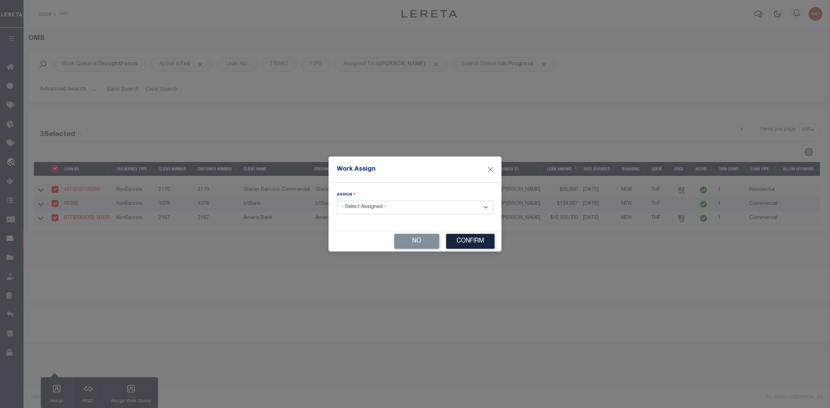
click at [371, 214] on select "- Select Assigned - --Unassigned-- [PERSON_NAME] [PERSON_NAME] [PERSON_NAME] [P…" at bounding box center [415, 207] width 156 height 13
select select "[PERSON_NAME]"
click at [337, 201] on select "- Select Assigned - --Unassigned-- [PERSON_NAME] [PERSON_NAME] [PERSON_NAME] [P…" at bounding box center [415, 207] width 156 height 13
click at [465, 239] on button "Confirm" at bounding box center [470, 241] width 48 height 15
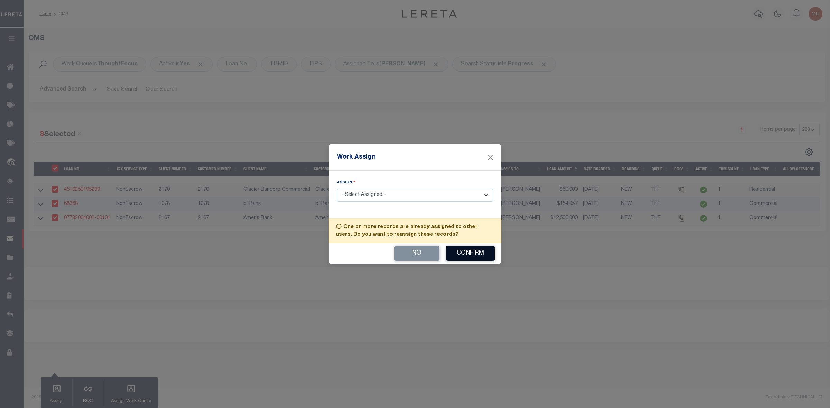
click at [465, 255] on button "Confirm" at bounding box center [470, 253] width 48 height 15
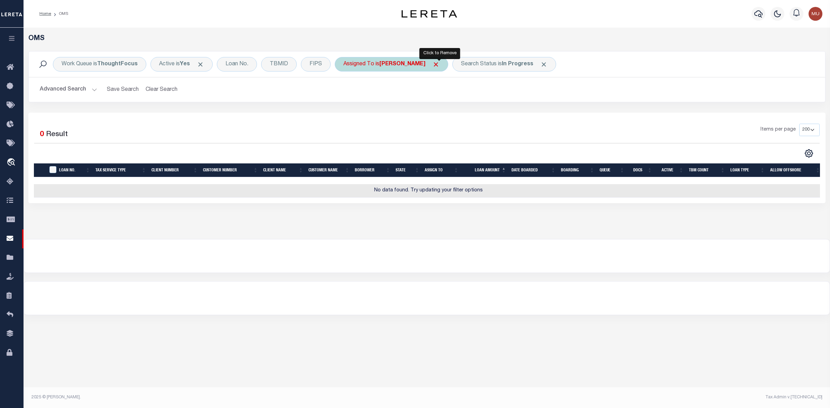
click at [440, 65] on span "Click to Remove" at bounding box center [435, 64] width 7 height 7
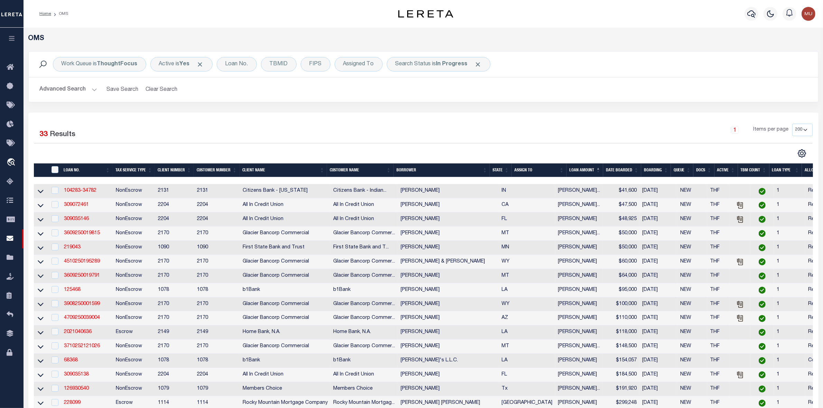
click at [567, 168] on th "ASSIGN TO" at bounding box center [539, 171] width 55 height 14
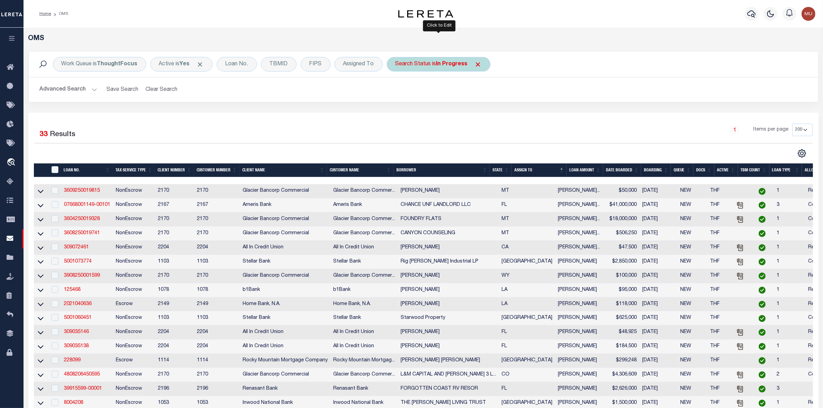
click at [444, 64] on b "In Progress" at bounding box center [451, 65] width 31 height 6
click at [419, 96] on select "Automated Search Bad Parcel Complete Duplicate Parcel High Dollar Reporting In …" at bounding box center [447, 98] width 102 height 13
select select "RD"
click at [396, 92] on select "Automated Search Bad Parcel Complete Duplicate Parcel High Dollar Reporting In …" at bounding box center [447, 98] width 102 height 13
click at [487, 113] on input "Apply" at bounding box center [487, 113] width 20 height 11
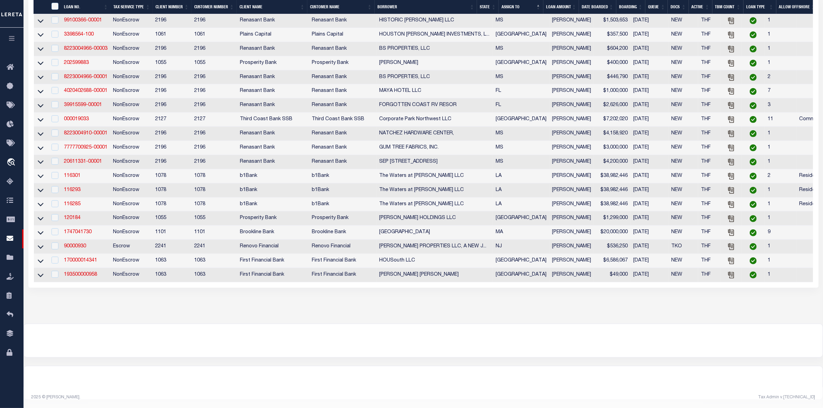
scroll to position [505, 0]
click at [52, 271] on input "checkbox" at bounding box center [55, 274] width 7 height 7
checkbox input "true"
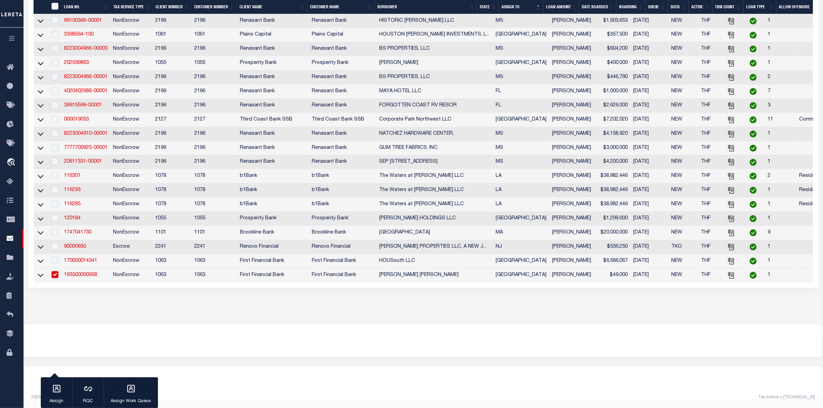
scroll to position [503, 0]
click at [58, 326] on icon "button" at bounding box center [57, 389] width 8 height 8
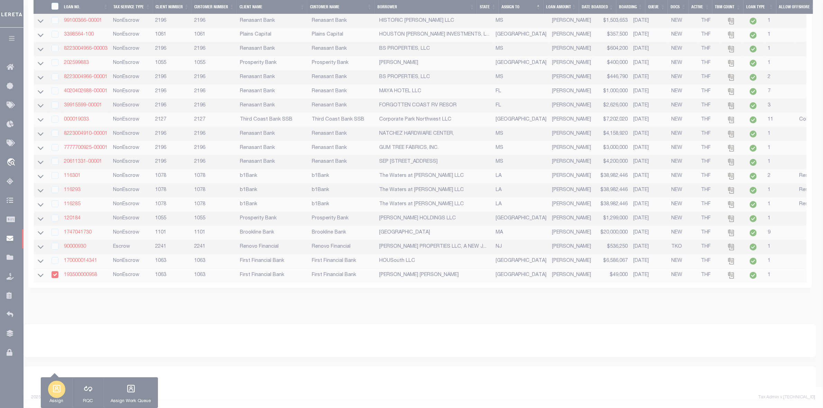
scroll to position [489, 0]
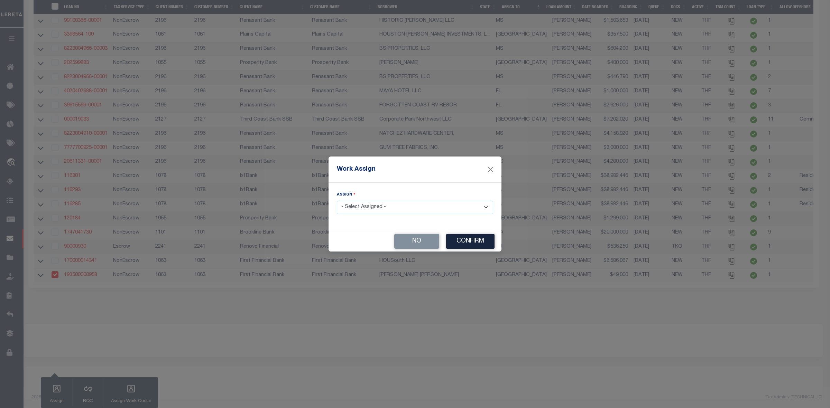
click at [398, 211] on select "- Select Assigned - --Unassigned-- [PERSON_NAME] [PERSON_NAME] [PERSON_NAME] [P…" at bounding box center [415, 207] width 156 height 13
select select "[PERSON_NAME]"
click at [337, 201] on select "- Select Assigned - --Unassigned-- [PERSON_NAME] [PERSON_NAME] [PERSON_NAME] [P…" at bounding box center [415, 207] width 156 height 13
click at [464, 244] on button "Confirm" at bounding box center [470, 241] width 48 height 15
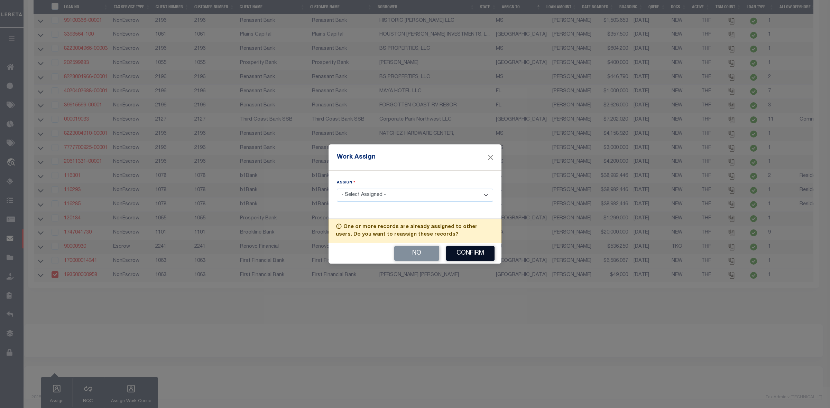
click at [462, 255] on button "Confirm" at bounding box center [470, 253] width 48 height 15
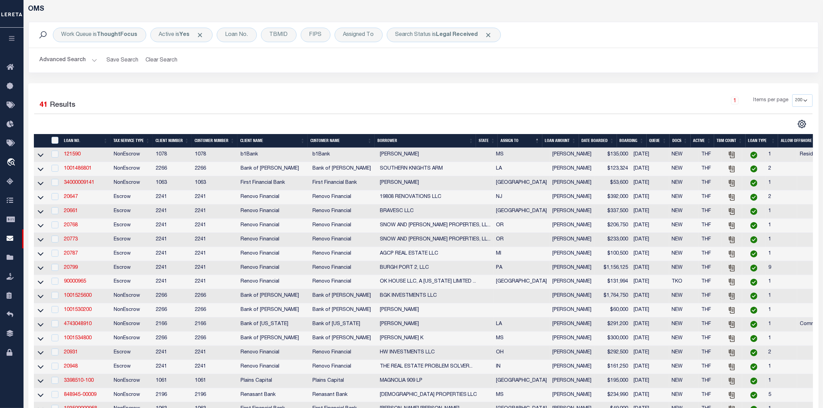
scroll to position [0, 0]
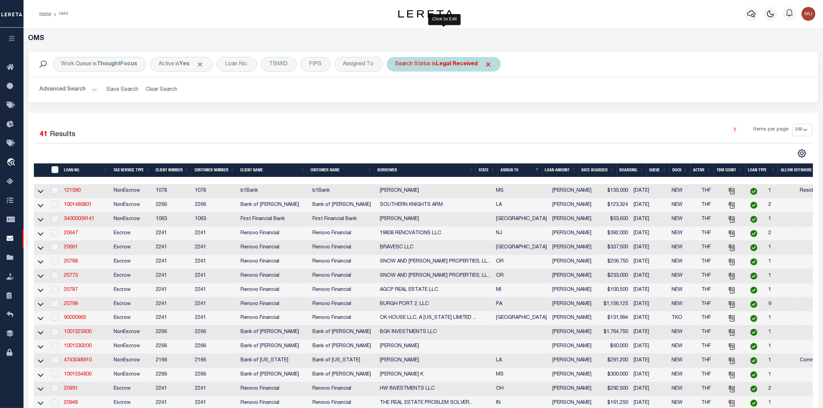
click at [457, 66] on b "Legal Received" at bounding box center [457, 65] width 42 height 6
click at [429, 96] on select "Automated Search Bad Parcel Complete Duplicate Parcel High Dollar Reporting In …" at bounding box center [447, 98] width 102 height 13
select select "IP"
click at [396, 92] on select "Automated Search Bad Parcel Complete Duplicate Parcel High Dollar Reporting In …" at bounding box center [447, 98] width 102 height 13
click at [492, 114] on input "Apply" at bounding box center [487, 113] width 20 height 11
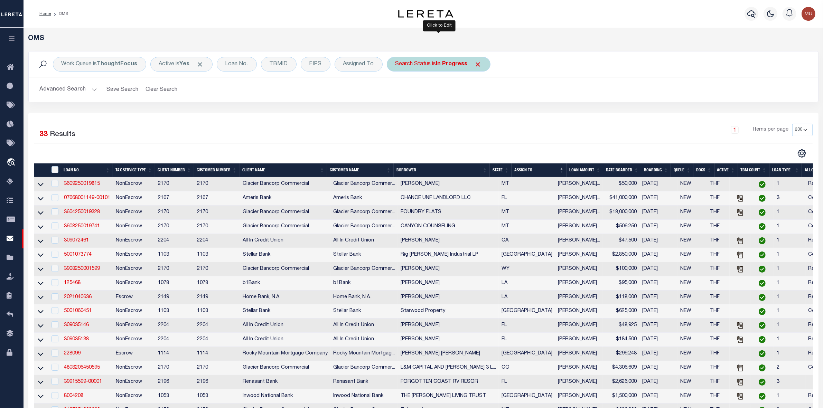
click at [438, 62] on b "In Progress" at bounding box center [451, 65] width 31 height 6
click at [424, 95] on select "Automated Search Bad Parcel Complete Duplicate Parcel High Dollar Reporting In …" at bounding box center [447, 98] width 102 height 13
select select "RD"
click at [396, 92] on select "Automated Search Bad Parcel Complete Duplicate Parcel High Dollar Reporting In …" at bounding box center [447, 98] width 102 height 13
click at [487, 117] on input "Apply" at bounding box center [487, 113] width 20 height 11
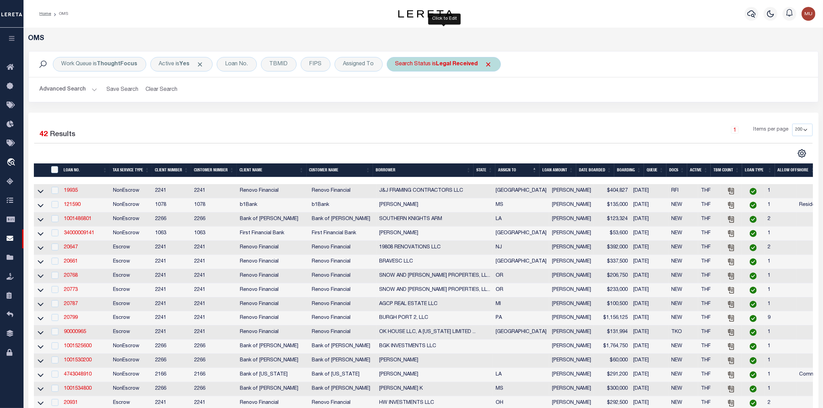
click at [421, 63] on div "Search Status is Legal Received" at bounding box center [444, 64] width 114 height 15
select select "RD"
click at [421, 97] on select "Automated Search Bad Parcel Complete Duplicate Parcel High Dollar Reporting In …" at bounding box center [447, 98] width 102 height 13
click at [396, 92] on select "Automated Search Bad Parcel Complete Duplicate Parcel High Dollar Reporting In …" at bounding box center [447, 98] width 102 height 13
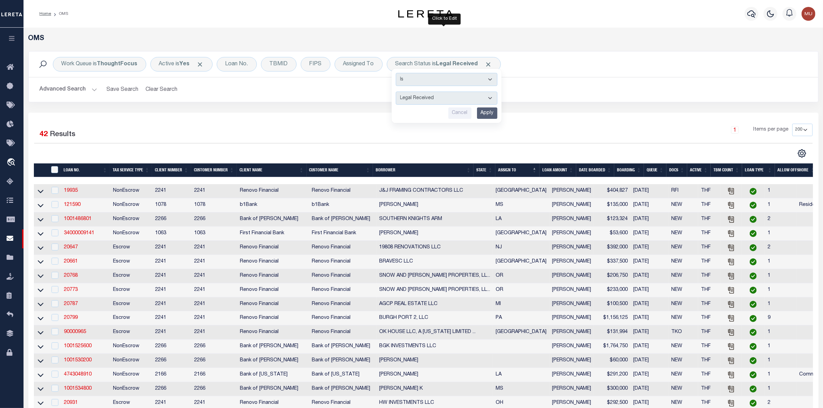
click at [487, 117] on input "Apply" at bounding box center [487, 113] width 20 height 11
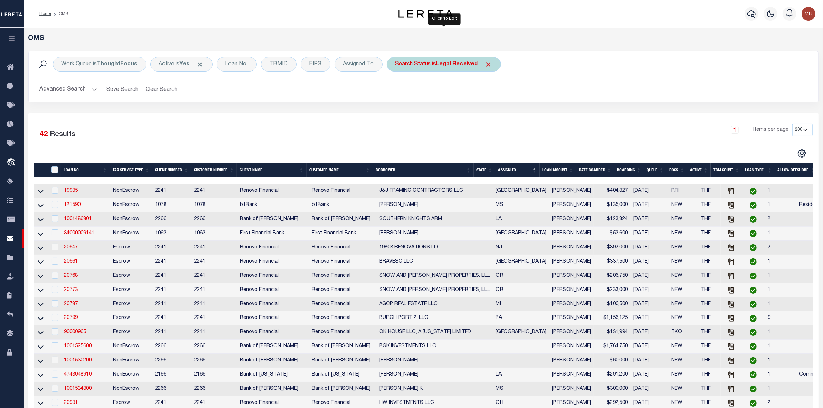
click at [446, 64] on b "Legal Received" at bounding box center [457, 65] width 42 height 6
click at [430, 101] on select "Automated Search Bad Parcel Complete Duplicate Parcel High Dollar Reporting In …" at bounding box center [447, 98] width 102 height 13
select select "IP"
click at [396, 92] on select "Automated Search Bad Parcel Complete Duplicate Parcel High Dollar Reporting In …" at bounding box center [447, 98] width 102 height 13
click at [491, 119] on input "Apply" at bounding box center [487, 113] width 20 height 11
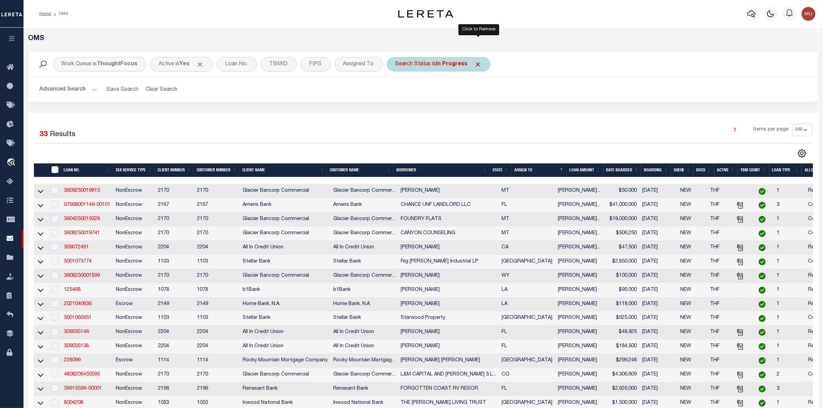
click at [480, 63] on span "Click to Remove" at bounding box center [478, 64] width 7 height 7
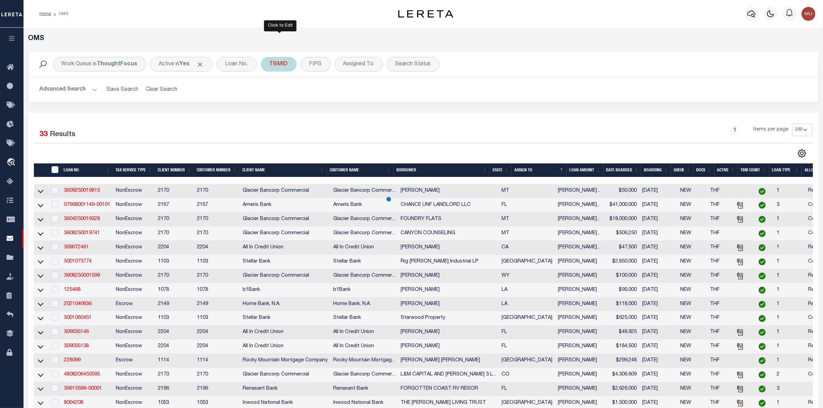
click at [286, 65] on div "TBMID" at bounding box center [279, 64] width 36 height 15
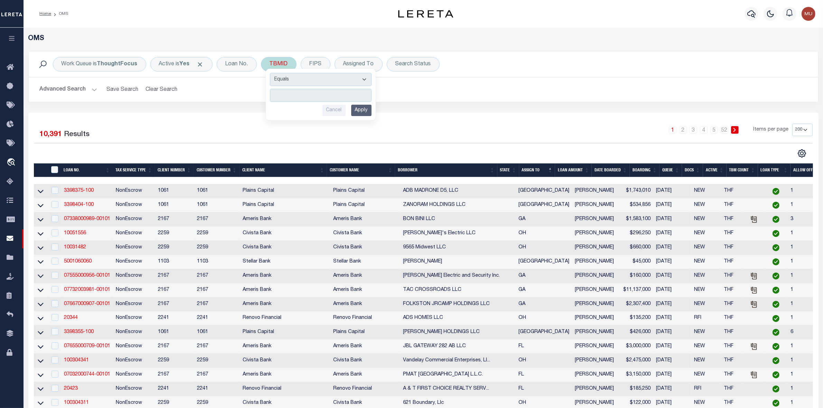
click at [284, 99] on input "number" at bounding box center [321, 95] width 102 height 13
type input "3506123"
click at [358, 110] on input "Apply" at bounding box center [361, 110] width 20 height 11
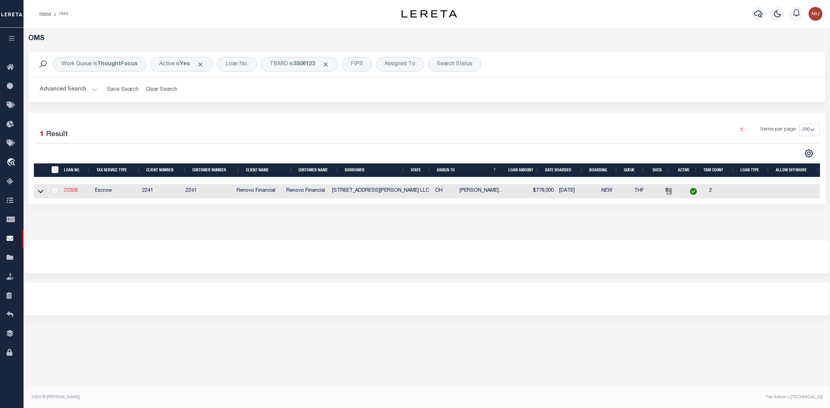
click at [74, 191] on link "20308" at bounding box center [71, 190] width 14 height 5
type input "20308"
type input "[STREET_ADDRESS][PERSON_NAME] LLC"
select select
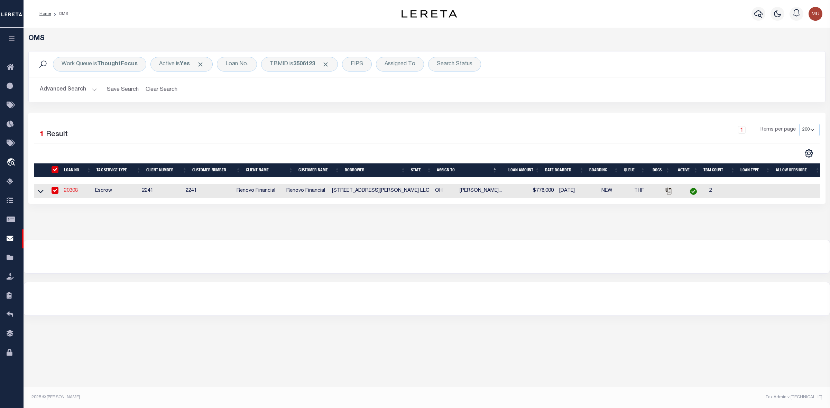
type input "[STREET_ADDRESS]"
type input "[GEOGRAPHIC_DATA] WA 98117"
select select "400"
select select "Escrow"
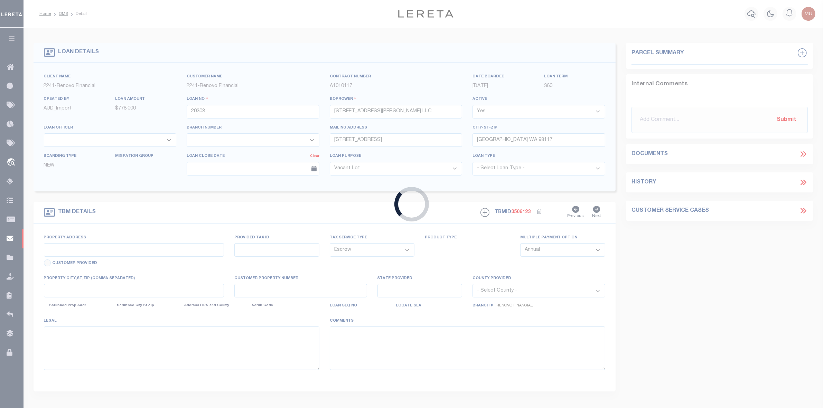
select select "164194"
select select "25066"
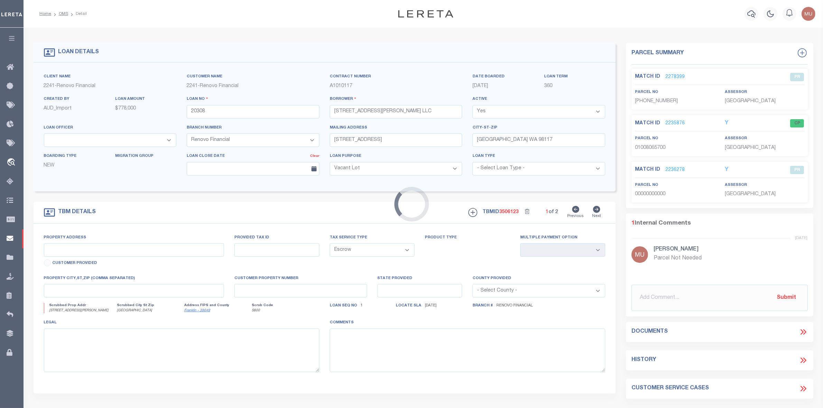
type input "[STREET_ADDRESS][PERSON_NAME]"
select select
type input "[GEOGRAPHIC_DATA]"
type input "a0kUS00000CZwob"
type input "OH"
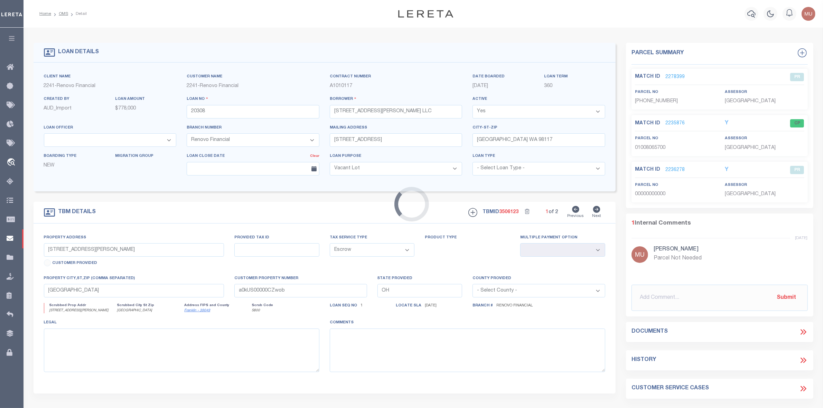
select select
type textarea "LEGAL REQUIRED"
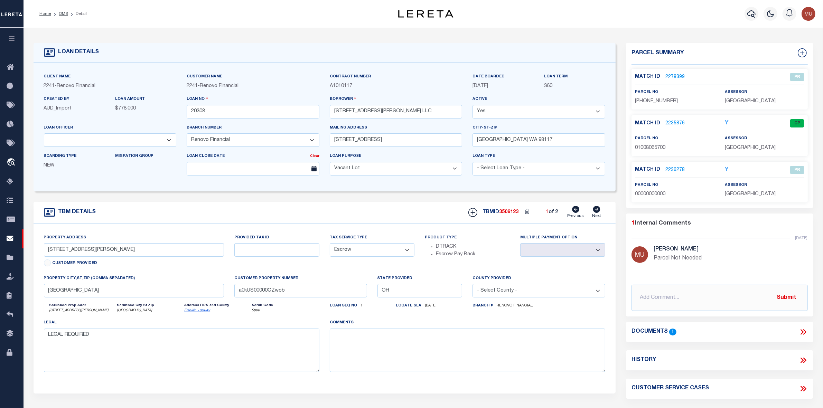
click at [664, 120] on link "2235876" at bounding box center [675, 123] width 19 height 7
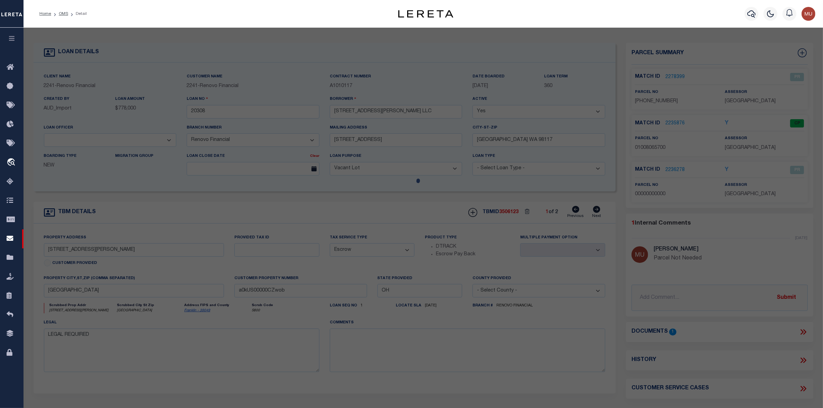
checkbox input "false"
select select "CP"
type input "[STREET_ADDRESS][PERSON_NAME] LLC"
select select "AGW"
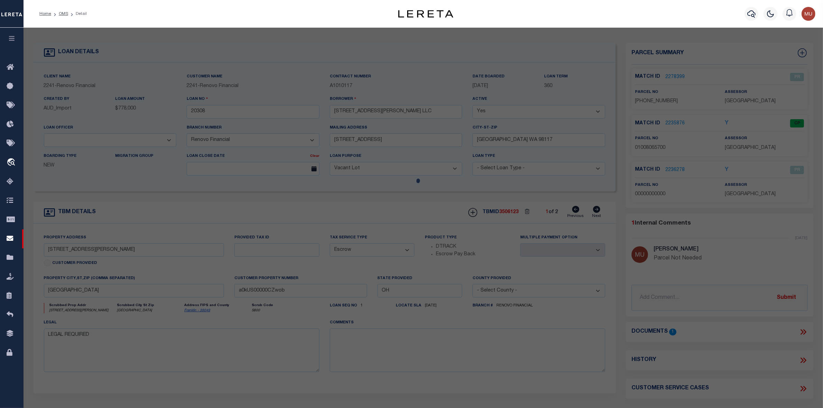
select select "LEG"
type input "[STREET_ADDRESS][PERSON_NAME]"
type input "[GEOGRAPHIC_DATA], OH 43206"
type textarea "[PERSON_NAME][GEOGRAPHIC_DATA][STREET_ADDRESS]"
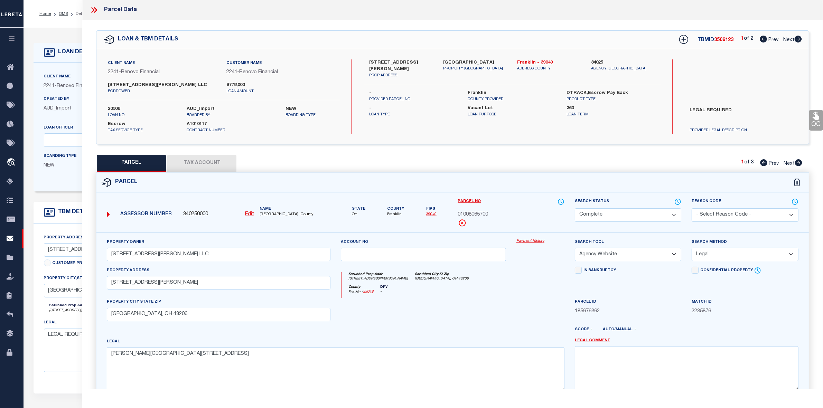
click at [664, 38] on icon at bounding box center [798, 39] width 7 height 7
select select "AS"
select select
checkbox input "false"
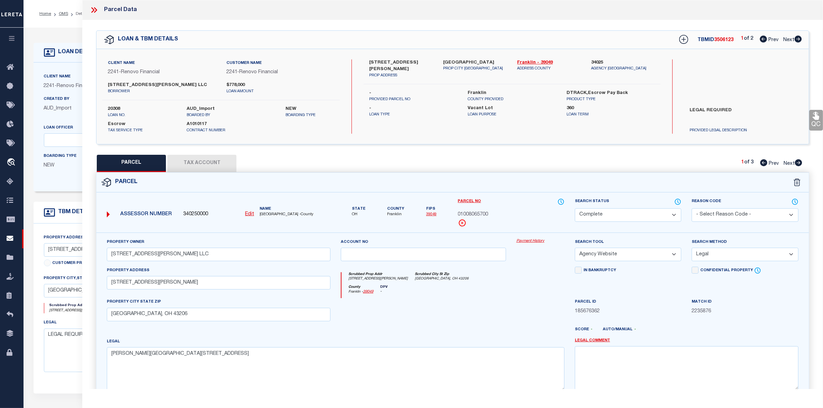
checkbox input "false"
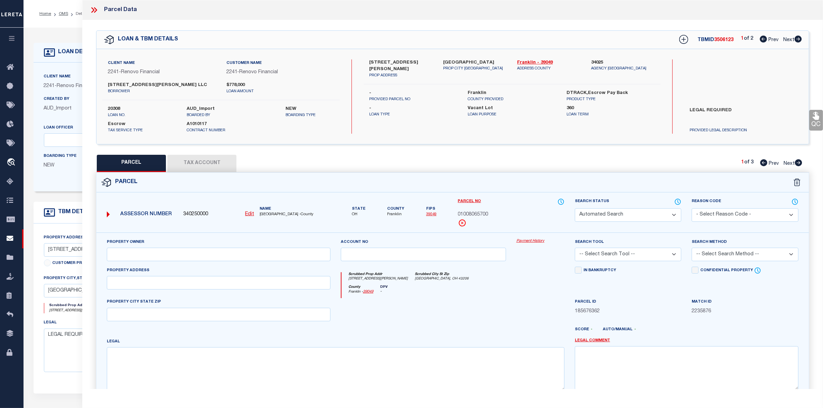
select select "PR"
type input "[STREET_ADDRESS][PERSON_NAME] LLC"
select select "PRO"
select select "ADD"
type input "[STREET_ADDRESS][PERSON_NAME]"
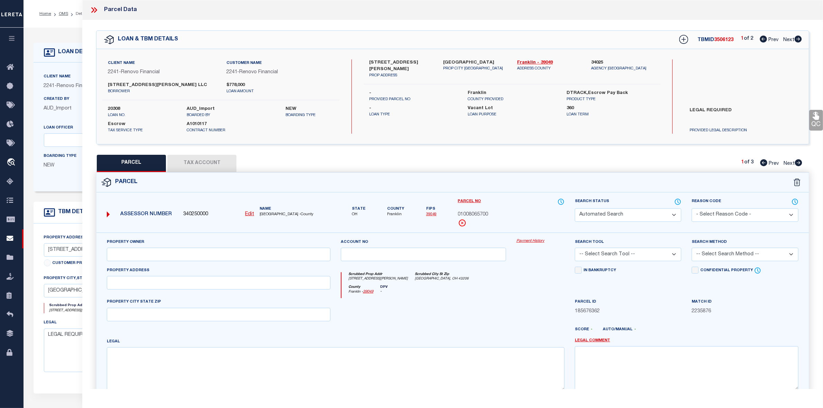
type input "[GEOGRAPHIC_DATA], OH 43206"
type textarea "[PERSON_NAME][GEOGRAPHIC_DATA][STREET_ADDRESS]"
type textarea "Parcel Not Needed"
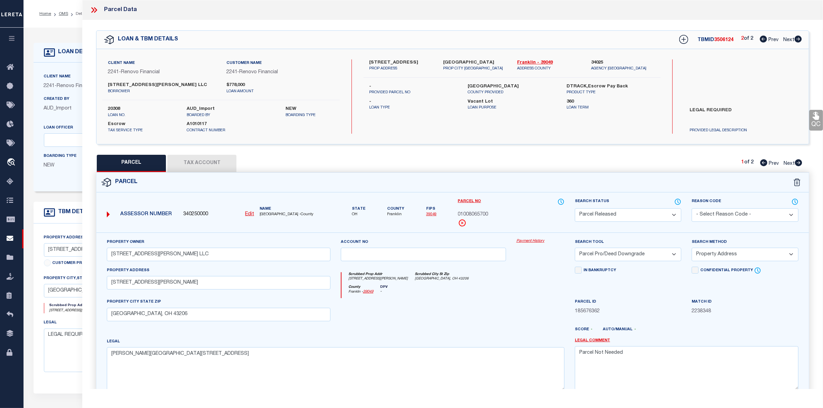
click at [664, 40] on span "3506124" at bounding box center [723, 40] width 19 height 5
copy span "3506124"
click at [91, 9] on icon at bounding box center [94, 10] width 9 height 9
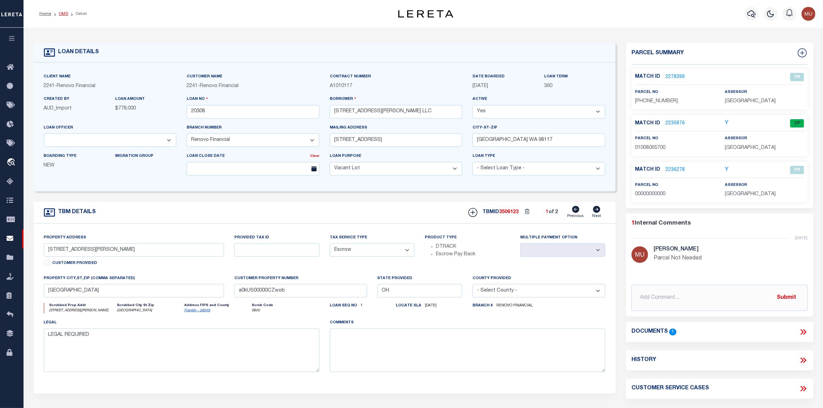
click at [62, 12] on link "OMS" at bounding box center [63, 14] width 9 height 4
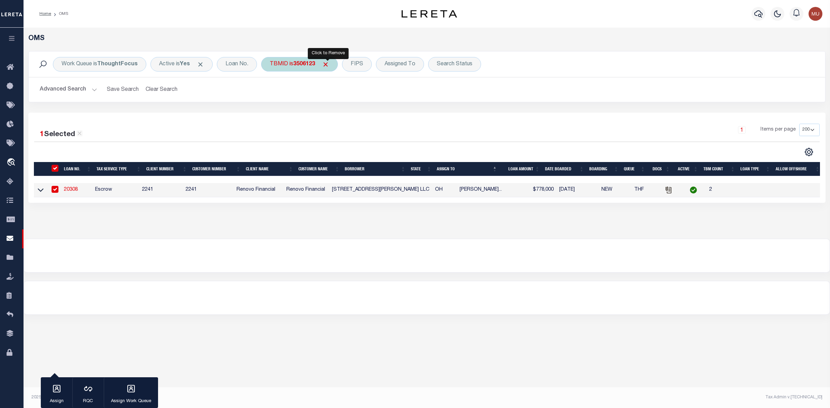
click at [326, 64] on span "Click to Remove" at bounding box center [325, 64] width 7 height 7
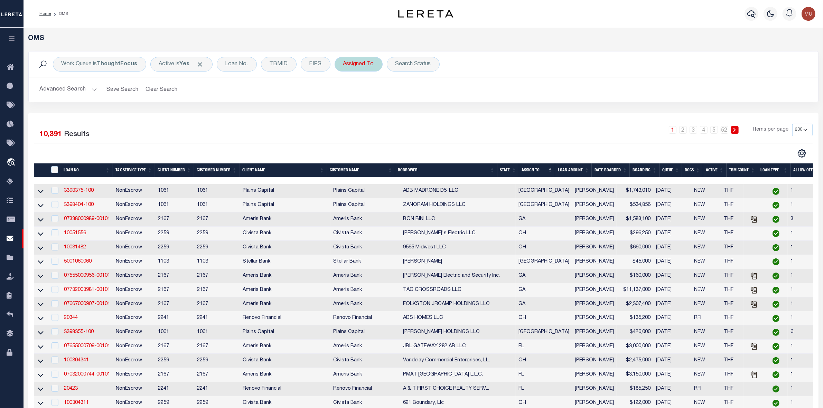
click at [353, 63] on div "Assigned To" at bounding box center [359, 64] width 48 height 15
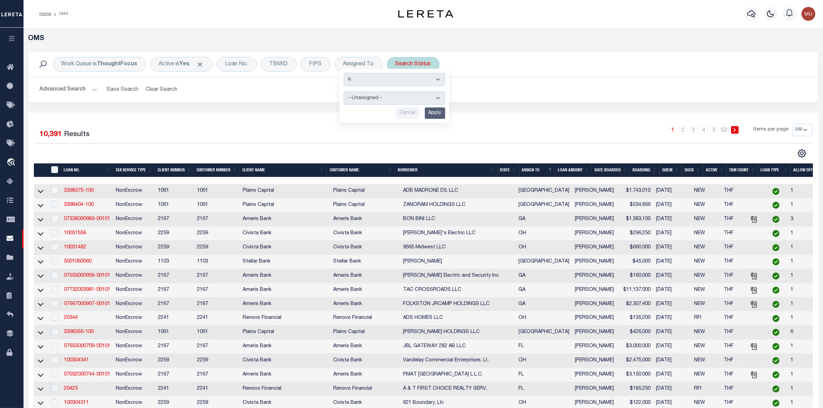
click at [408, 62] on div "Search Status" at bounding box center [413, 64] width 53 height 15
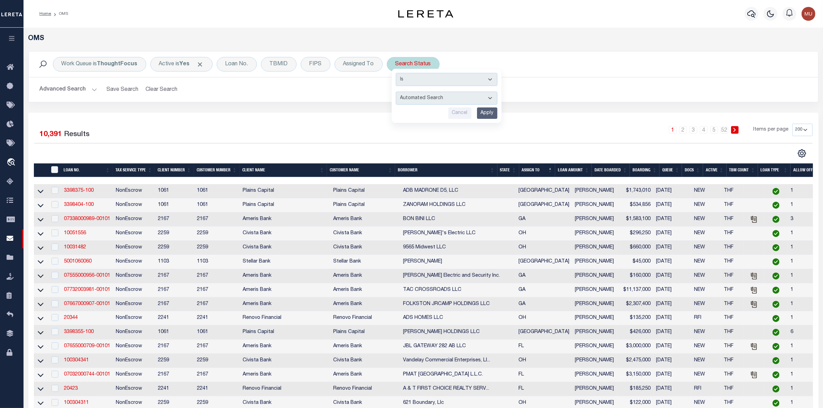
click at [412, 93] on select "Automated Search Bad Parcel Complete Duplicate Parcel High Dollar Reporting In …" at bounding box center [447, 98] width 102 height 13
select select "IP"
click at [396, 92] on select "Automated Search Bad Parcel Complete Duplicate Parcel High Dollar Reporting In …" at bounding box center [447, 98] width 102 height 13
click at [493, 117] on input "Apply" at bounding box center [487, 113] width 20 height 11
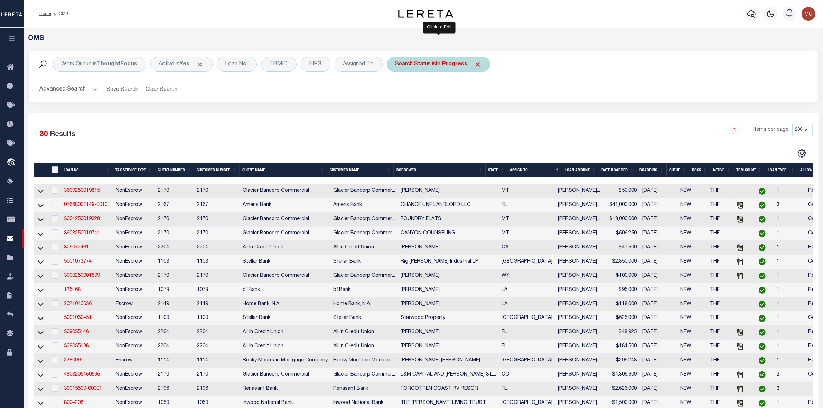
click at [428, 66] on div "Search Status is In Progress" at bounding box center [439, 64] width 104 height 15
click at [425, 97] on select "Automated Search Bad Parcel Complete Duplicate Parcel High Dollar Reporting In …" at bounding box center [447, 98] width 102 height 13
select select "RD"
click at [396, 92] on select "Automated Search Bad Parcel Complete Duplicate Parcel High Dollar Reporting In …" at bounding box center [447, 98] width 102 height 13
click at [485, 113] on input "Apply" at bounding box center [487, 113] width 20 height 11
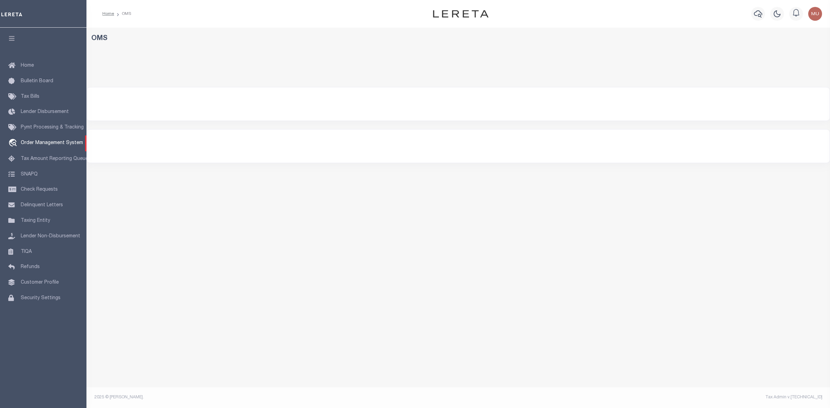
select select "200"
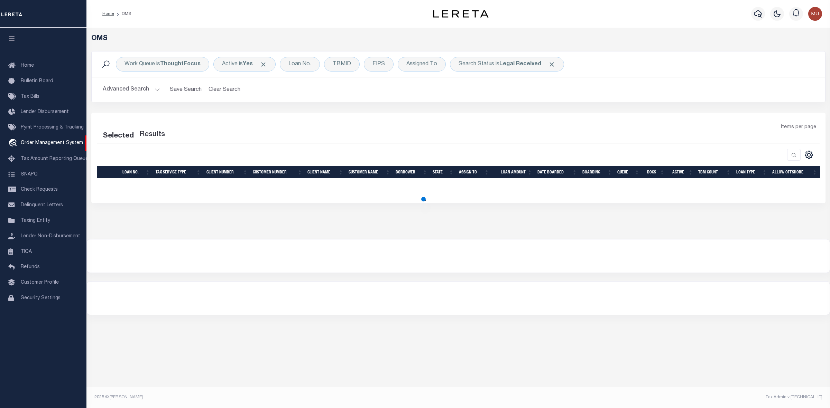
select select "200"
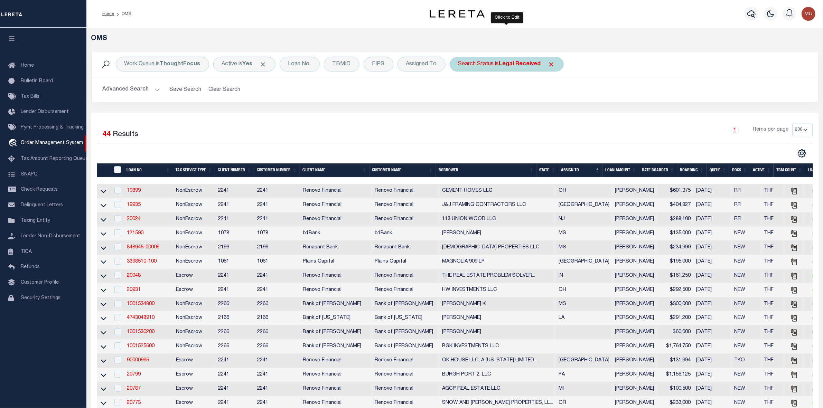
click at [492, 63] on div "Search Status is Legal Received" at bounding box center [507, 64] width 114 height 15
click at [479, 100] on select "Automated Search Bad Parcel Complete Duplicate Parcel High Dollar Reporting In …" at bounding box center [510, 98] width 102 height 13
select select "IP"
click at [459, 92] on select "Automated Search Bad Parcel Complete Duplicate Parcel High Dollar Reporting In …" at bounding box center [510, 98] width 102 height 13
click at [551, 120] on div "Is Contains Automated Search Bad Parcel Complete Duplicate Parcel High Dollar R…" at bounding box center [510, 96] width 110 height 54
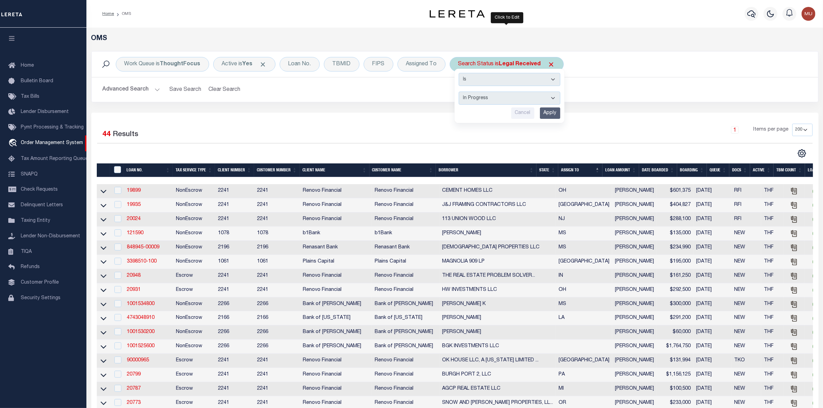
click at [552, 116] on input "Apply" at bounding box center [550, 113] width 20 height 11
